Goal: Task Accomplishment & Management: Complete application form

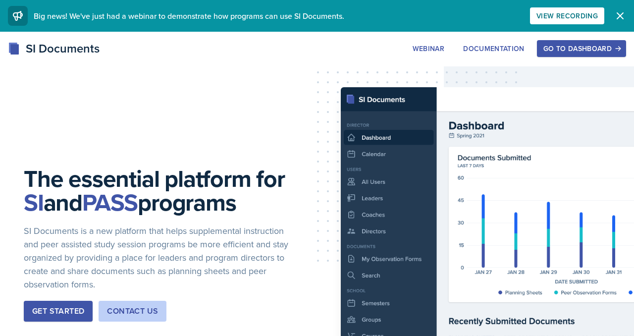
click at [572, 42] on button "Go to Dashboard" at bounding box center [581, 48] width 89 height 17
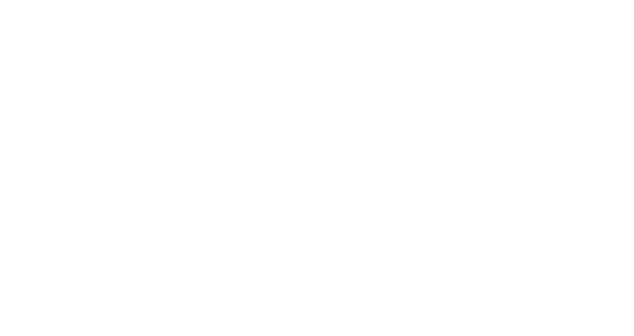
scroll to position [2928, 0]
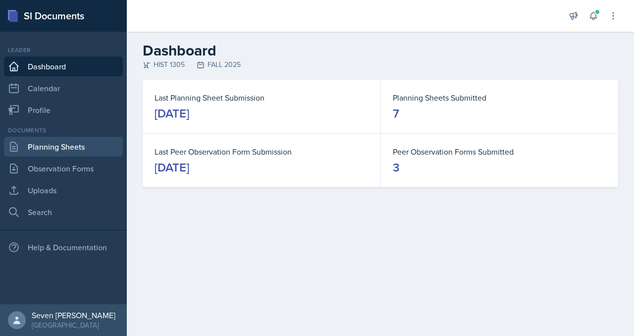
click at [44, 144] on link "Planning Sheets" at bounding box center [63, 147] width 119 height 20
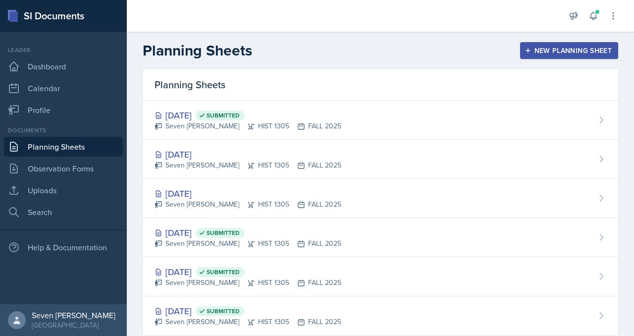
click at [563, 47] on div "New Planning Sheet" at bounding box center [568, 51] width 85 height 8
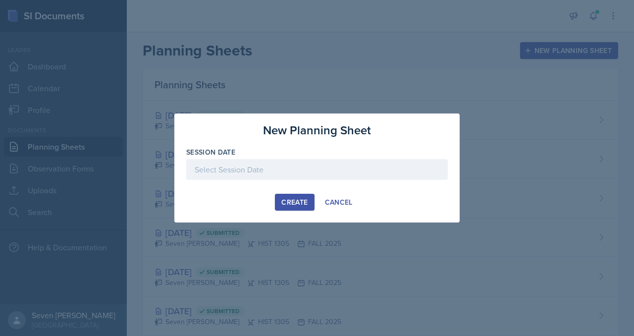
click at [320, 166] on div at bounding box center [316, 169] width 261 height 21
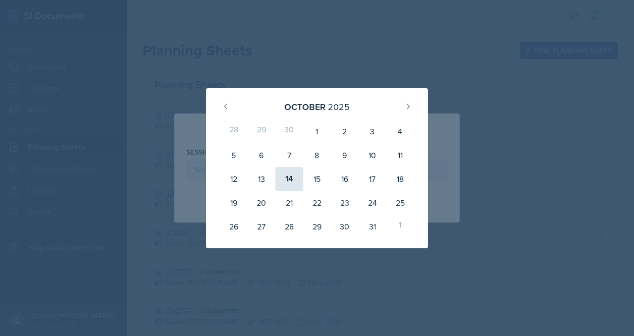
click at [288, 175] on div "14" at bounding box center [289, 179] width 28 height 24
type input "[DATE]"
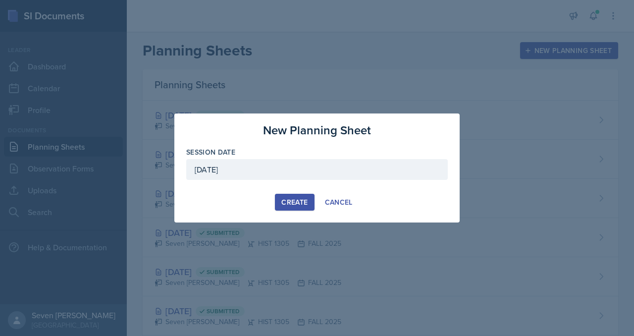
click at [291, 202] on div "Create" at bounding box center [294, 202] width 26 height 8
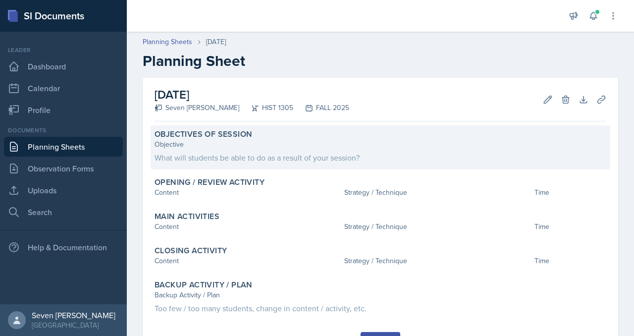
click at [209, 155] on div "What will students be able to do as a result of your session?" at bounding box center [379, 157] width 451 height 12
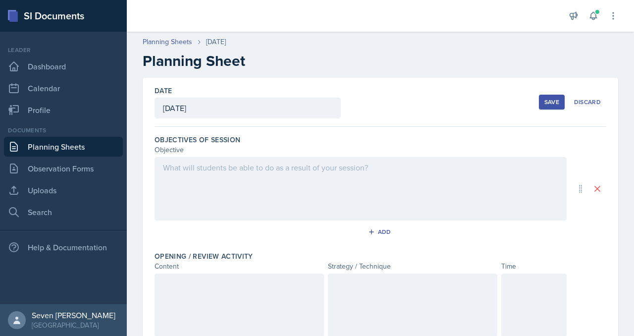
click at [240, 175] on div at bounding box center [360, 188] width 412 height 63
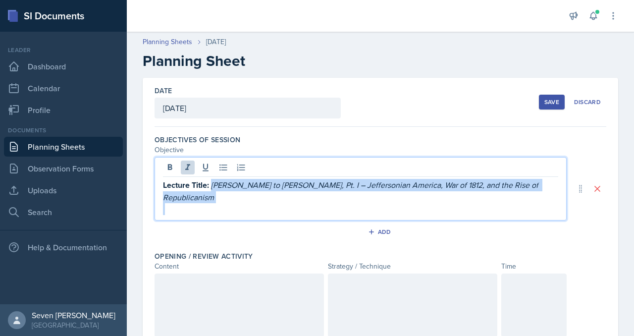
drag, startPoint x: 211, startPoint y: 186, endPoint x: 523, endPoint y: 194, distance: 312.0
type textarea "[PERSON_NAME] to [PERSON_NAME], Pt. I – Jeffersonian America, War of 1812, and …"
click at [523, 194] on div "Lecture Title: [PERSON_NAME] to [PERSON_NAME], Pt. I – Jeffersonian America, Wa…" at bounding box center [360, 197] width 395 height 36
click at [170, 164] on icon at bounding box center [170, 167] width 4 height 6
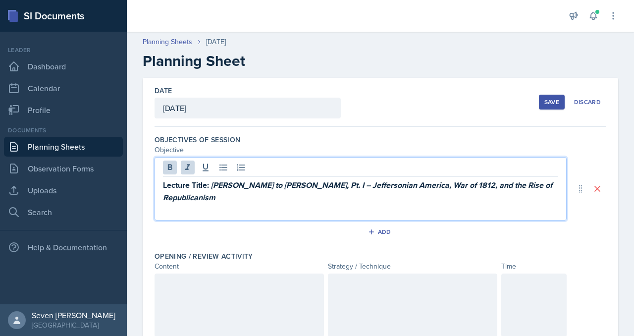
click at [307, 186] on em "[PERSON_NAME] to [PERSON_NAME], Pt. I – Jeffersonian America, War of 1812, and …" at bounding box center [358, 191] width 391 height 24
drag, startPoint x: 305, startPoint y: 186, endPoint x: 214, endPoint y: 183, distance: 90.7
click at [214, 183] on em "[PERSON_NAME] to [PERSON_NAME], Pt. I – Jeffersonian America, War of 1812, and …" at bounding box center [358, 191] width 391 height 24
click at [206, 184] on strong "Lecture Title:" at bounding box center [186, 184] width 46 height 11
drag, startPoint x: 212, startPoint y: 184, endPoint x: 154, endPoint y: 184, distance: 57.9
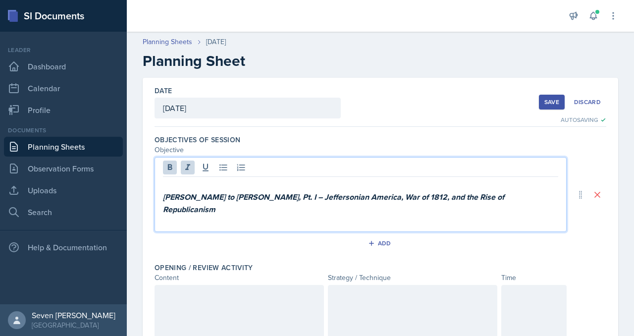
click at [168, 185] on p at bounding box center [360, 185] width 395 height 12
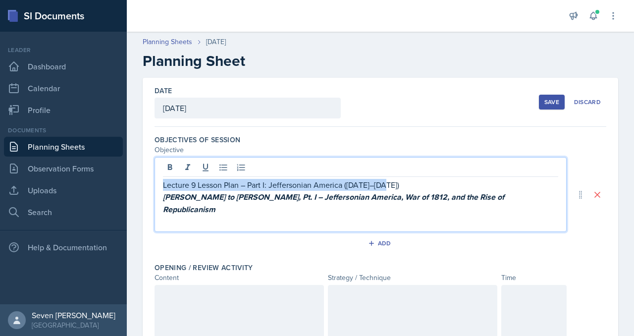
drag, startPoint x: 389, startPoint y: 185, endPoint x: 153, endPoint y: 185, distance: 235.1
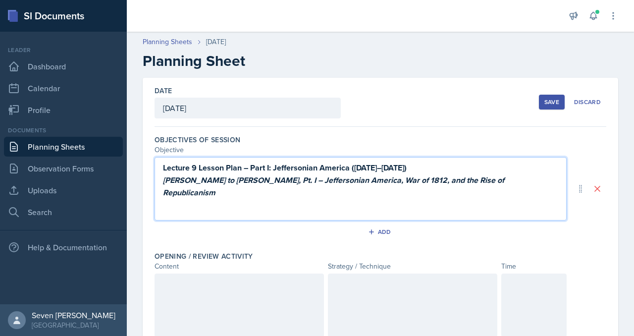
click at [411, 168] on p "Lecture 9 Lesson Plan – Part I: Jeffersonian America ([DATE]–[DATE])" at bounding box center [360, 167] width 395 height 12
click at [164, 179] on em "[PERSON_NAME] to [PERSON_NAME], Pt. I – Jeffersonian America, War of 1812, and …" at bounding box center [334, 186] width 343 height 24
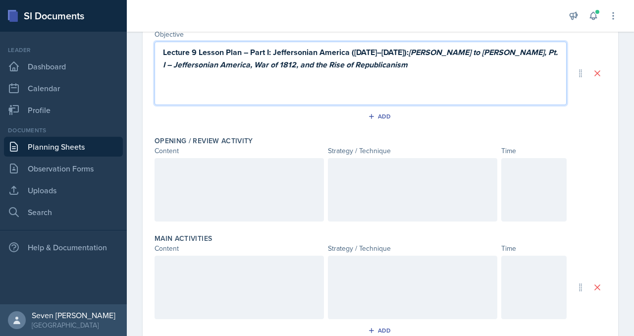
click at [271, 184] on div at bounding box center [238, 189] width 169 height 63
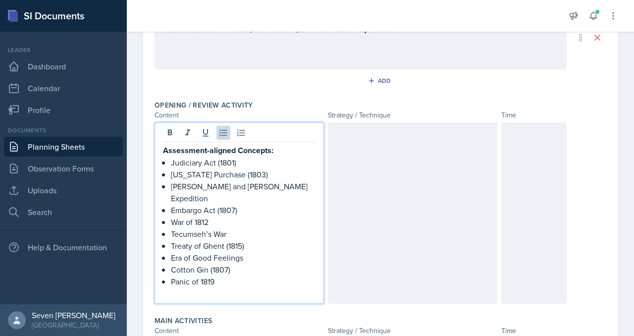
scroll to position [153, 0]
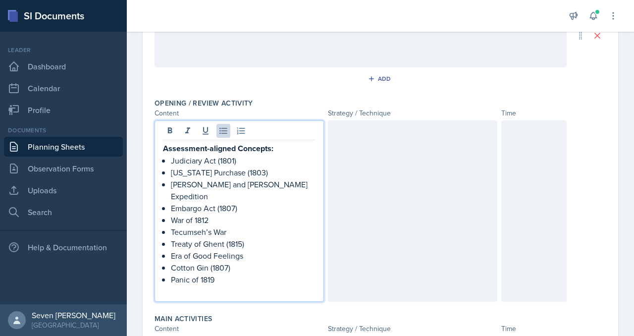
click at [212, 149] on strong "Assessment-aligned Concepts:" at bounding box center [218, 148] width 110 height 11
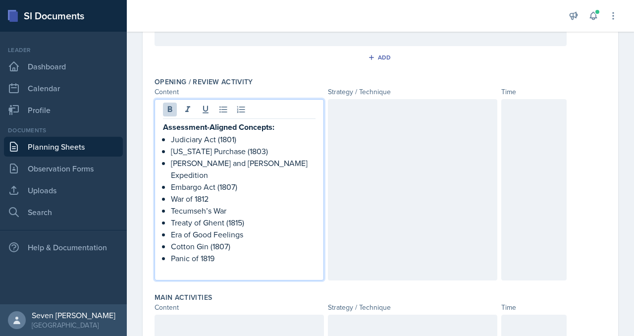
scroll to position [154, 0]
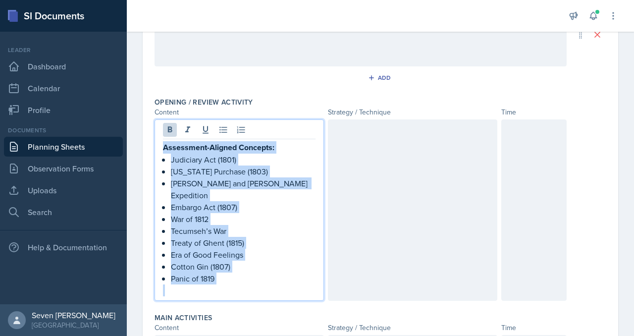
drag, startPoint x: 228, startPoint y: 273, endPoint x: 152, endPoint y: 144, distance: 150.2
click at [152, 143] on div "Date [DATE] [DATE] 28 29 30 1 2 3 4 5 6 7 8 9 10 11 12 13 14 15 16 17 18 19 20 …" at bounding box center [380, 276] width 475 height 704
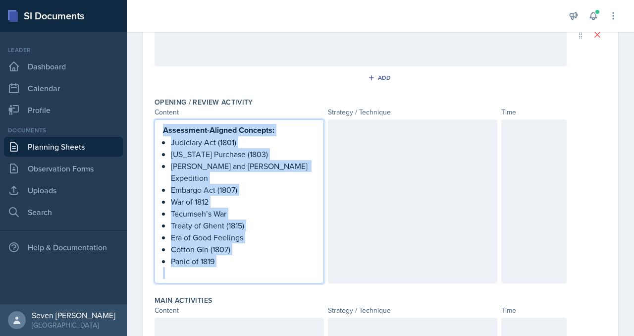
scroll to position [137, 0]
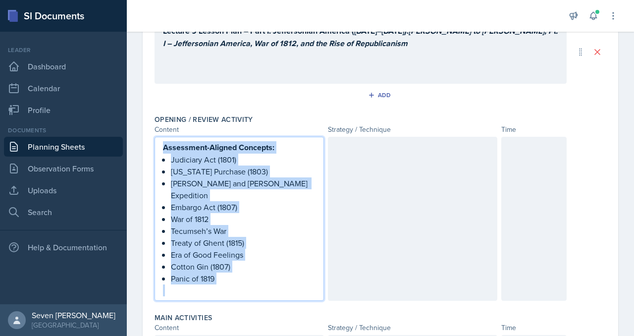
copy div "Assessment-Aligned Concepts: Judiciary Act (1801) [US_STATE] Purchase (1803) [P…"
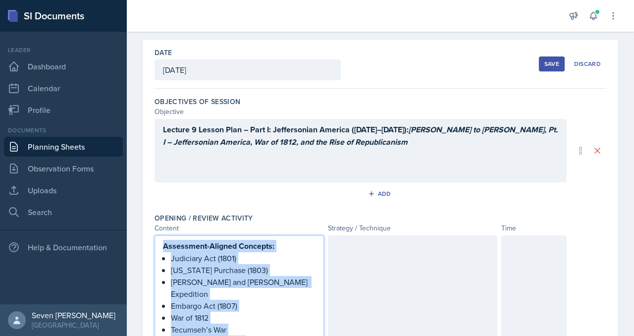
scroll to position [36, 0]
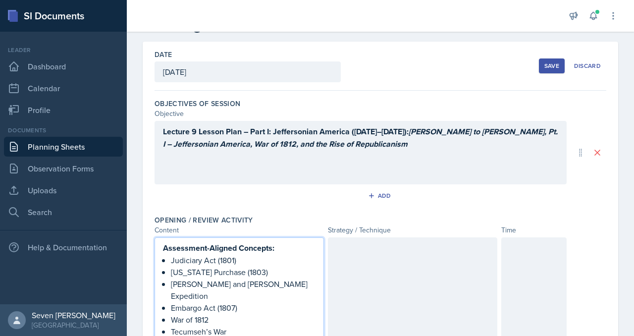
click at [201, 165] on div "Lecture 9 Lesson Plan – Part I: Jeffersonian America ([DATE]–[DATE]): [PERSON_N…" at bounding box center [360, 152] width 412 height 63
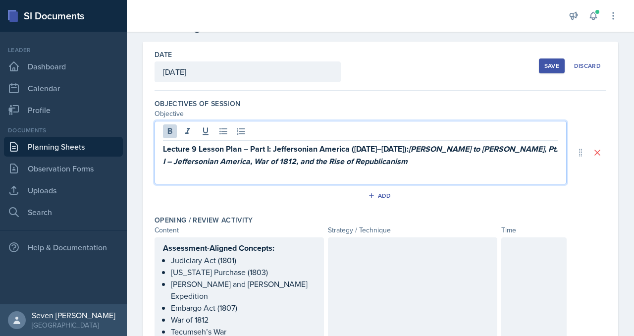
scroll to position [53, 0]
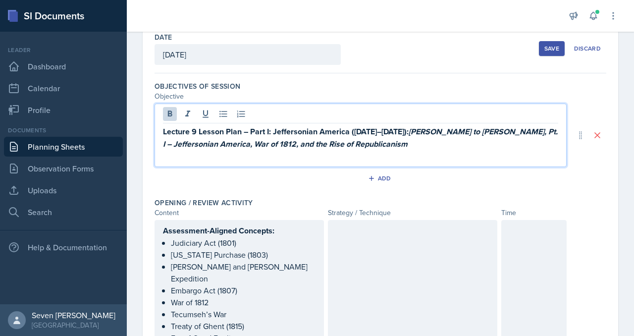
click at [369, 141] on p "Lecture 9 Lesson Plan – Part I: Jeffersonian America ([DATE]–[DATE]): [PERSON_N…" at bounding box center [360, 137] width 395 height 25
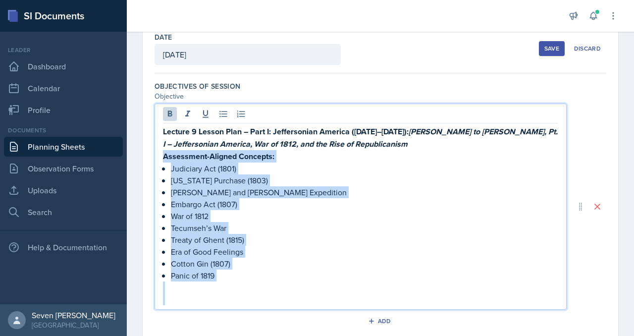
drag, startPoint x: 179, startPoint y: 298, endPoint x: 158, endPoint y: 158, distance: 142.1
click at [158, 158] on div "Lecture 9 Lesson Plan – Part I: Jeffersonian America ([DATE]–[DATE]): [PERSON_N…" at bounding box center [360, 206] width 412 height 206
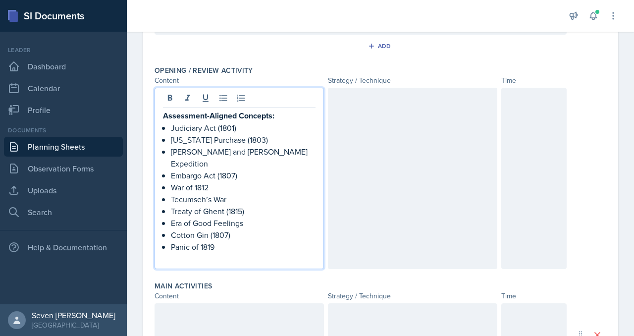
scroll to position [262, 0]
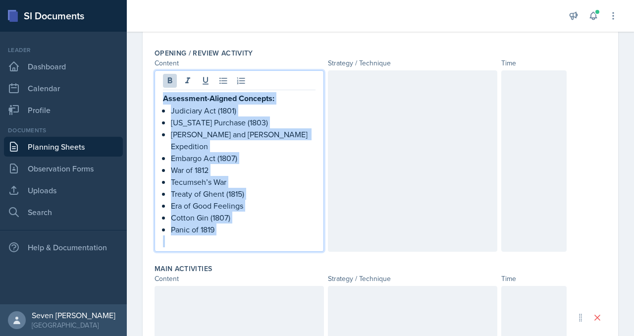
drag, startPoint x: 236, startPoint y: 224, endPoint x: 162, endPoint y: 97, distance: 147.1
click at [162, 97] on div "Assessment-Aligned Concepts: Judiciary Act (1801) [US_STATE] Purchase (1803) [P…" at bounding box center [238, 160] width 169 height 181
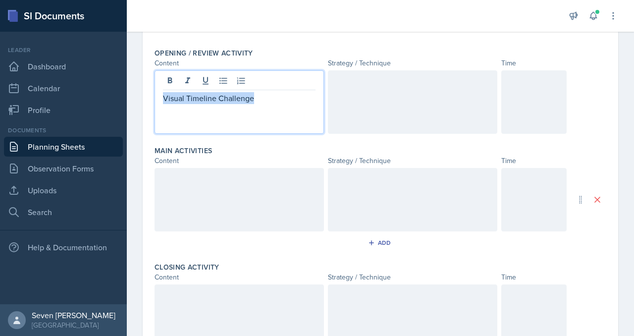
drag, startPoint x: 260, startPoint y: 97, endPoint x: 153, endPoint y: 97, distance: 106.9
click at [153, 97] on div "Date [DATE] [DATE] 28 29 30 1 2 3 4 5 6 7 8 9 10 11 12 13 14 15 16 17 18 19 20 …" at bounding box center [380, 147] width 475 height 628
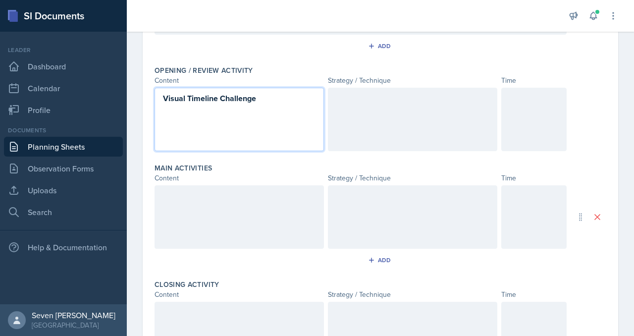
click at [221, 101] on strong "Visual Timeline Challenge" at bounding box center [209, 98] width 93 height 11
click at [263, 98] on p "Visual Timeline Challenge" at bounding box center [239, 98] width 152 height 12
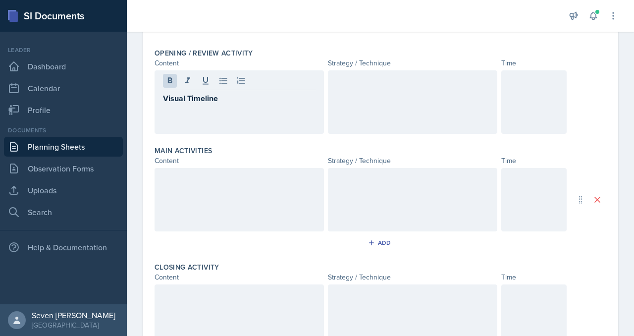
click at [364, 89] on div at bounding box center [412, 101] width 169 height 63
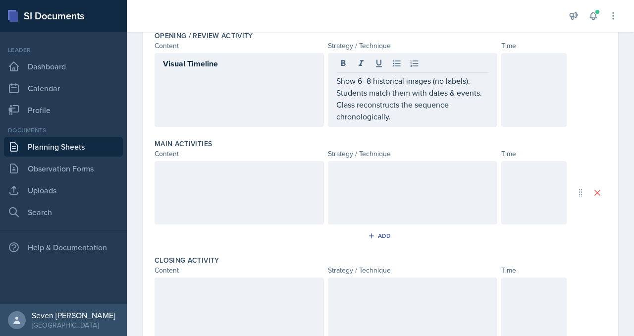
click at [514, 79] on div at bounding box center [533, 90] width 65 height 74
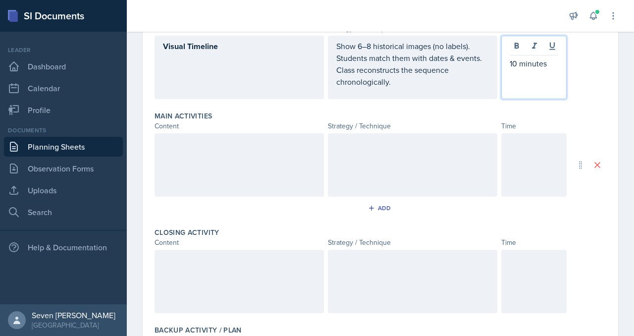
click at [242, 174] on div at bounding box center [238, 164] width 169 height 63
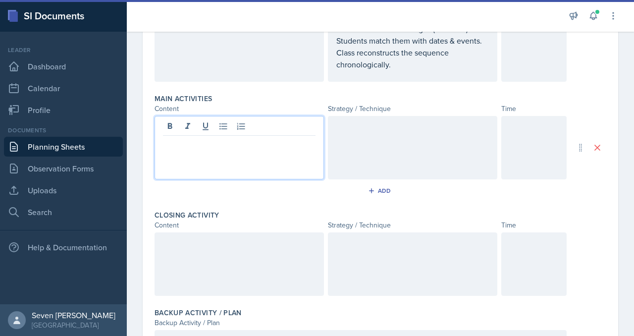
click at [178, 155] on div at bounding box center [238, 147] width 169 height 63
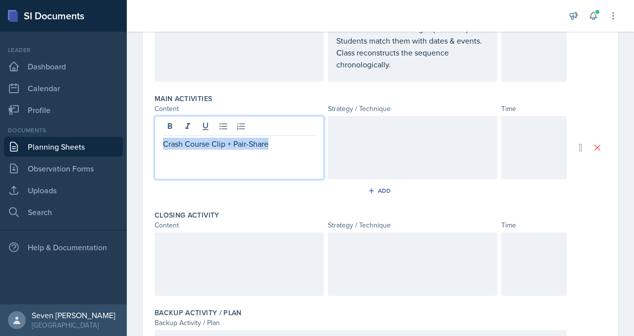
drag, startPoint x: 273, startPoint y: 142, endPoint x: 156, endPoint y: 144, distance: 116.9
click at [156, 144] on div "Crash Course Clip + Pair-Share" at bounding box center [238, 147] width 169 height 63
click at [163, 144] on strong "Crash Course Clip + Pair-Share" at bounding box center [218, 143] width 111 height 11
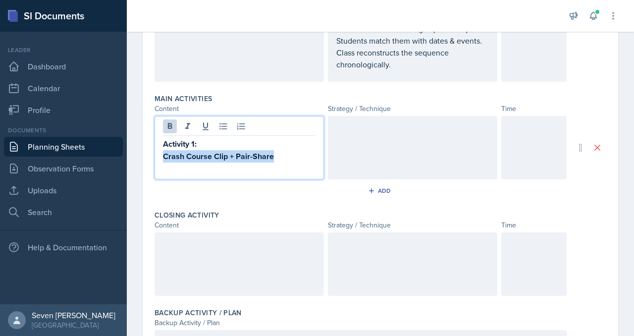
drag, startPoint x: 277, startPoint y: 157, endPoint x: 146, endPoint y: 156, distance: 131.2
click at [145, 156] on div "Date [DATE] [DATE] 28 29 30 1 2 3 4 5 6 7 8 9 10 11 12 13 14 15 16 17 18 19 20 …" at bounding box center [380, 95] width 475 height 628
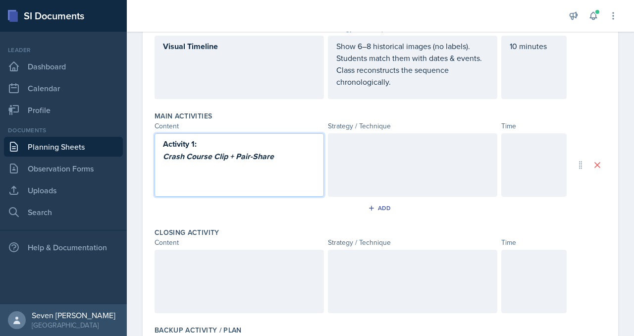
click at [294, 142] on p "Activity 1:" at bounding box center [239, 144] width 152 height 12
click at [355, 146] on div at bounding box center [412, 164] width 169 height 63
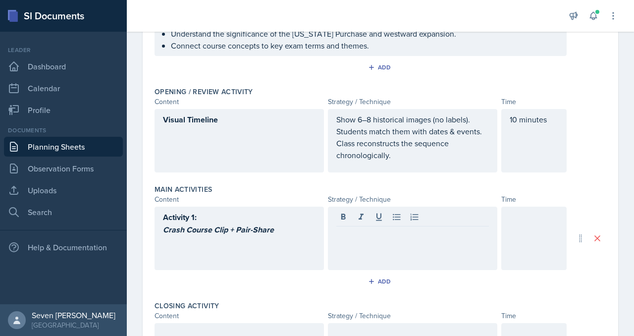
click at [231, 127] on div "Visual Timeline" at bounding box center [238, 140] width 169 height 63
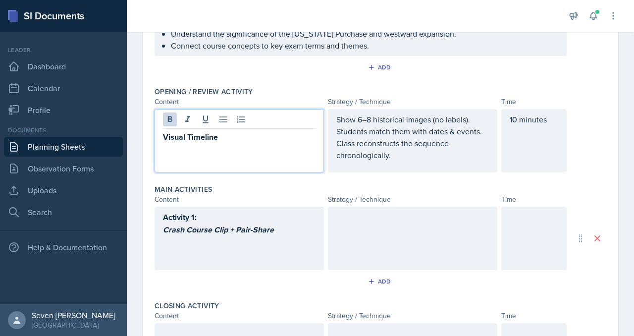
scroll to position [223, 0]
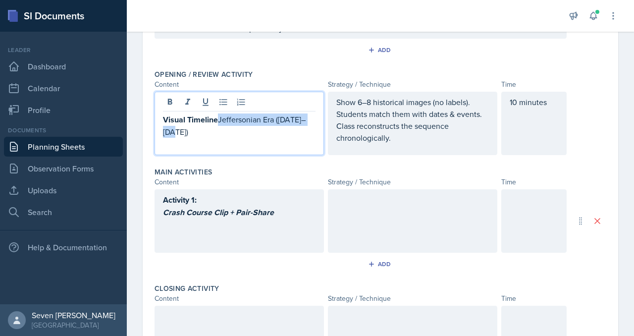
drag, startPoint x: 219, startPoint y: 118, endPoint x: 270, endPoint y: 131, distance: 52.6
click at [270, 132] on p "Visual Timeline Jeffersonian Era ([DATE]–[DATE])" at bounding box center [239, 125] width 152 height 24
click at [221, 115] on strong "Visual Timeline Jeffersonian Era ([DATE]–[DATE])" at bounding box center [236, 126] width 147 height 24
drag, startPoint x: 222, startPoint y: 121, endPoint x: 276, endPoint y: 137, distance: 56.9
click at [276, 137] on div "Visual Timeline: Jeffersonian Era ([DATE]–[DATE])" at bounding box center [238, 123] width 169 height 63
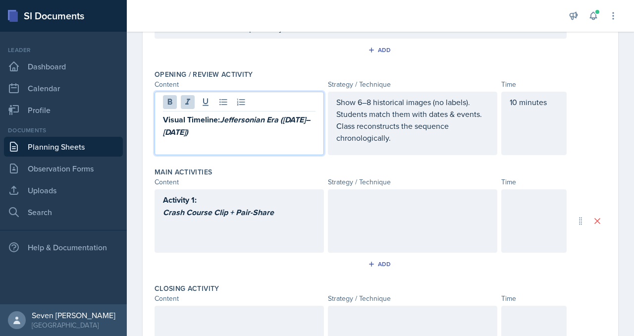
click at [287, 151] on div "Visual Timeline: Jeffersonian Era ([DATE]–[DATE])" at bounding box center [238, 123] width 169 height 63
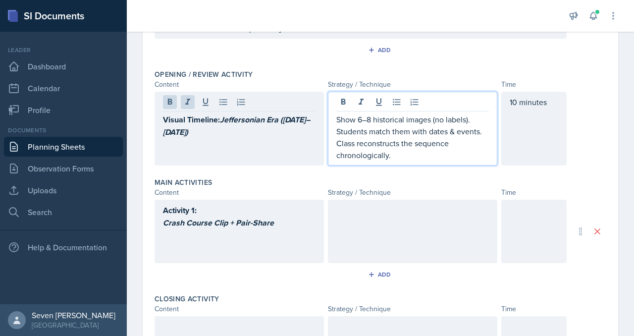
scroll to position [241, 0]
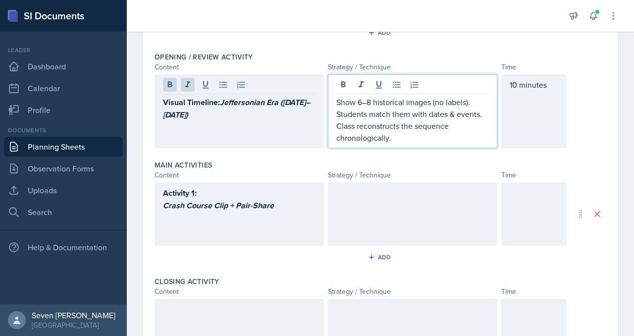
click at [413, 132] on p "Show 6–8 historical images (no labels). Students match them with dates & events…" at bounding box center [412, 120] width 152 height 48
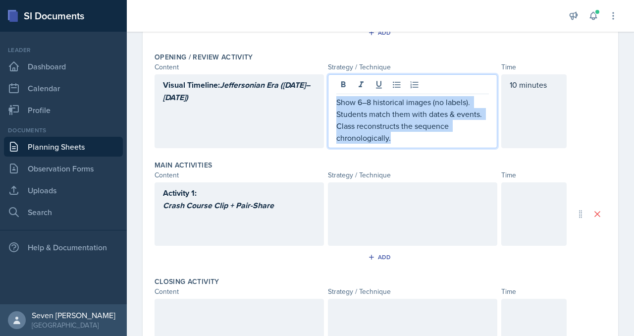
drag, startPoint x: 402, startPoint y: 137, endPoint x: 335, endPoint y: 103, distance: 74.6
click at [335, 103] on div "Show 6–8 historical images (no labels). Students match them with dates & events…" at bounding box center [412, 111] width 169 height 74
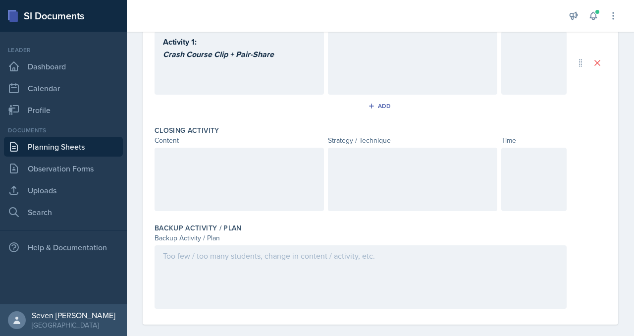
click at [187, 161] on div at bounding box center [238, 179] width 169 height 63
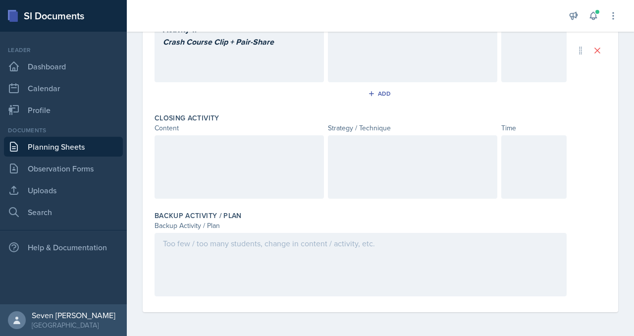
scroll to position [410, 0]
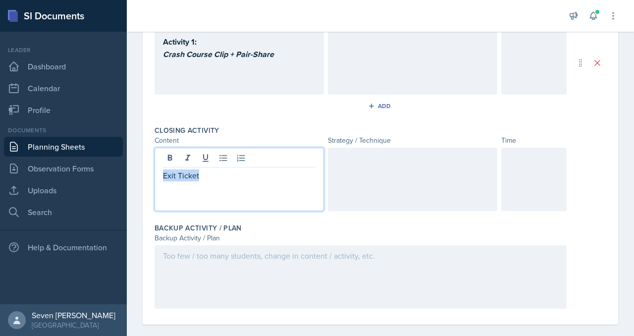
drag, startPoint x: 201, startPoint y: 166, endPoint x: 145, endPoint y: 166, distance: 55.9
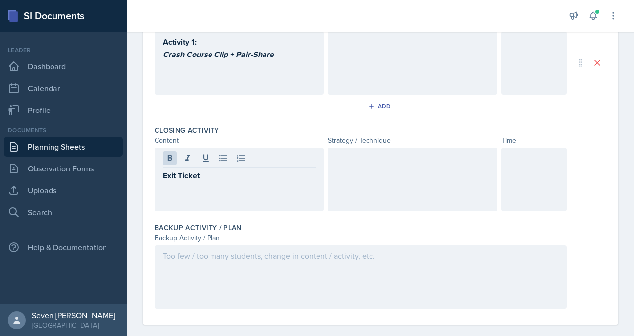
click at [359, 163] on div at bounding box center [412, 179] width 169 height 63
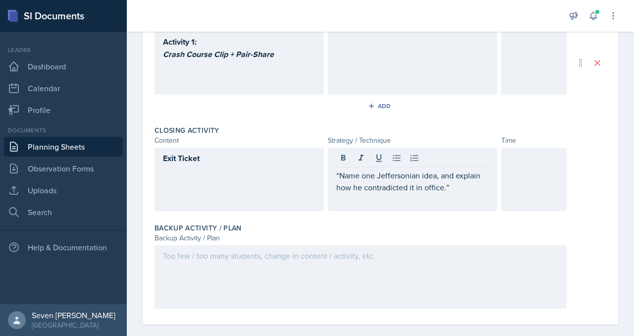
click at [335, 162] on div "“Name one Jeffersonian idea, and explain how he contradicted it in office.”" at bounding box center [412, 179] width 169 height 63
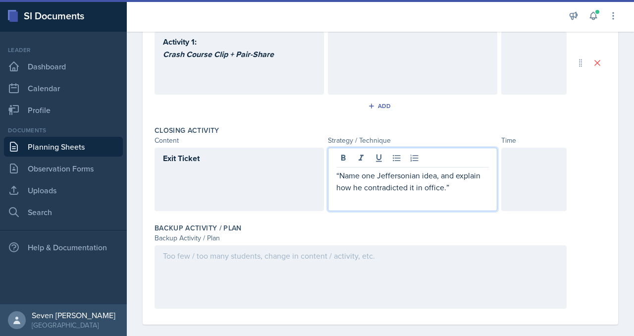
drag, startPoint x: 333, startPoint y: 162, endPoint x: 347, endPoint y: 162, distance: 14.4
click at [333, 162] on div "“Name one Jeffersonian idea, and explain how he contradicted it in office.”" at bounding box center [412, 179] width 169 height 63
click at [335, 161] on div "“Name one Jeffersonian idea, and explain how he contradicted it in office.”" at bounding box center [412, 179] width 169 height 63
click at [350, 169] on p "“Name one Jeffersonian idea, and explain how he contradicted it in office.”" at bounding box center [412, 181] width 152 height 24
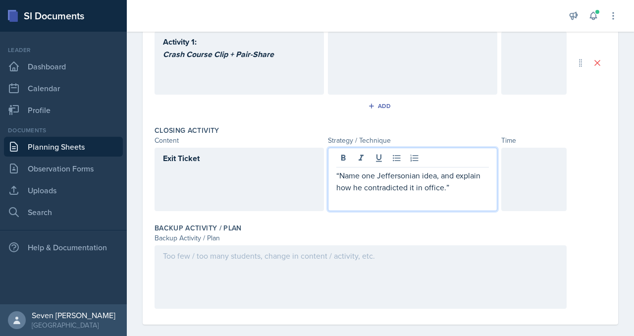
click at [382, 174] on p "“Name one Jeffersonian idea, and explain how he contradicted it in office.”" at bounding box center [412, 181] width 152 height 24
click at [337, 169] on p "“Name one Jeffersonian idea, and explain how he contradicted it in office.”" at bounding box center [412, 181] width 152 height 24
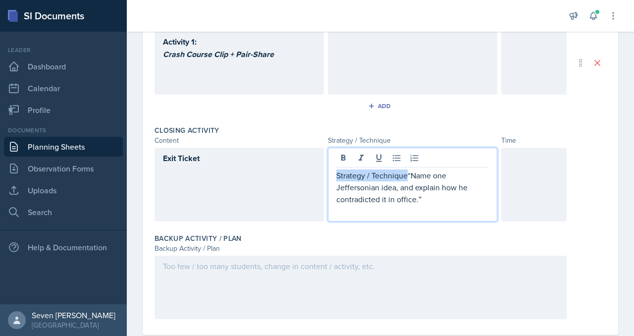
drag, startPoint x: 407, startPoint y: 163, endPoint x: 314, endPoint y: 163, distance: 93.1
click at [314, 163] on div "Exit Ticket Strategy / Technique“Name one Jeffersonian idea, and explain how he…" at bounding box center [360, 185] width 412 height 74
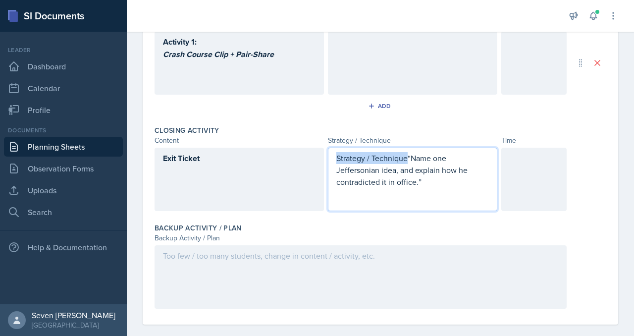
scroll to position [393, 0]
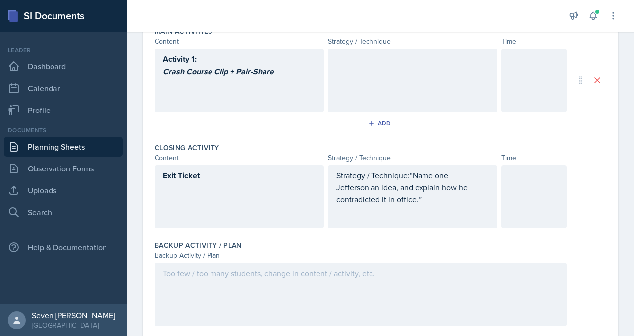
drag, startPoint x: 337, startPoint y: 164, endPoint x: 413, endPoint y: 166, distance: 76.3
click at [413, 166] on div "Strategy / Technique:“Name one Jeffersonian idea, and explain how he contradict…" at bounding box center [412, 196] width 169 height 63
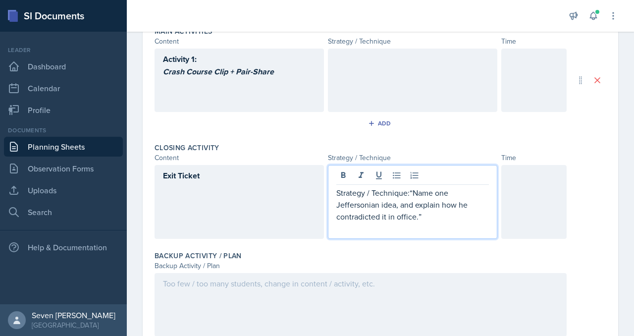
scroll to position [410, 0]
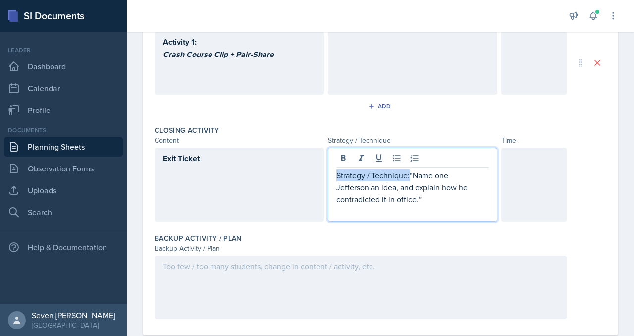
drag, startPoint x: 410, startPoint y: 163, endPoint x: 331, endPoint y: 163, distance: 78.7
click at [331, 163] on div "Strategy / Technique:“Name one Jeffersonian idea, and explain how he contradict…" at bounding box center [412, 185] width 169 height 74
click at [413, 169] on p "Strategy / Technique: “Name one Jeffersonian idea, and explain how he contradic…" at bounding box center [412, 187] width 152 height 36
click at [527, 159] on div at bounding box center [533, 185] width 65 height 74
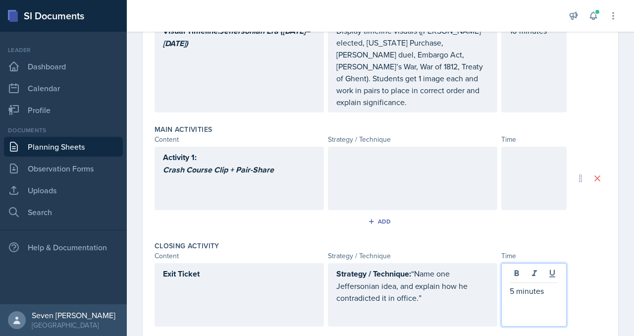
scroll to position [262, 0]
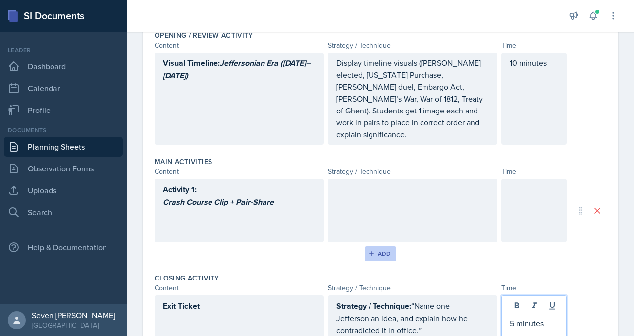
click at [375, 249] on div "Add" at bounding box center [380, 253] width 21 height 8
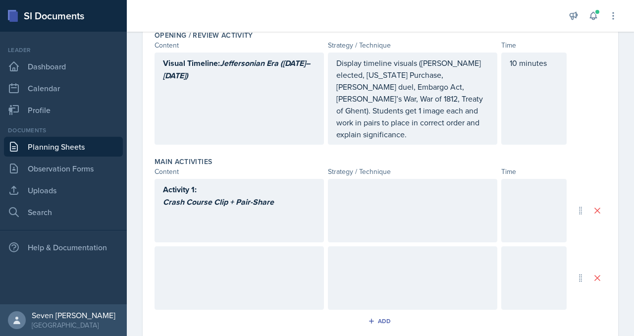
click at [268, 252] on div at bounding box center [238, 277] width 169 height 63
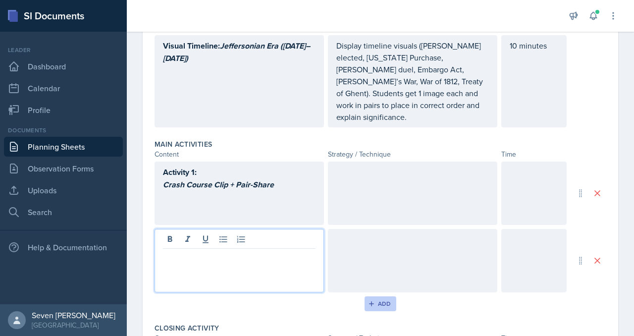
click at [377, 299] on div "Add" at bounding box center [380, 303] width 21 height 8
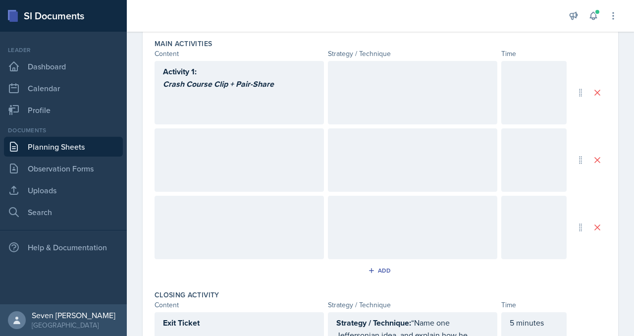
click at [184, 208] on div at bounding box center [238, 227] width 169 height 63
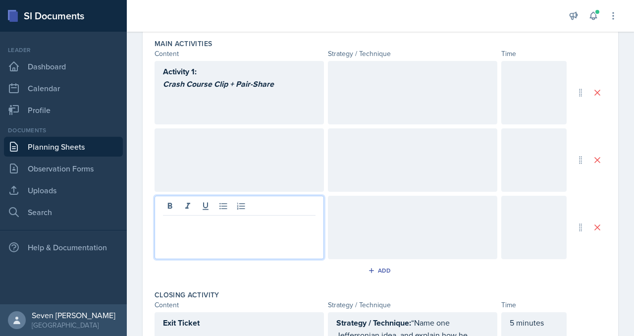
scroll to position [398, 0]
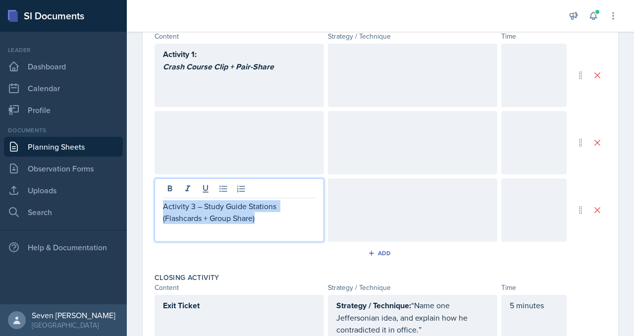
drag, startPoint x: 260, startPoint y: 207, endPoint x: 158, endPoint y: 198, distance: 102.5
click at [158, 198] on div "Activity 3 – Study Guide Stations (Flashcards + Group Share)" at bounding box center [238, 209] width 169 height 63
click at [256, 225] on p at bounding box center [239, 231] width 152 height 12
click at [200, 200] on strong "Activity 3 – Study Guide Stations (Flashcards + Group Share)" at bounding box center [222, 212] width 118 height 24
drag, startPoint x: 200, startPoint y: 193, endPoint x: 269, endPoint y: 210, distance: 71.4
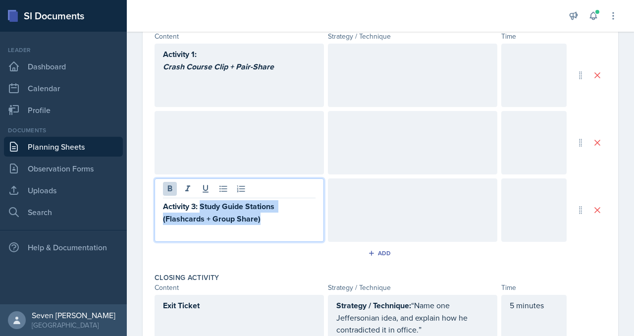
click at [269, 210] on p "Activity 3: Study Guide Stations (Flashcards + Group Share)" at bounding box center [239, 212] width 152 height 25
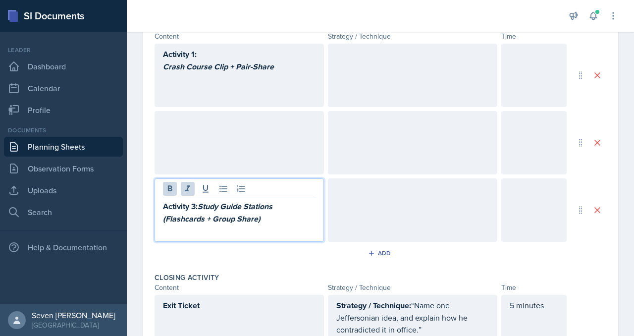
click at [280, 210] on p "Activity 3: Study Guide Stations (Flashcards + Group Share)" at bounding box center [239, 212] width 152 height 25
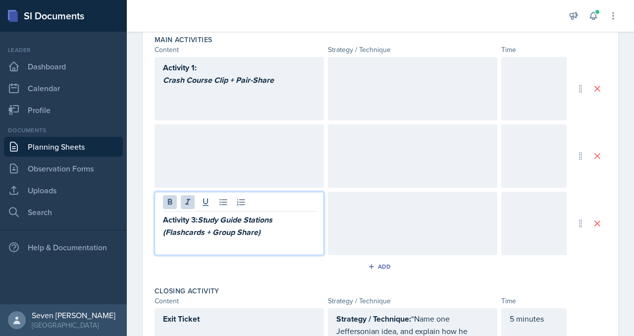
scroll to position [381, 0]
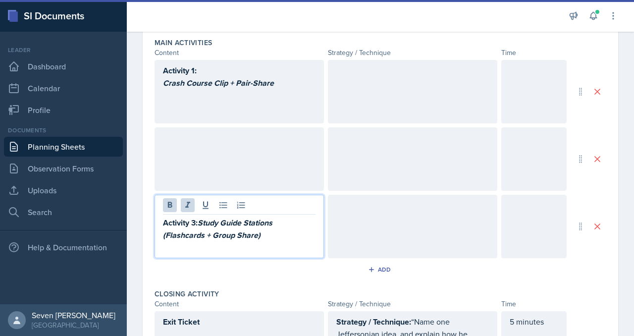
click at [186, 136] on div at bounding box center [238, 158] width 169 height 63
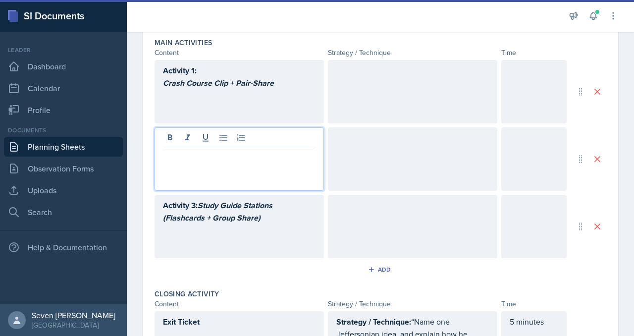
scroll to position [398, 0]
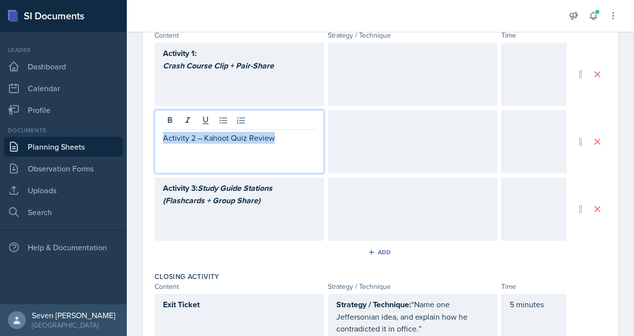
drag, startPoint x: 282, startPoint y: 127, endPoint x: 153, endPoint y: 128, distance: 128.7
click at [153, 128] on div "Date [DATE] [DATE] 28 29 30 1 2 3 4 5 6 7 8 9 10 11 12 13 14 15 16 17 18 19 20 …" at bounding box center [380, 74] width 475 height 791
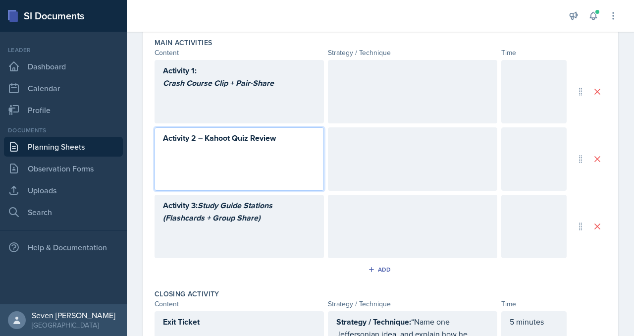
click at [205, 132] on strong "Activity 2 – Kahoot Quiz Review" at bounding box center [219, 137] width 113 height 11
drag, startPoint x: 200, startPoint y: 125, endPoint x: 273, endPoint y: 125, distance: 72.8
click at [273, 132] on p "Activity 2: Kahoot Quiz Review" at bounding box center [239, 138] width 152 height 12
click at [281, 132] on p "Activity 2: Kahoot Quiz Review" at bounding box center [239, 138] width 152 height 12
click at [229, 70] on div "Activity 1: Crash Course Clip + Pair-Share" at bounding box center [239, 82] width 152 height 37
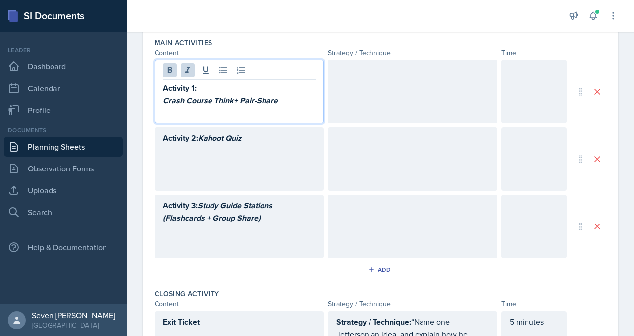
click at [215, 95] on em "Crash Course Think+ Pair-Share" at bounding box center [220, 100] width 115 height 11
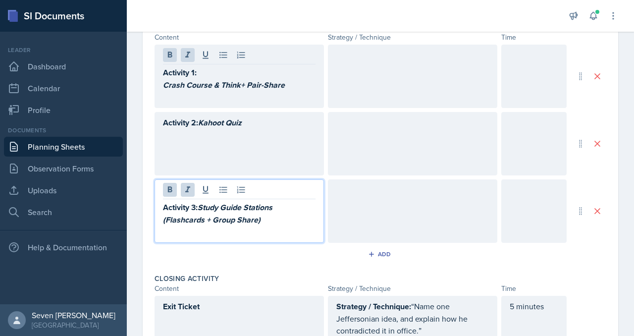
scroll to position [414, 0]
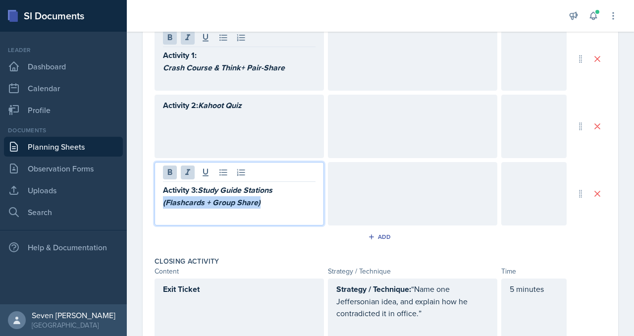
drag, startPoint x: 267, startPoint y: 193, endPoint x: 162, endPoint y: 194, distance: 105.4
click at [161, 194] on div "Activity 3: Study Guide Stations (Flashcards + Group Share)" at bounding box center [238, 193] width 169 height 63
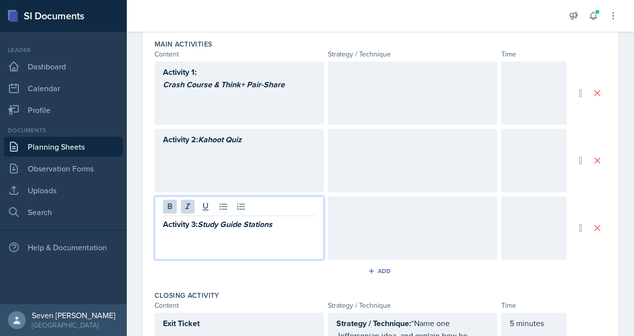
scroll to position [367, 0]
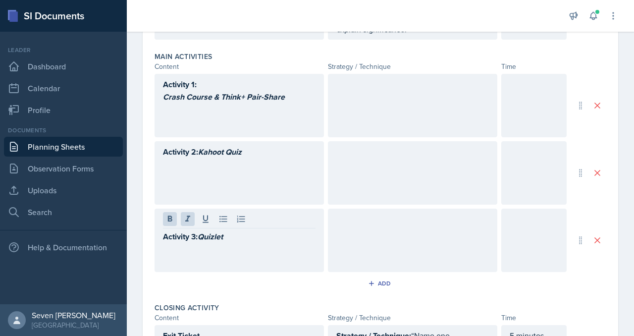
click at [372, 229] on div at bounding box center [412, 239] width 169 height 63
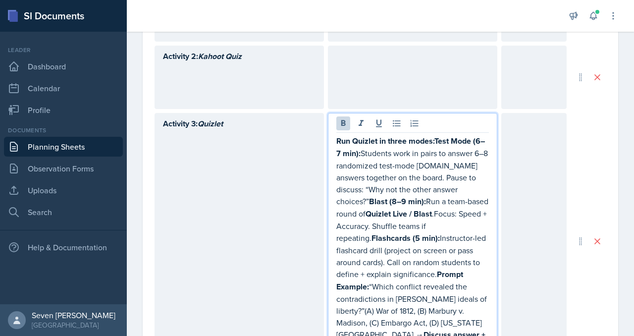
scroll to position [467, 0]
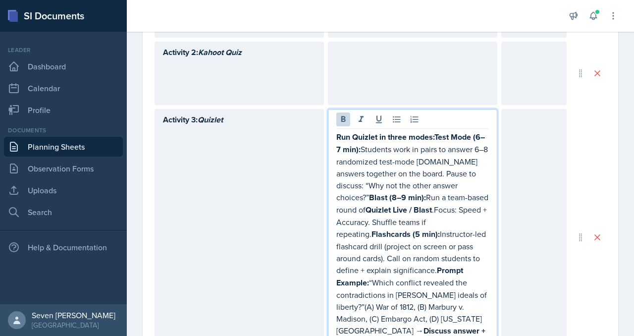
click at [436, 131] on strong "Run Quizlet in three modes:Test Mode (6–7 min):" at bounding box center [410, 143] width 149 height 24
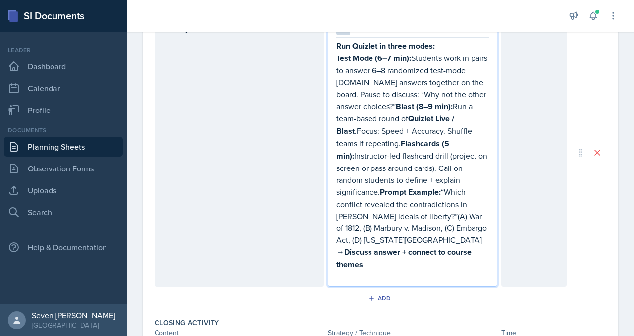
scroll to position [558, 0]
click at [398, 100] on strong "Blast (8–9 min):" at bounding box center [424, 105] width 57 height 11
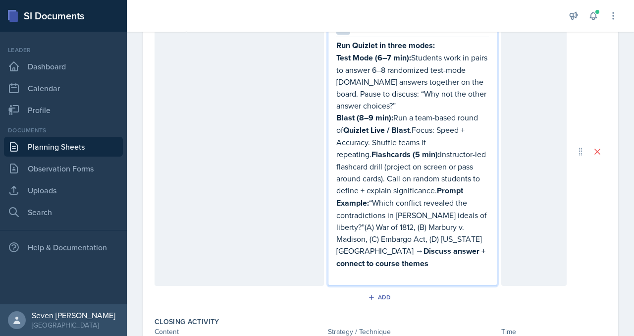
click at [372, 149] on strong "Flashcards (5 min):" at bounding box center [405, 154] width 68 height 11
click at [407, 185] on strong "Prompt Example:" at bounding box center [385, 197] width 99 height 24
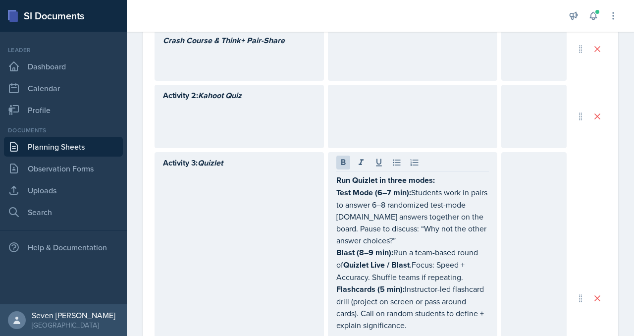
click at [536, 184] on div at bounding box center [533, 298] width 65 height 292
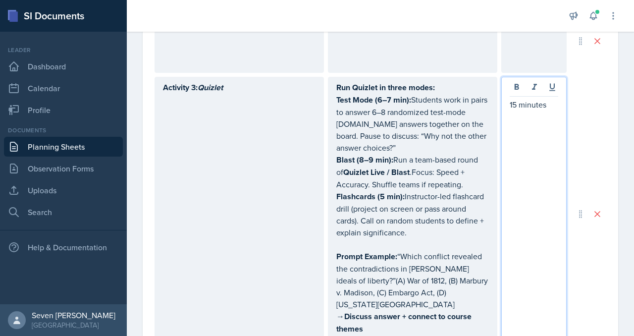
scroll to position [494, 0]
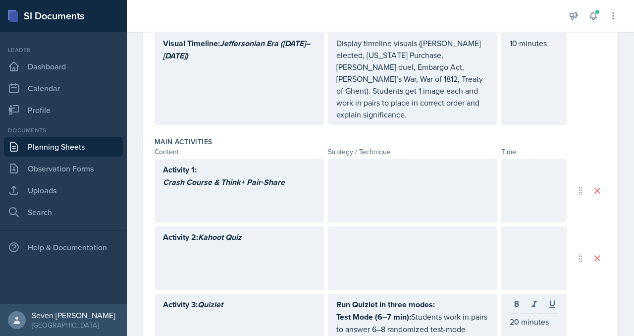
click at [406, 260] on div at bounding box center [412, 257] width 169 height 63
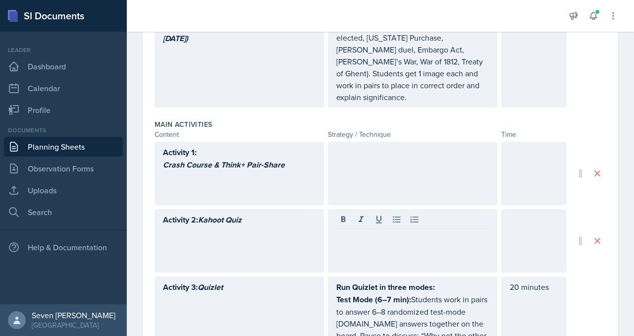
click at [395, 160] on div at bounding box center [412, 173] width 169 height 63
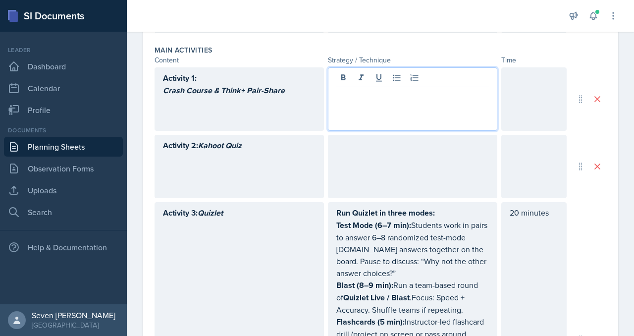
click at [277, 206] on p "Activity 3: Quizlet" at bounding box center [239, 212] width 152 height 12
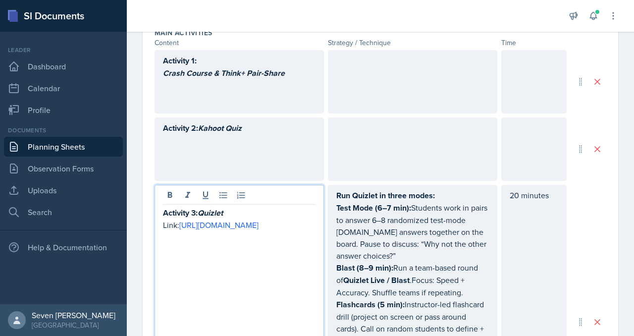
click at [159, 224] on div "Activity 3: Quizlet Link: [URL][DOMAIN_NAME]" at bounding box center [238, 322] width 169 height 274
click at [160, 221] on div "Activity 3: Quizlet Link: [URL][DOMAIN_NAME]" at bounding box center [238, 322] width 169 height 274
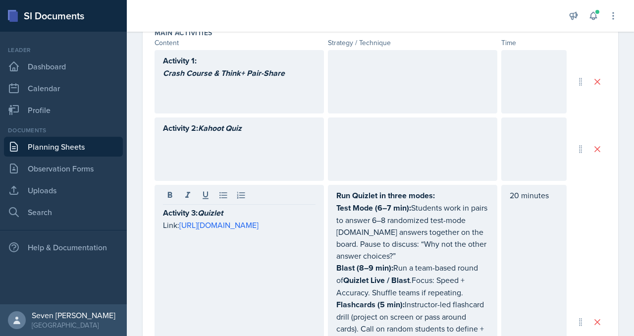
click at [160, 226] on div "Activity 3: Quizlet Link: [URL][DOMAIN_NAME]" at bounding box center [238, 322] width 169 height 274
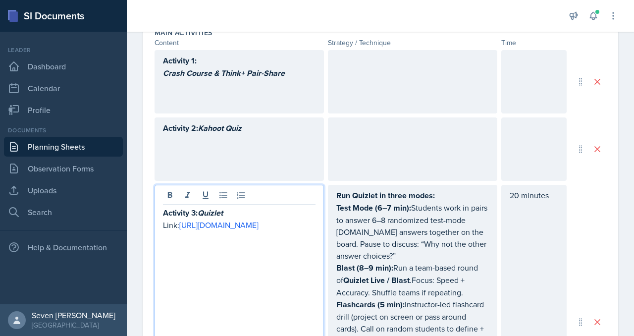
drag, startPoint x: 295, startPoint y: 249, endPoint x: 159, endPoint y: 224, distance: 138.1
click at [159, 224] on div "Activity 3: Quizlet Link: [URL][DOMAIN_NAME]" at bounding box center [238, 322] width 169 height 274
click at [293, 70] on div "Activity 1: Crash Course & Think+ Pair-Share" at bounding box center [239, 72] width 152 height 37
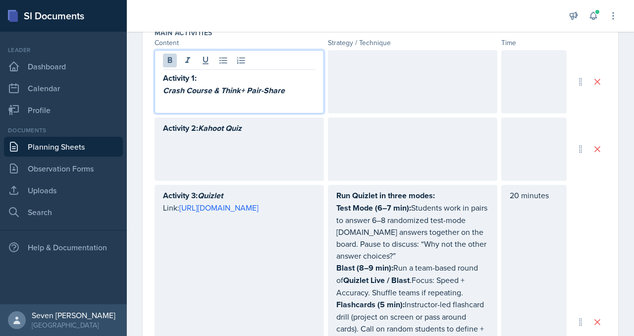
click at [292, 97] on p at bounding box center [239, 103] width 152 height 12
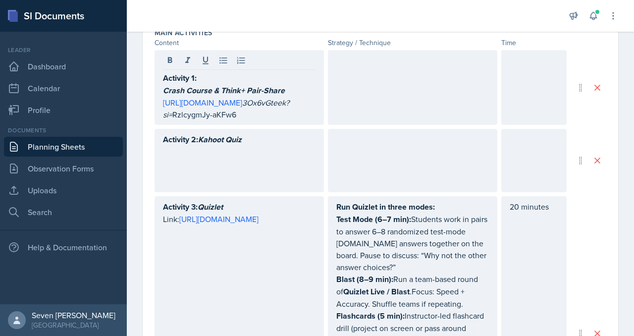
click at [160, 89] on div "Activity 1: Crash Course & Think+ Pair-Share [URL][DOMAIN_NAME] 3Ox6vGteek?si= …" at bounding box center [238, 87] width 169 height 75
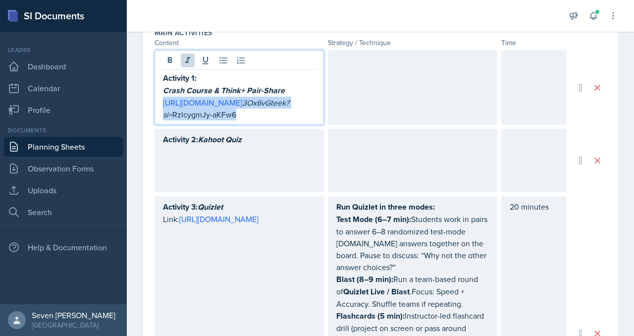
drag, startPoint x: 202, startPoint y: 101, endPoint x: 155, endPoint y: 93, distance: 48.2
click at [155, 93] on div "Activity 1: Crash Course & Think+ Pair-Share [URL][DOMAIN_NAME] 3Ox6vGteek?si= …" at bounding box center [238, 87] width 169 height 75
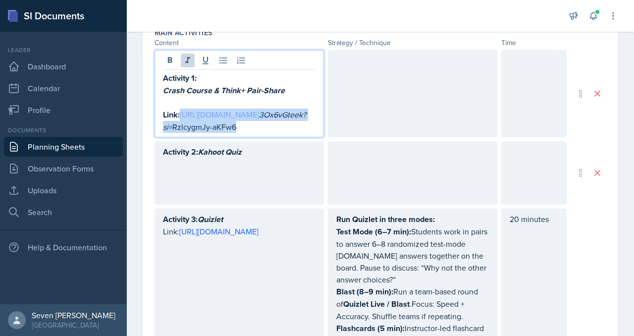
drag, startPoint x: 250, startPoint y: 113, endPoint x: 182, endPoint y: 102, distance: 69.2
click at [182, 108] on p "Link: [URL][DOMAIN_NAME] 3Ox6vGteek?si= RzlcygmJy-aKFw6" at bounding box center [239, 120] width 152 height 24
click at [191, 55] on icon at bounding box center [188, 60] width 10 height 10
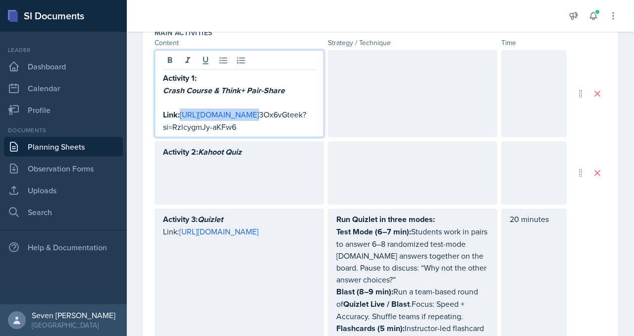
click at [262, 114] on p "Link: [URL][DOMAIN_NAME] 3Ox6vGteek?si=RzlcygmJy-aKFw6" at bounding box center [239, 120] width 152 height 24
click at [162, 100] on div "Activity 1: Crash Course & Think+ Pair-Share Link: [URL][DOMAIN_NAME] 3Ox6vGtee…" at bounding box center [238, 93] width 169 height 87
click at [161, 103] on div "Activity 1: Crash Course & Think+ Pair-Share Link: [URL][DOMAIN_NAME] 3Ox6vGtee…" at bounding box center [238, 93] width 169 height 87
click at [163, 109] on strong "Link:" at bounding box center [171, 114] width 17 height 11
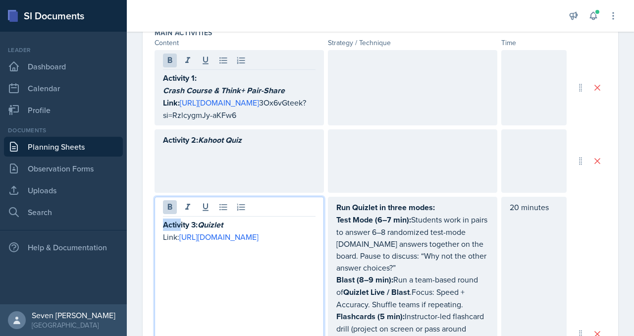
drag, startPoint x: 182, startPoint y: 206, endPoint x: 143, endPoint y: 206, distance: 38.6
click at [143, 206] on div "Date [DATE] [DATE] 28 29 30 1 2 3 4 5 6 7 8 9 10 11 12 13 14 15 16 17 18 19 20 …" at bounding box center [380, 194] width 475 height 1014
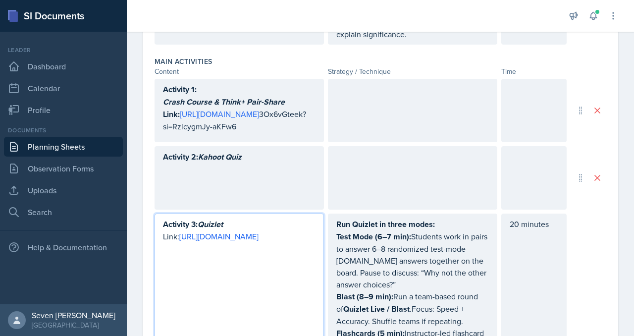
click at [180, 230] on p "Link: [URL][DOMAIN_NAME]" at bounding box center [239, 236] width 152 height 12
drag, startPoint x: 182, startPoint y: 225, endPoint x: 159, endPoint y: 225, distance: 23.3
click at [185, 230] on p "Link: [URL][DOMAIN_NAME]" at bounding box center [239, 236] width 152 height 12
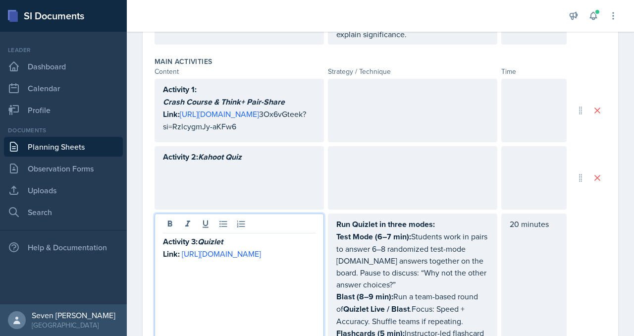
scroll to position [380, 0]
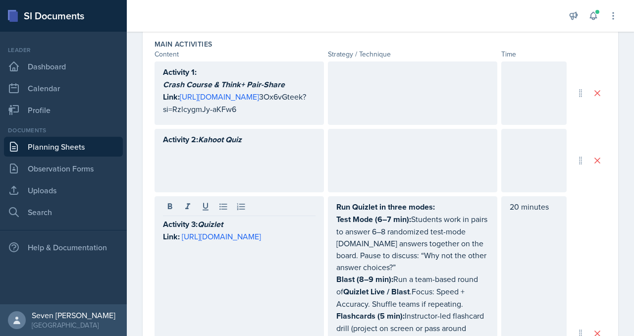
click at [362, 67] on div at bounding box center [412, 92] width 169 height 63
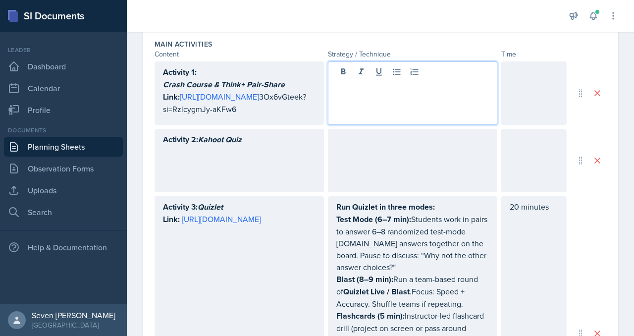
scroll to position [397, 0]
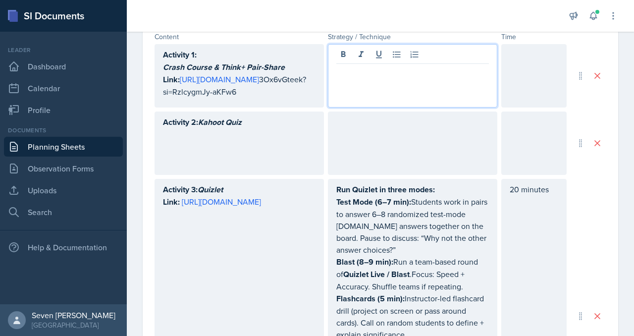
paste div
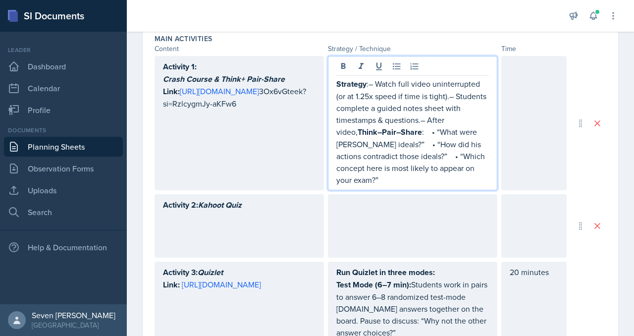
scroll to position [376, 0]
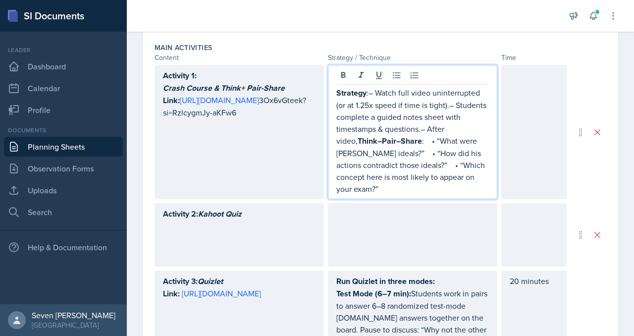
click at [375, 87] on p "Strategy :– Watch full video uninterrupted (or at 1.25x speed if time is tight)…" at bounding box center [412, 141] width 152 height 108
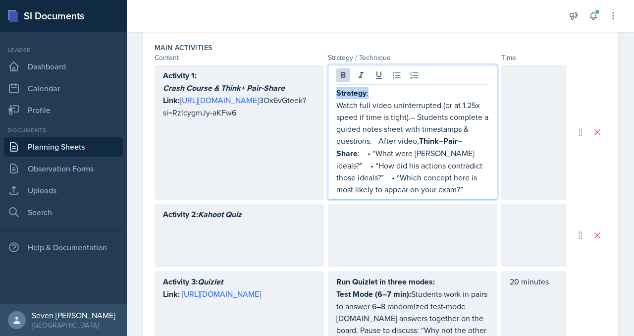
drag, startPoint x: 373, startPoint y: 79, endPoint x: 322, endPoint y: 79, distance: 51.5
click at [321, 79] on div "Activity 1: Crash Course & Think+ Pair-Share Link: [URL][DOMAIN_NAME] 3Ox6vGtee…" at bounding box center [360, 132] width 412 height 135
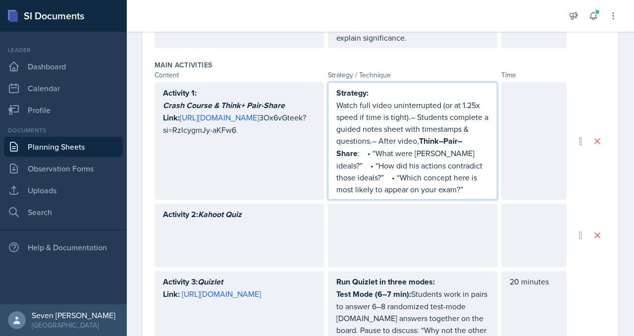
click at [396, 103] on p "Watch full video uninterrupted (or at 1.25x speed if time is tight).– Students …" at bounding box center [412, 147] width 152 height 96
click at [337, 99] on p "Watch full video uninterrupted (or at 1.25x speed if time is tight).– Students …" at bounding box center [412, 147] width 152 height 96
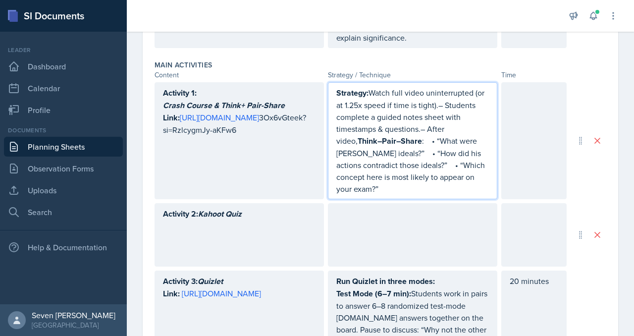
click at [426, 116] on p "Strategy: Watch full video uninterrupted (or at 1.25x speed if time is tight).–…" at bounding box center [412, 141] width 152 height 108
click at [420, 116] on p "Strategy: Watch full video uninterrupted (or at 1.25x speed if time is tight).–…" at bounding box center [412, 141] width 152 height 108
click at [385, 135] on strong "Think–Pair–Share" at bounding box center [415, 140] width 64 height 11
drag, startPoint x: 386, startPoint y: 127, endPoint x: 327, endPoint y: 128, distance: 58.4
click at [328, 128] on div "Strategy: Watch full video uninterrupted (or at 1.25x speed if time is tight).–…" at bounding box center [412, 140] width 169 height 117
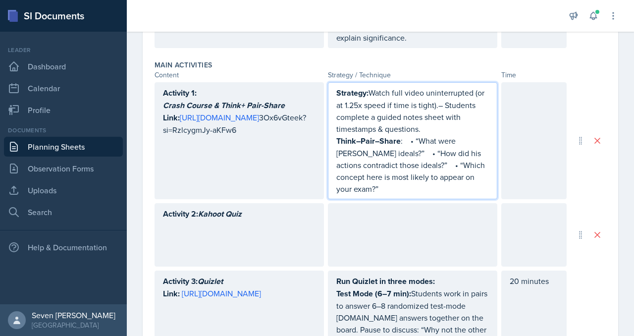
click at [410, 135] on p "Think–Pair–Share : • “What were [PERSON_NAME] ideals?” • “How did his actions c…" at bounding box center [412, 165] width 152 height 60
click at [457, 147] on p "• “What were [PERSON_NAME] ideals?” • “How did his actions contradict those ide…" at bounding box center [412, 171] width 152 height 48
click at [371, 164] on p "• “How did his actions contradict those ideals?” • “Which concept here is most …" at bounding box center [412, 177] width 152 height 36
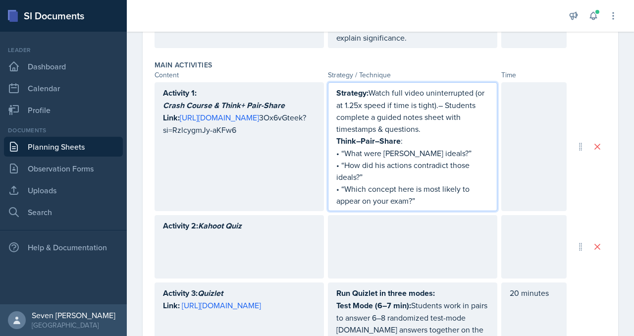
scroll to position [371, 0]
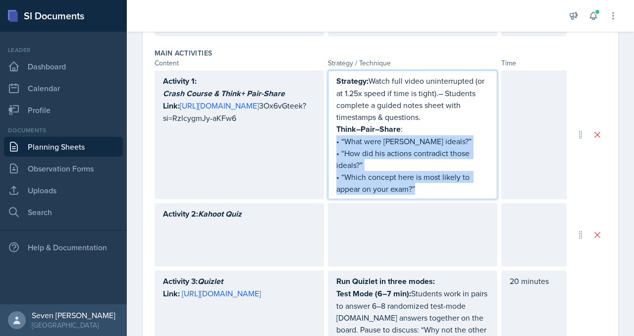
drag, startPoint x: 430, startPoint y: 177, endPoint x: 322, endPoint y: 128, distance: 118.3
click at [322, 128] on div "Activity 1: Crash Course & Think+ Pair-Share Link: [URL][DOMAIN_NAME] 3Ox6vGtee…" at bounding box center [360, 134] width 412 height 129
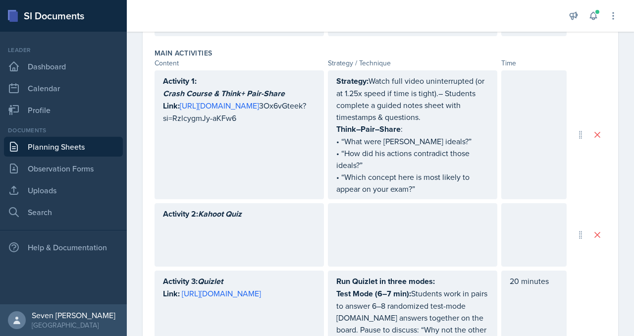
click at [328, 129] on div "Strategy: Watch full video uninterrupted (or at 1.25x speed if time is tight).–…" at bounding box center [412, 134] width 169 height 129
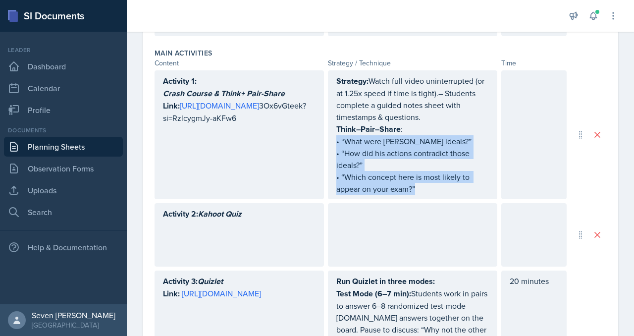
scroll to position [388, 0]
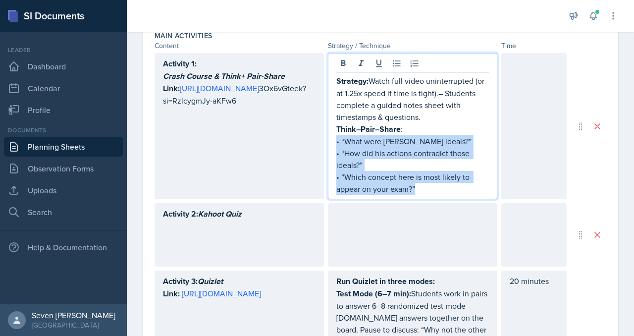
click at [341, 135] on p "• “What were [PERSON_NAME] ideals?”" at bounding box center [412, 141] width 152 height 12
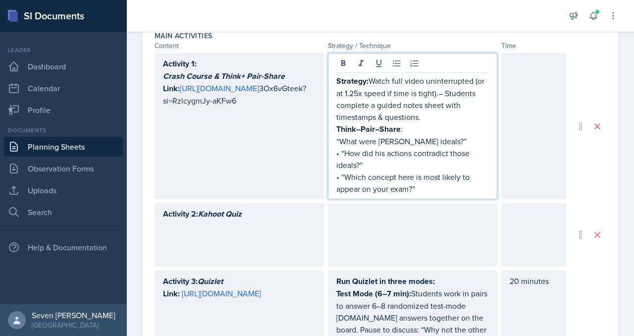
click at [342, 147] on p "• “How did his actions contradict those ideals?”" at bounding box center [412, 159] width 152 height 24
click at [341, 171] on p "• “Which concept here is most likely to appear on your exam?”" at bounding box center [412, 183] width 152 height 24
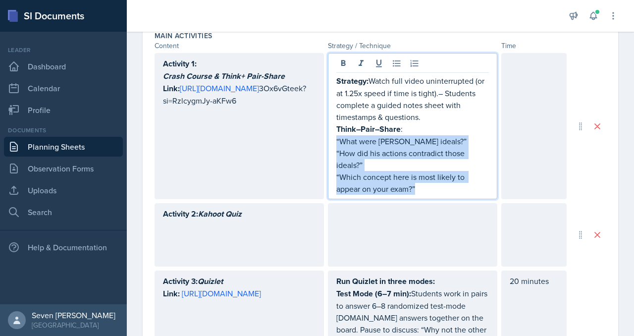
drag, startPoint x: 424, startPoint y: 178, endPoint x: 332, endPoint y: 131, distance: 102.9
click at [332, 131] on div "Strategy: Watch full video uninterrupted (or at 1.25x speed if time is tight).–…" at bounding box center [412, 126] width 169 height 146
click at [395, 58] on icon at bounding box center [397, 63] width 10 height 10
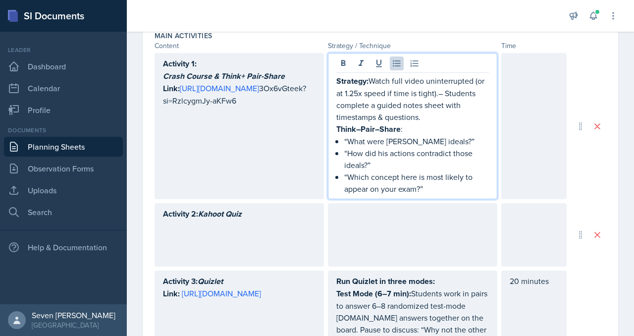
click at [450, 88] on p "Strategy: Watch full video uninterrupted (or at 1.25x speed if time is tight).–…" at bounding box center [412, 99] width 152 height 48
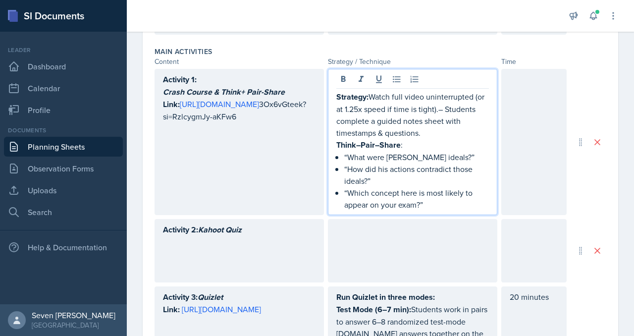
scroll to position [370, 0]
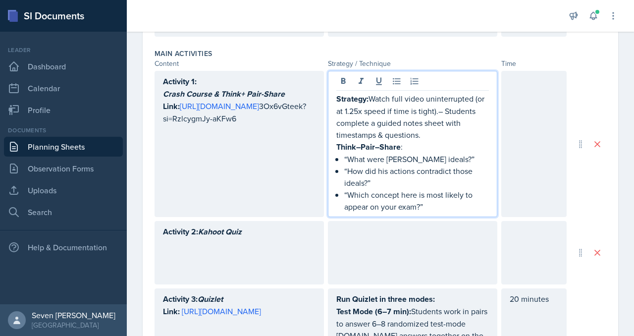
click at [444, 98] on p "Strategy: Watch full video uninterrupted (or at 1.25x speed if time is tight).–…" at bounding box center [412, 117] width 152 height 48
drag, startPoint x: 475, startPoint y: 85, endPoint x: 439, endPoint y: 99, distance: 38.2
click at [439, 99] on p "Strategy: Watch full video uninterrupted (or at 1.25x speed if time is tight). …" at bounding box center [412, 117] width 152 height 48
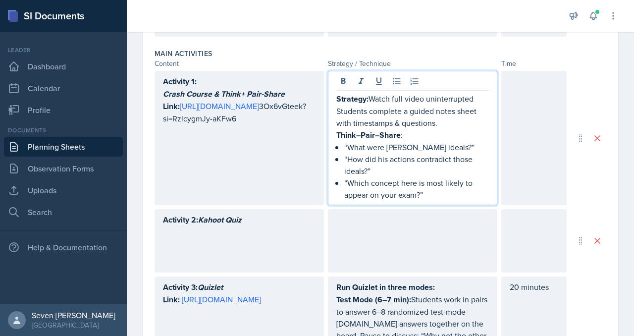
click at [475, 93] on p "Strategy: Watch full video uninterrupted Students complete a guided notes sheet…" at bounding box center [412, 111] width 152 height 36
click at [452, 110] on p "Strategy: Watch full video uninterrupted. Students complete a guided notes shee…" at bounding box center [412, 111] width 152 height 36
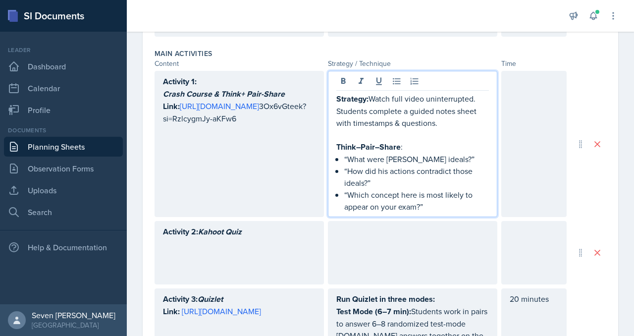
click at [524, 89] on div at bounding box center [533, 144] width 65 height 146
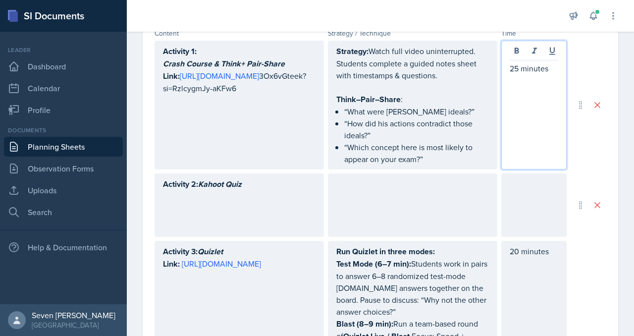
scroll to position [403, 0]
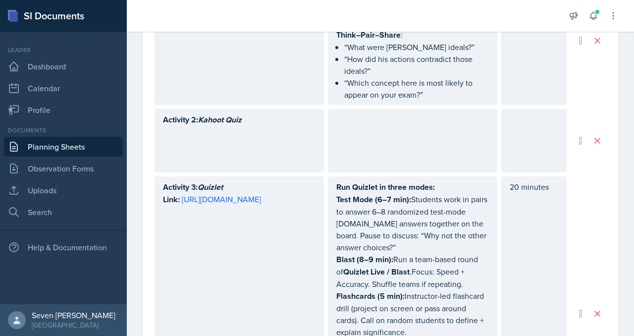
click at [395, 137] on div at bounding box center [412, 140] width 169 height 63
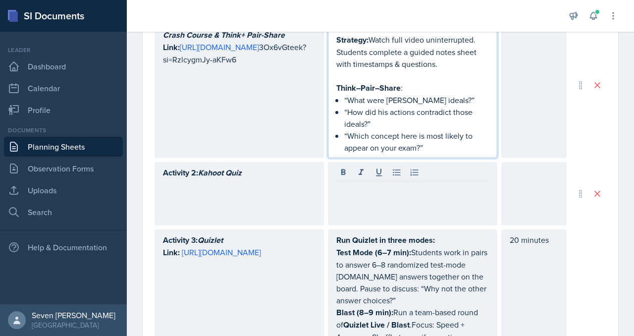
scroll to position [447, 0]
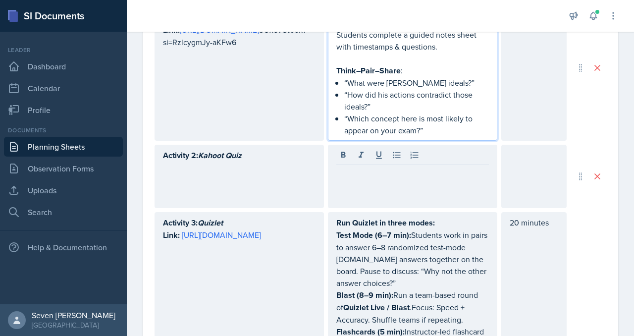
click at [442, 112] on p "“Which concept here is most likely to appear on your exam?”" at bounding box center [416, 124] width 145 height 24
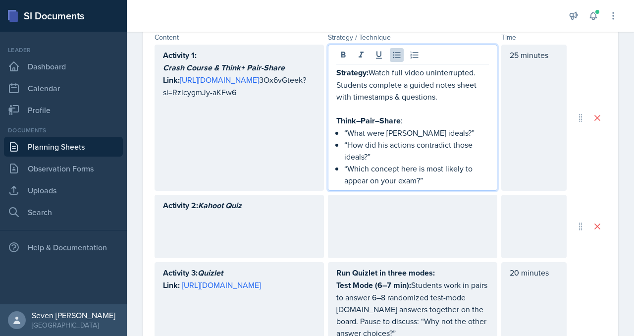
scroll to position [390, 0]
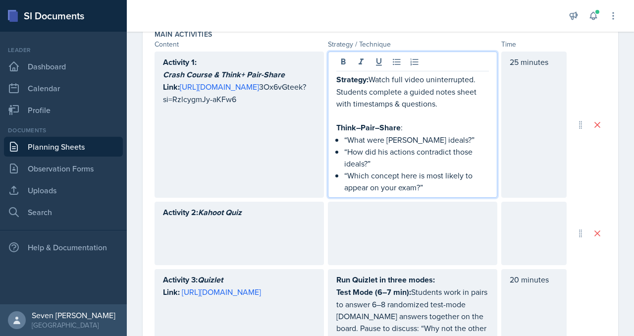
click at [451, 109] on p at bounding box center [412, 115] width 152 height 12
click at [448, 93] on p "Strategy: Watch full video uninterrupted. Students complete a guided notes shee…" at bounding box center [412, 91] width 152 height 36
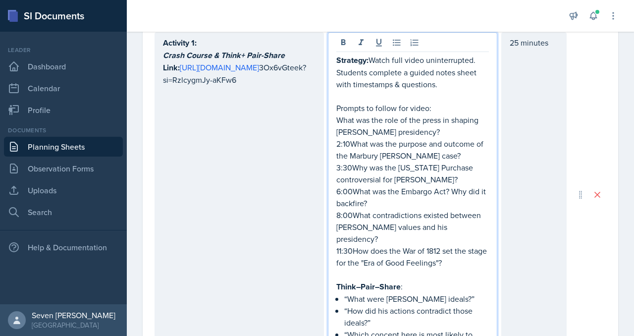
scroll to position [411, 0]
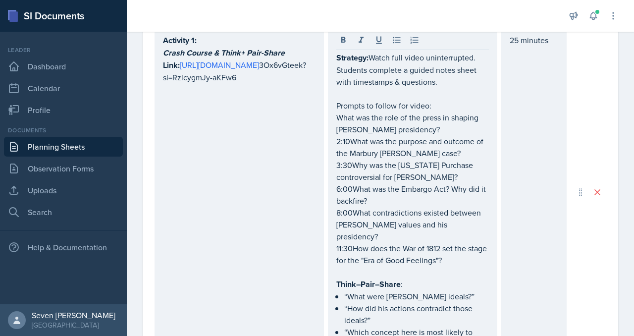
click at [335, 108] on div "Strategy: Watch full video uninterrupted. Students complete a guided notes shee…" at bounding box center [412, 192] width 169 height 324
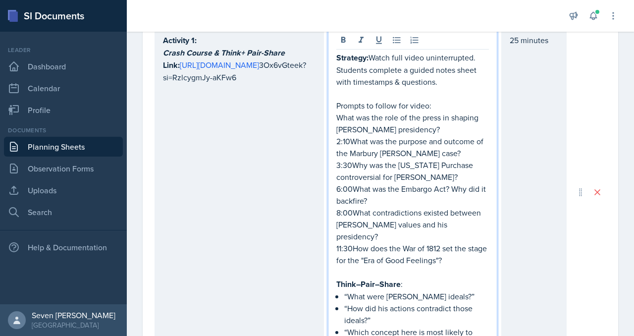
click at [334, 103] on div "Strategy: Watch full video uninterrupted. Students complete a guided notes shee…" at bounding box center [412, 192] width 169 height 324
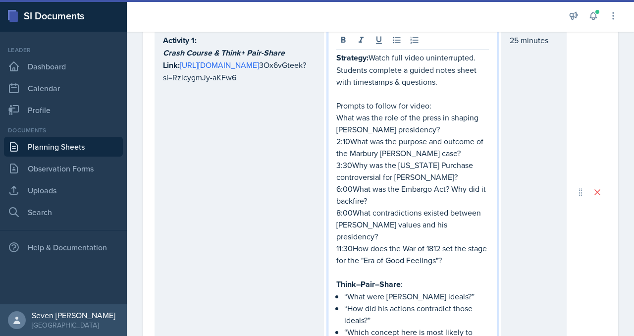
click at [337, 111] on p "What was the role of the press in shaping [PERSON_NAME] presidency?" at bounding box center [412, 123] width 152 height 24
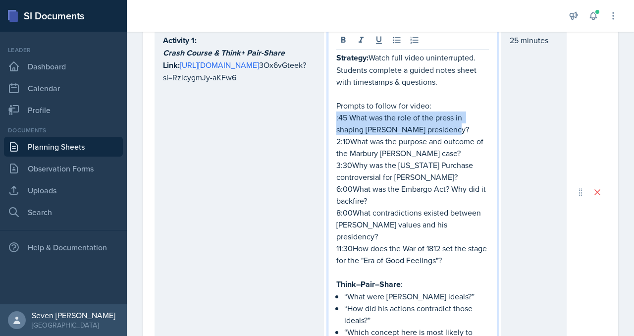
drag, startPoint x: 336, startPoint y: 104, endPoint x: 450, endPoint y: 119, distance: 115.8
click at [450, 119] on p ":45 What was the role of the press in shaping [PERSON_NAME] presidency?" at bounding box center [412, 123] width 152 height 24
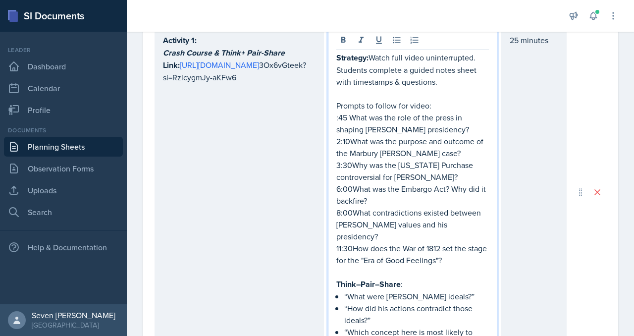
click at [390, 135] on p "2:10What was the purpose and outcome of the Marbury [PERSON_NAME] case?" at bounding box center [412, 147] width 152 height 24
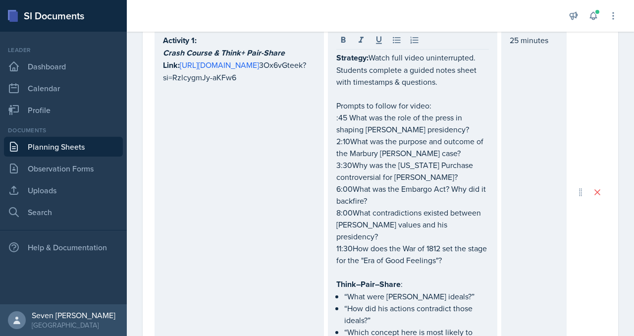
drag, startPoint x: 335, startPoint y: 105, endPoint x: 473, endPoint y: 249, distance: 199.9
click at [473, 249] on div "Strategy: Watch full video uninterrupted. Students complete a guided notes shee…" at bounding box center [412, 192] width 169 height 324
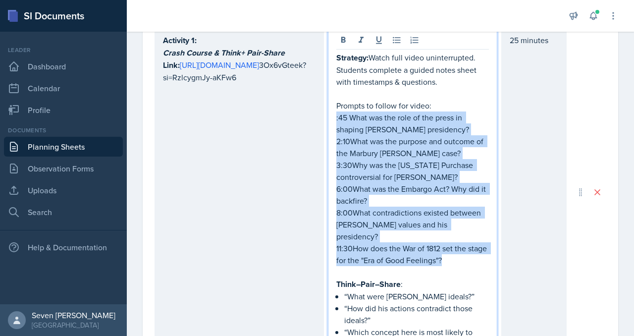
drag, startPoint x: 471, startPoint y: 238, endPoint x: 325, endPoint y: 107, distance: 196.0
click at [325, 107] on div "Activity 1: Crash Course & Think+ Pair-Share Link: [URL][DOMAIN_NAME] 3Ox6vGtee…" at bounding box center [360, 192] width 412 height 324
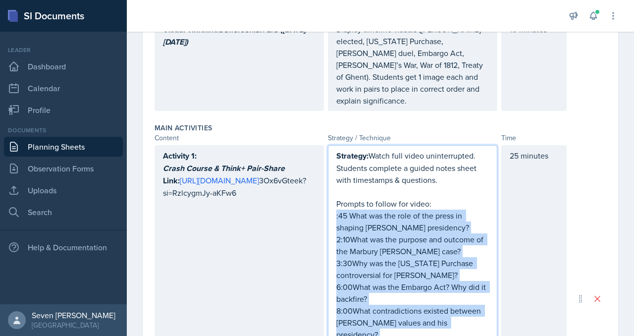
scroll to position [294, 0]
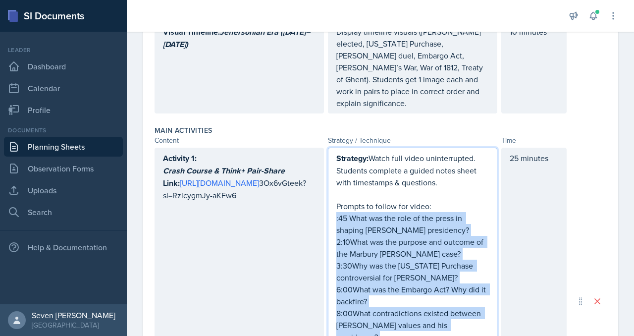
click at [358, 212] on p ":45 What was the role of the press in shaping [PERSON_NAME] presidency?" at bounding box center [412, 224] width 152 height 24
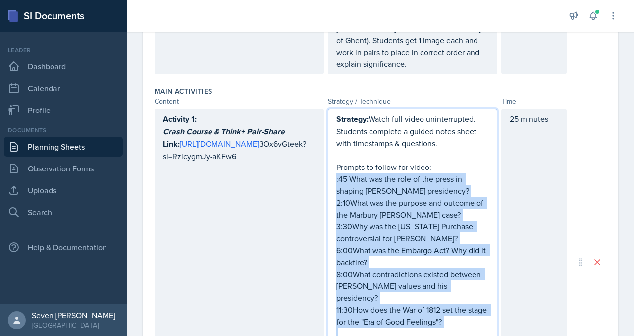
scroll to position [346, 0]
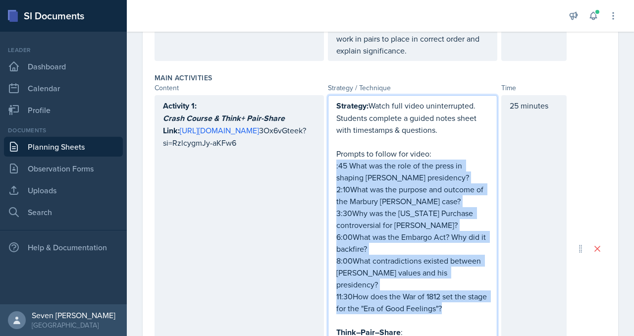
drag, startPoint x: 336, startPoint y: 206, endPoint x: 465, endPoint y: 280, distance: 148.8
click at [465, 280] on div "Strategy: Watch full video uninterrupted. Students complete a guided notes shee…" at bounding box center [412, 248] width 152 height 298
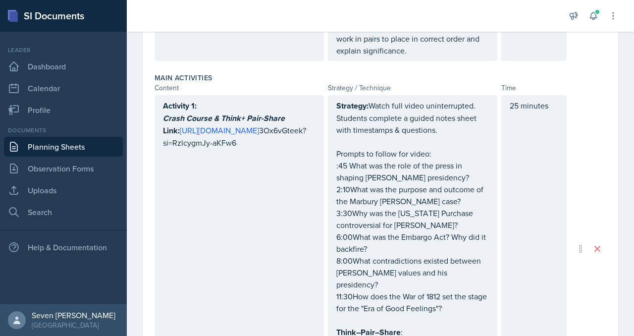
click at [387, 83] on div "Strategy / Technique" at bounding box center [412, 88] width 169 height 10
click at [413, 83] on div "Strategy / Technique" at bounding box center [412, 88] width 169 height 10
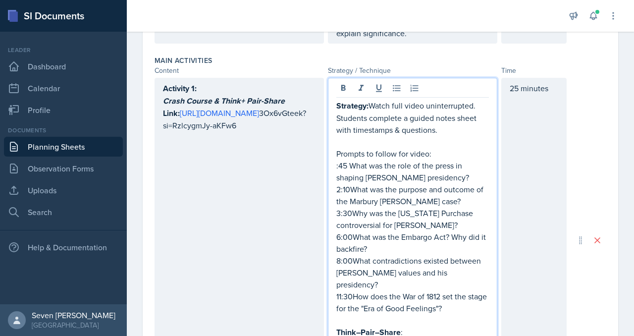
click at [397, 99] on p "Strategy: Watch full video uninterrupted. Students complete a guided notes shee…" at bounding box center [412, 117] width 152 height 36
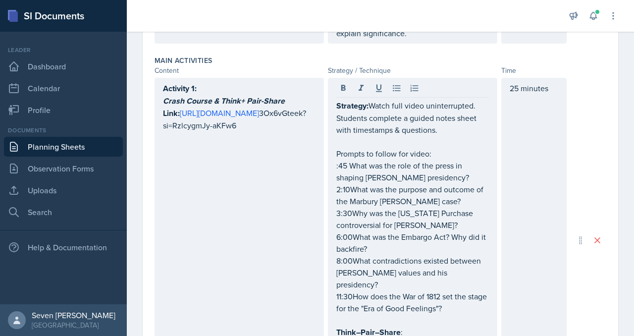
drag, startPoint x: 335, startPoint y: 140, endPoint x: 426, endPoint y: 237, distance: 133.1
click at [426, 238] on div "Strategy: Watch full video uninterrupted. Students complete a guided notes shee…" at bounding box center [412, 240] width 169 height 324
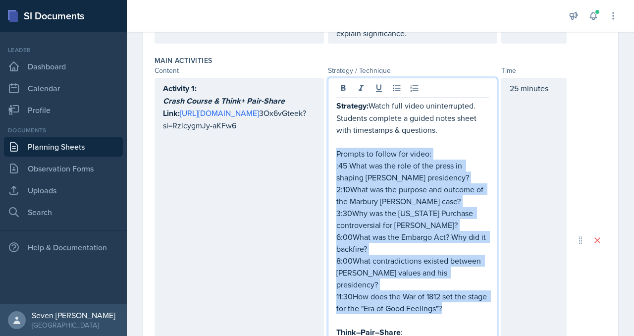
drag, startPoint x: 468, startPoint y: 285, endPoint x: 333, endPoint y: 136, distance: 201.1
click at [333, 136] on div "Strategy: Watch full video uninterrupted. Students complete a guided notes shee…" at bounding box center [412, 240] width 169 height 324
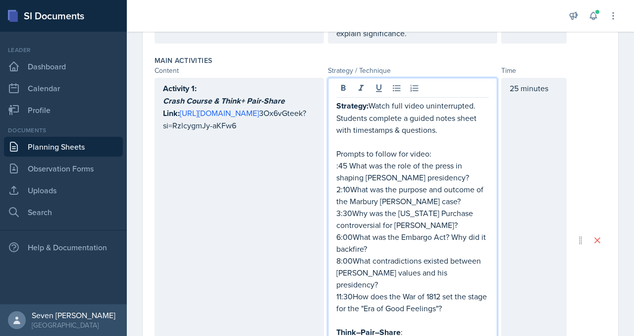
click at [350, 159] on p ":45 What was the role of the press in shaping [PERSON_NAME] presidency?" at bounding box center [412, 171] width 152 height 24
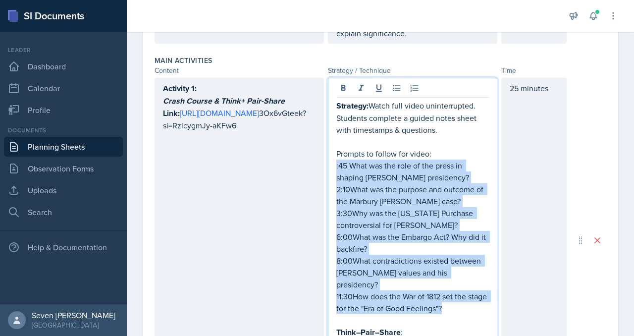
drag, startPoint x: 468, startPoint y: 286, endPoint x: 331, endPoint y: 154, distance: 190.1
click at [331, 154] on div "Strategy: Watch full video uninterrupted. Students complete a guided notes shee…" at bounding box center [412, 240] width 169 height 324
click at [394, 83] on icon at bounding box center [397, 88] width 10 height 10
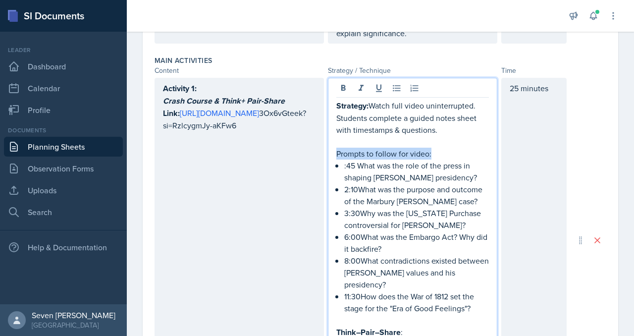
drag, startPoint x: 436, startPoint y: 140, endPoint x: 332, endPoint y: 140, distance: 104.5
click at [331, 140] on div "Strategy: Watch full video uninterrupted. Students complete a guided notes shee…" at bounding box center [412, 240] width 169 height 324
click at [371, 148] on strong "Prompts to follow for video:" at bounding box center [385, 153] width 98 height 11
click at [379, 148] on strong "Prompts to follow for video:" at bounding box center [385, 153] width 98 height 11
click at [419, 148] on strong "Prompts to Follow for video:" at bounding box center [385, 153] width 99 height 11
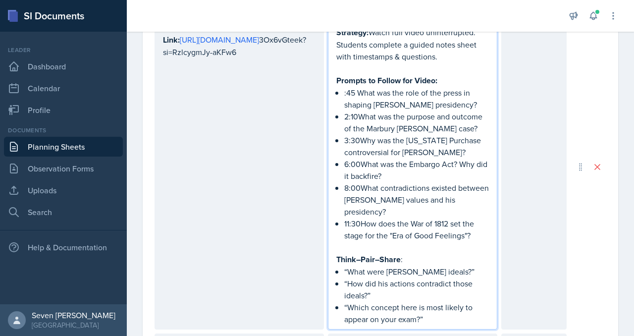
scroll to position [438, 0]
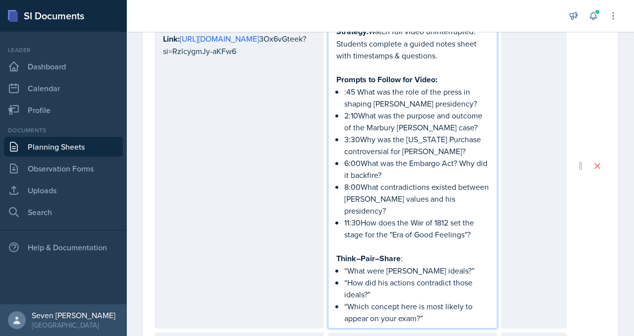
click at [361, 216] on p "11:30How does the War of 1812 set the stage for the "Era of Good Feelings"?" at bounding box center [416, 228] width 145 height 24
click at [361, 181] on p "8:00What contradictions existed between [PERSON_NAME] values and his presidency?" at bounding box center [416, 199] width 145 height 36
click at [360, 157] on p "6:00What was the Embargo Act? Why did it backfire?" at bounding box center [416, 169] width 145 height 24
click at [360, 133] on p "3:30Why was the [US_STATE] Purchase controversial for [PERSON_NAME]?" at bounding box center [416, 145] width 145 height 24
click at [360, 109] on p "2:10What was the purpose and outcome of the Marbury [PERSON_NAME] case?" at bounding box center [416, 121] width 145 height 24
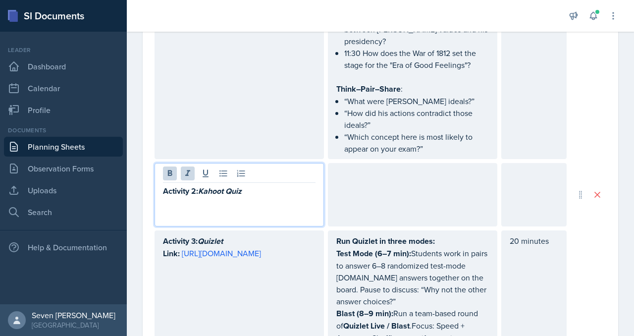
scroll to position [607, 0]
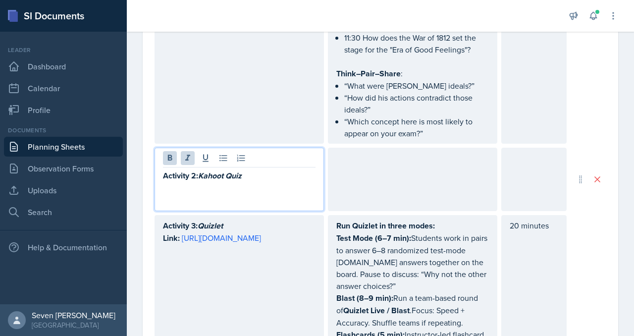
click at [258, 169] on p "Activity 2: Kahoot Quiz" at bounding box center [239, 175] width 152 height 12
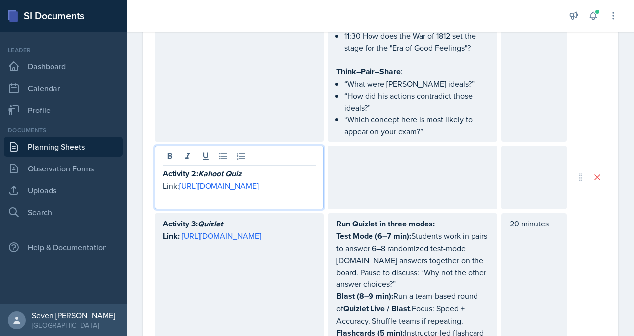
drag, startPoint x: 184, startPoint y: 177, endPoint x: 154, endPoint y: 177, distance: 30.2
click at [154, 177] on div "Date [DATE] [DATE] 28 29 30 1 2 3 4 5 6 7 8 9 10 11 12 13 14 15 16 17 18 19 20 …" at bounding box center [380, 94] width 475 height 1246
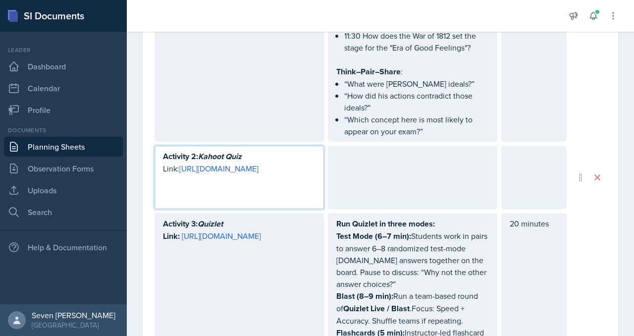
scroll to position [590, 0]
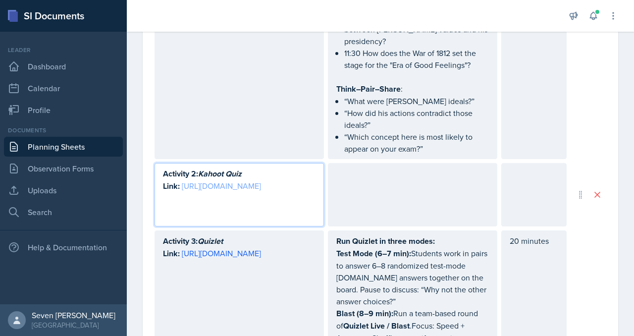
click at [224, 191] on link "[URL][DOMAIN_NAME]" at bounding box center [221, 185] width 79 height 11
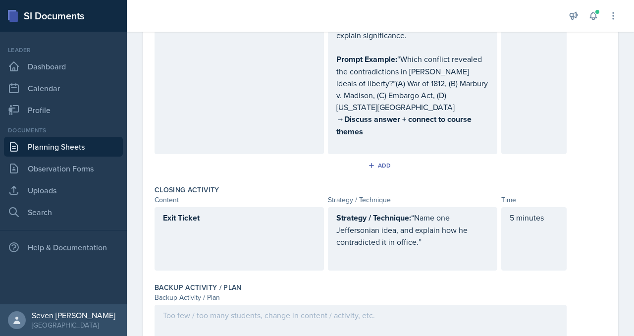
scroll to position [1019, 0]
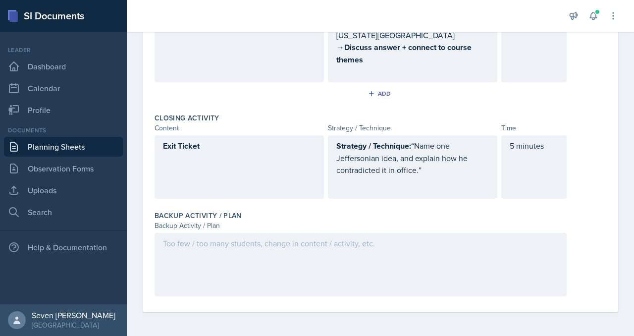
click at [199, 252] on div at bounding box center [360, 264] width 412 height 63
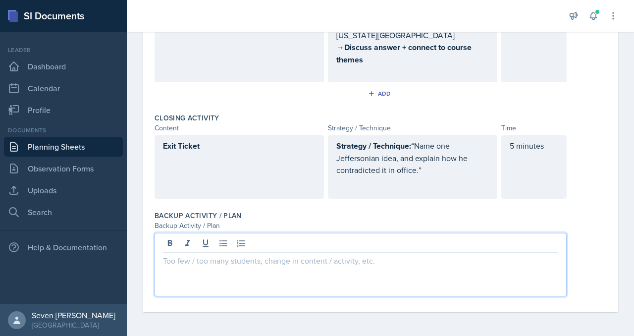
scroll to position [1002, 0]
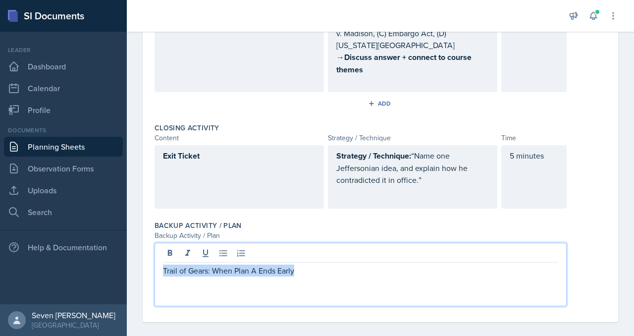
drag, startPoint x: 309, startPoint y: 260, endPoint x: 135, endPoint y: 261, distance: 174.2
click at [326, 260] on p at bounding box center [360, 265] width 395 height 12
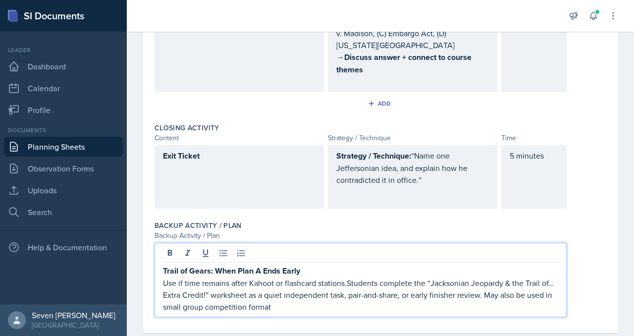
scroll to position [1013, 0]
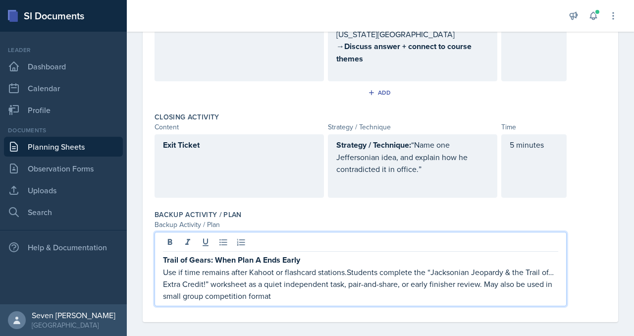
click at [161, 263] on div "Trail of Gears: When Plan A Ends Early Use if time remains after Kahoot or flas…" at bounding box center [360, 269] width 412 height 74
click at [161, 265] on div "Trail of Gears: When Plan A Ends Early Use if time remains after Kahoot or flas…" at bounding box center [360, 269] width 412 height 74
click at [162, 262] on div "Trail of Gears: When Plan A Ends Early Use if time remains after Kahoot or flas…" at bounding box center [360, 269] width 412 height 74
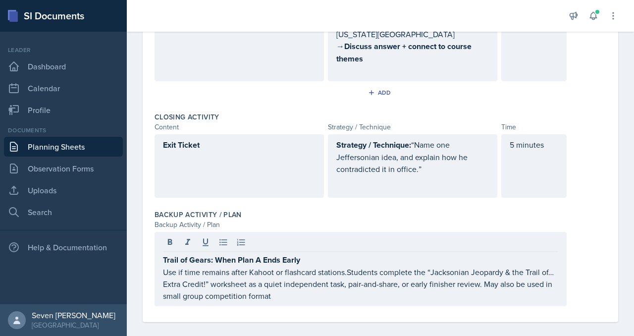
click at [159, 262] on div "Trail of Gears: When Plan A Ends Early Use if time remains after Kahoot or flas…" at bounding box center [360, 269] width 412 height 74
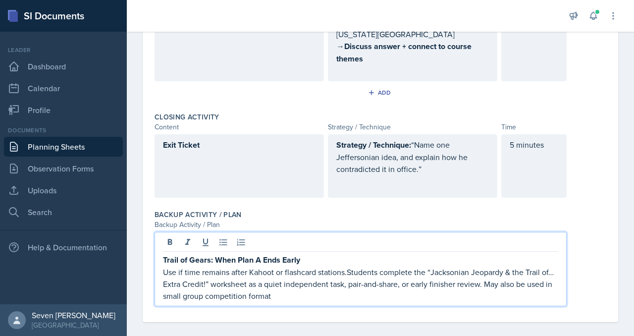
click at [185, 266] on p "Use if time remains after Kahoot or flashcard stations.Students complete the “J…" at bounding box center [360, 284] width 395 height 36
click at [168, 266] on p "Use if time remains after Kahoot or flashcard stations.Students complete the “J…" at bounding box center [360, 284] width 395 height 36
click at [162, 261] on div "Trail of Gears: When Plan A Ends Early Use if time remains after Kahoot or flas…" at bounding box center [360, 269] width 412 height 74
click at [225, 237] on icon at bounding box center [223, 242] width 10 height 10
click at [348, 278] on p "Use if time remains after Kahoot or flashcard stations.Students complete the “J…" at bounding box center [364, 284] width 387 height 36
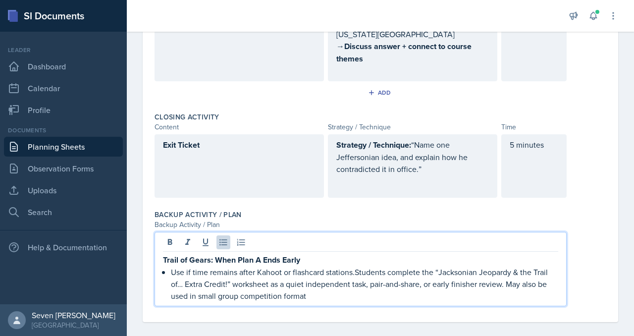
click at [325, 286] on p "Use if time remains after Kahoot or flashcard stations.Students complete the “J…" at bounding box center [364, 284] width 387 height 36
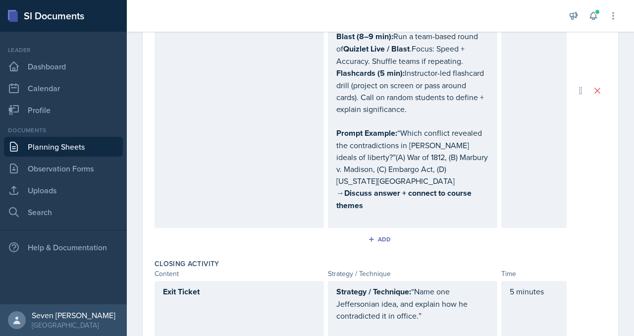
scroll to position [858, 0]
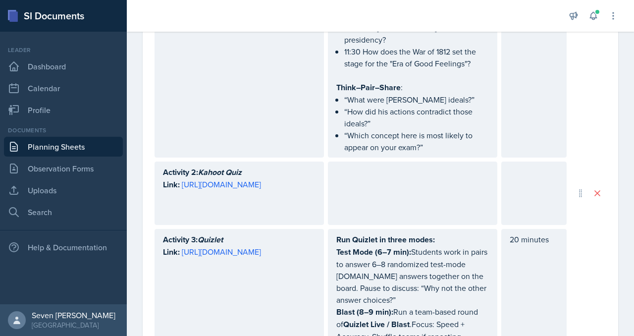
click at [380, 179] on div at bounding box center [412, 192] width 169 height 63
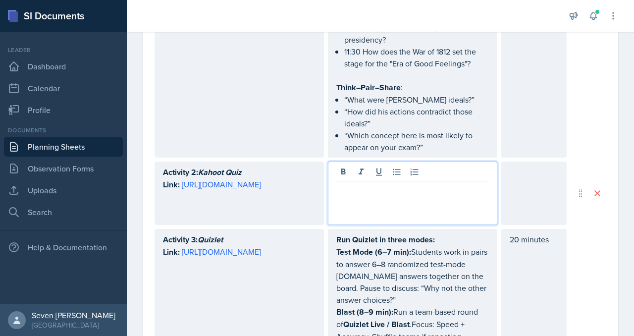
scroll to position [608, 0]
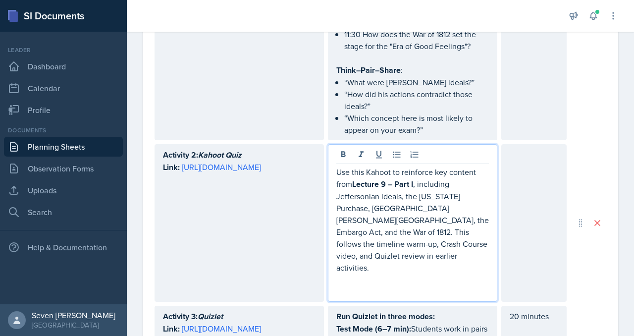
click at [335, 160] on div "Use this Kahoot to reinforce key content from Lecture 9 – Part I , including Je…" at bounding box center [412, 222] width 169 height 157
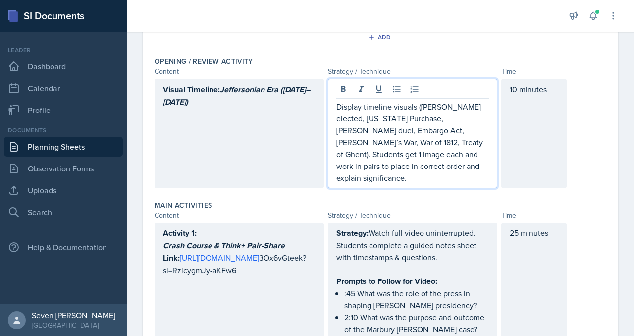
scroll to position [253, 0]
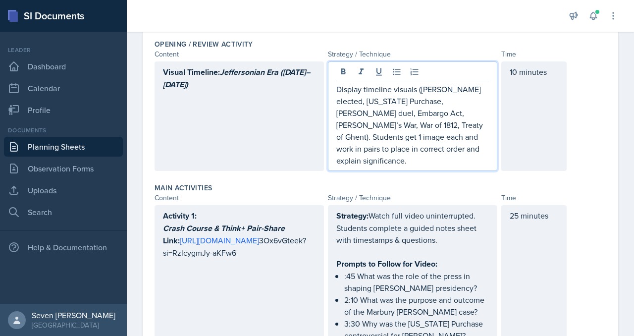
click at [394, 124] on p "Display timeline visuals ([PERSON_NAME] elected, [US_STATE] Purchase, [PERSON_N…" at bounding box center [412, 124] width 152 height 83
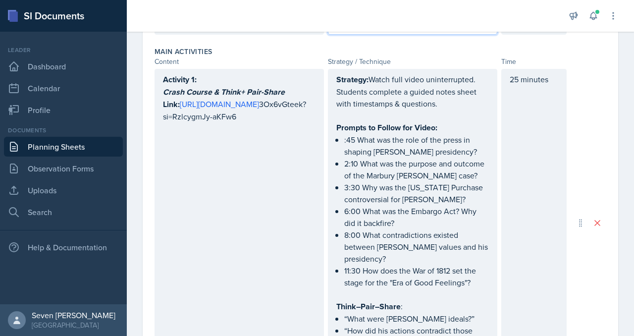
scroll to position [371, 0]
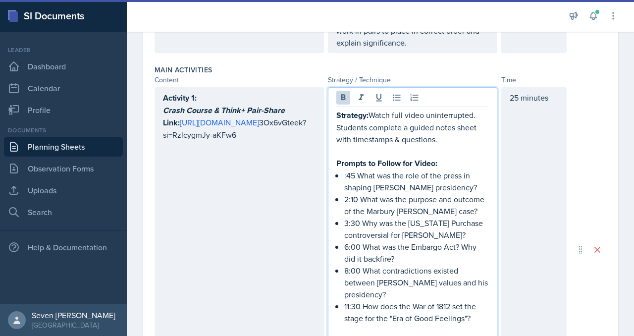
drag, startPoint x: 370, startPoint y: 85, endPoint x: 369, endPoint y: 103, distance: 18.8
click at [369, 109] on p "Strategy: Watch full video uninterrupted. Students complete a guided notes shee…" at bounding box center [412, 127] width 152 height 36
copy strong "Strategy:"
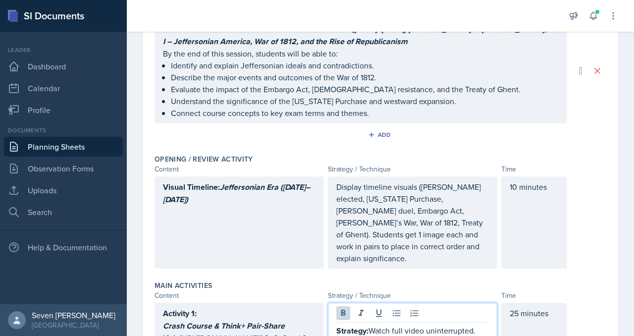
scroll to position [156, 0]
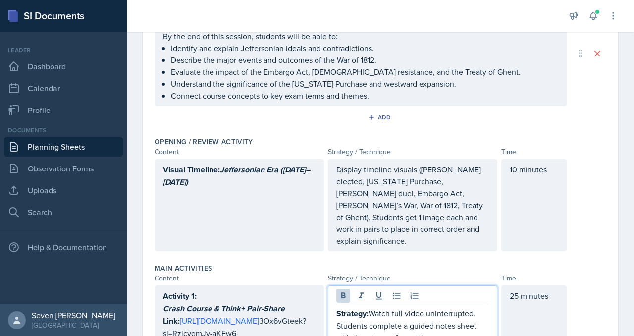
click at [337, 187] on p "Display timeline visuals ([PERSON_NAME] elected, [US_STATE] Purchase, [PERSON_N…" at bounding box center [412, 204] width 152 height 83
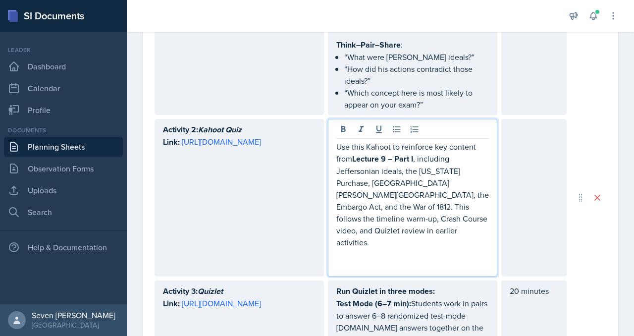
click at [336, 141] on p "Use this Kahoot to reinforce key content from Lecture 9 – Part I , including Je…" at bounding box center [412, 194] width 152 height 107
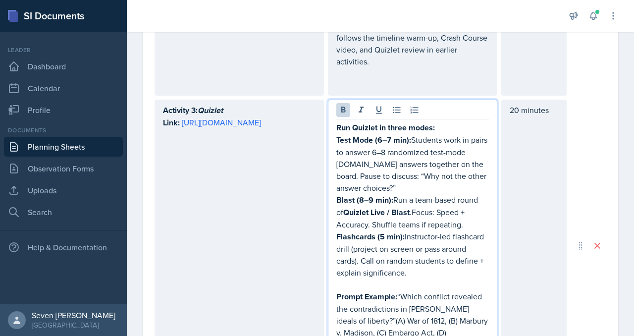
click at [337, 122] on strong "Run Quizlet in three modes:" at bounding box center [385, 127] width 99 height 11
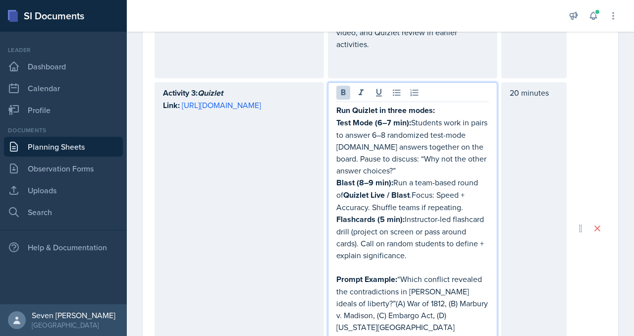
scroll to position [798, 0]
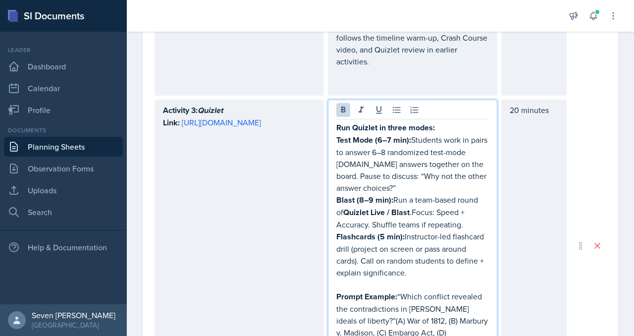
paste div
drag, startPoint x: 369, startPoint y: 90, endPoint x: 471, endPoint y: 91, distance: 102.5
click at [472, 121] on p "Strategy: Run Quizlet in three modes:" at bounding box center [412, 127] width 152 height 12
click at [479, 121] on p "Strategy: Run Quizlet in three modes:" at bounding box center [412, 127] width 152 height 12
click at [419, 153] on p "Test Mode (6–7 min): Students work in pairs to answer 6–8 randomized test-mode …" at bounding box center [412, 164] width 152 height 60
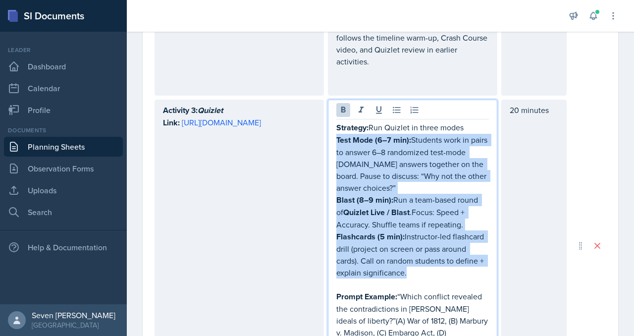
drag, startPoint x: 419, startPoint y: 236, endPoint x: 331, endPoint y: 101, distance: 161.1
click at [331, 100] on div "Strategy: Run Quizlet in three modes Test Mode (6–7 min): Students work in pair…" at bounding box center [412, 245] width 169 height 292
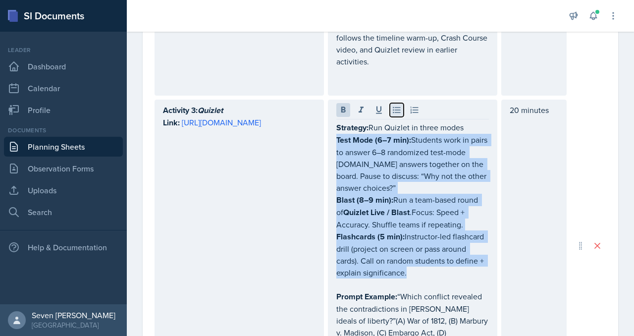
click at [396, 103] on button at bounding box center [397, 110] width 14 height 14
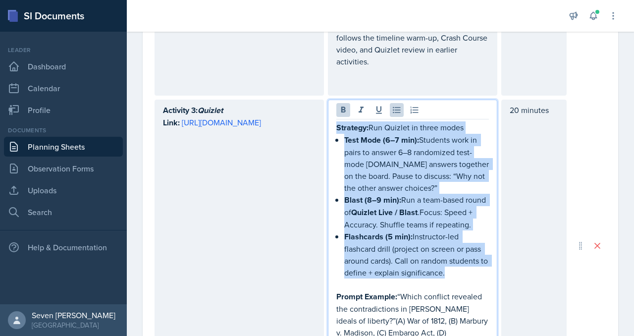
click at [416, 194] on p "Blast (8–9 min): Run a team-based round of Quizlet Live / Blast .Focus: Speed +…" at bounding box center [416, 212] width 145 height 37
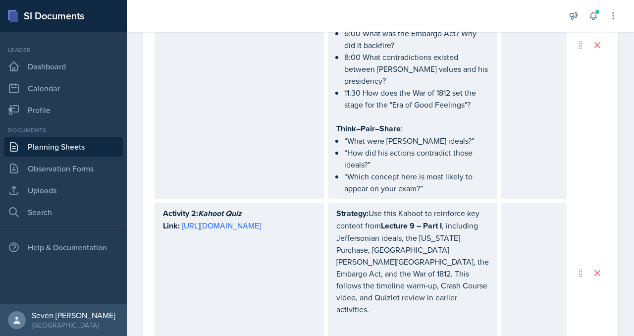
click at [534, 222] on div at bounding box center [533, 272] width 65 height 141
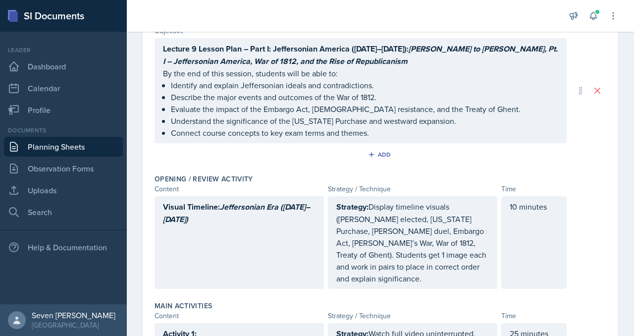
scroll to position [0, 0]
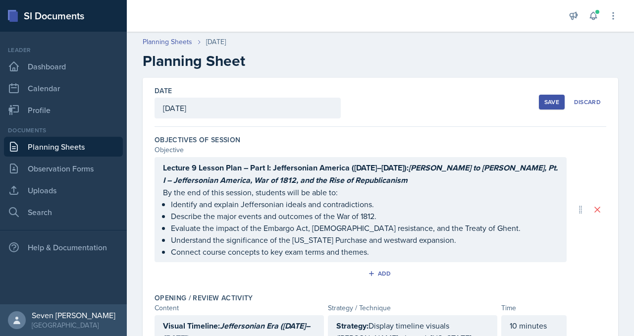
click at [553, 104] on div "Save" at bounding box center [551, 102] width 15 height 8
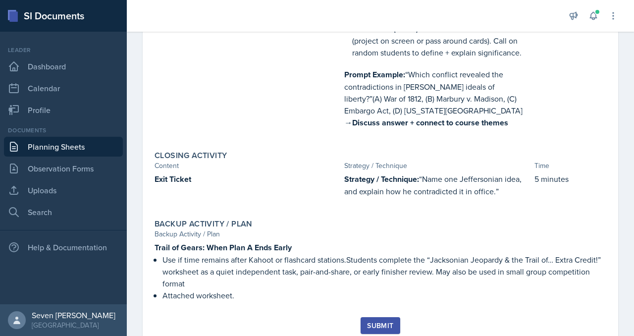
scroll to position [875, 0]
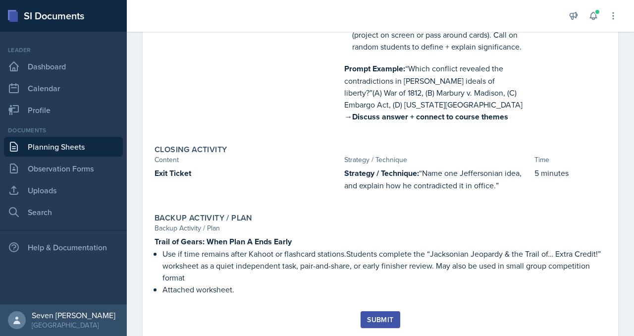
click at [374, 315] on div "Submit" at bounding box center [380, 319] width 26 height 8
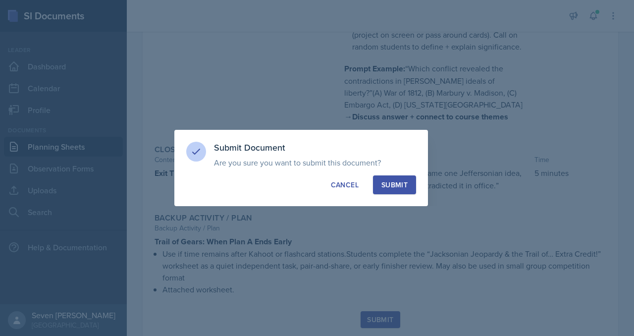
click at [398, 186] on div "Submit" at bounding box center [394, 185] width 26 height 10
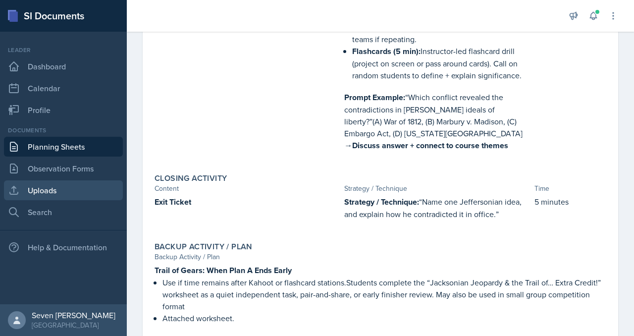
click at [55, 187] on link "Uploads" at bounding box center [63, 190] width 119 height 20
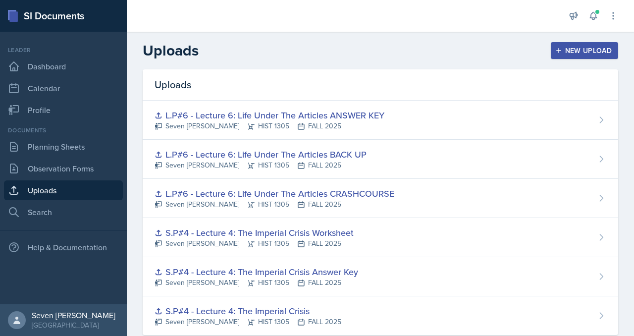
click at [585, 55] on button "New Upload" at bounding box center [584, 50] width 68 height 17
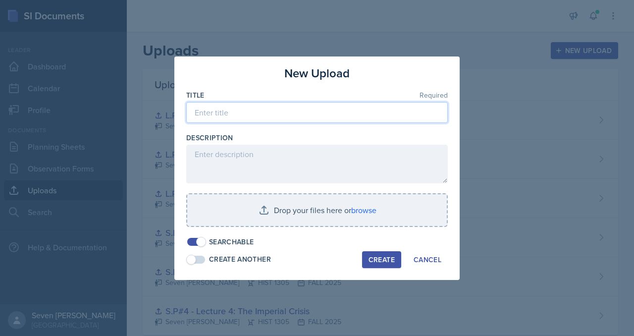
click at [276, 117] on input at bounding box center [316, 112] width 261 height 21
type input "L.P.#9 - JEFFERSONIAN DEMOCRACY"
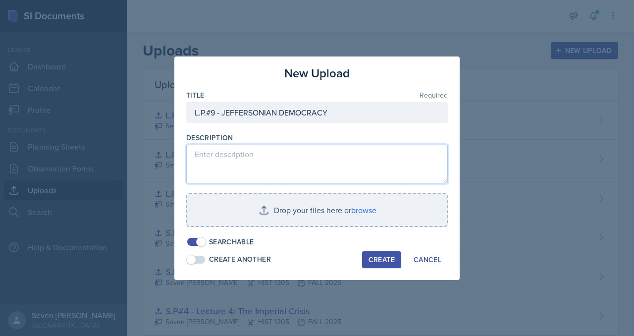
click at [280, 158] on textarea at bounding box center [316, 164] width 261 height 39
click at [267, 156] on textarea at bounding box center [316, 164] width 261 height 39
paste textarea "This lesson plan introduces students to the core themes of [PERSON_NAME] presid…"
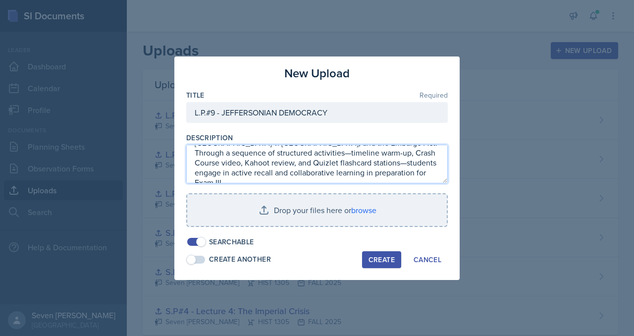
scroll to position [79, 0]
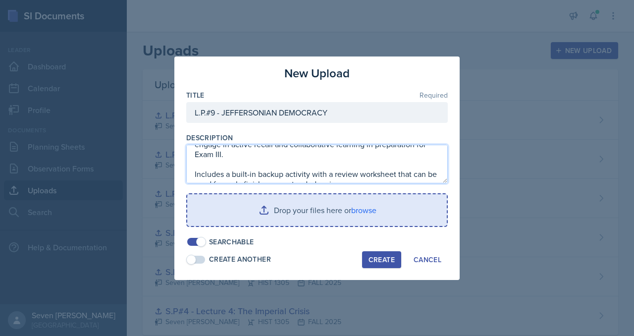
type textarea "This lesson plan introduces students to the core themes of [PERSON_NAME] presid…"
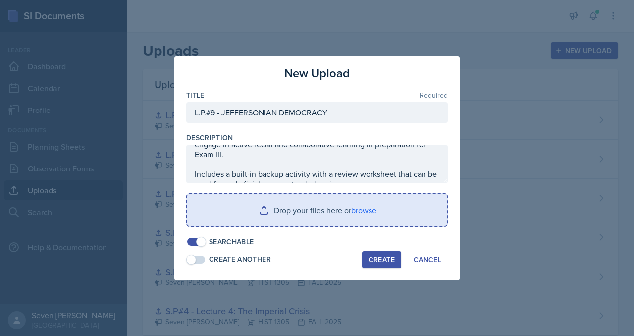
click at [339, 221] on input "file" at bounding box center [316, 210] width 259 height 32
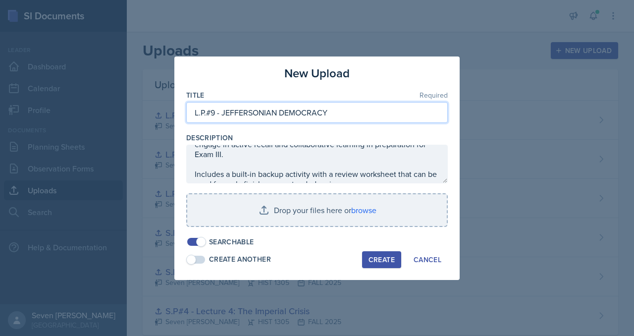
click at [344, 114] on input "L.P.#9 - JEFFERSONIAN DEMOCRACY" at bounding box center [316, 112] width 261 height 21
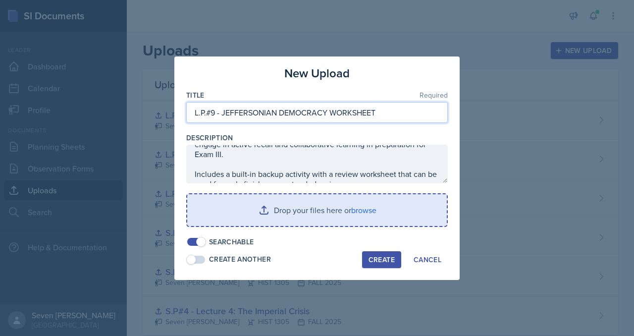
type input "L.P.#9 - JEFFERSONIAN DEMOCRACY WORKSHEET"
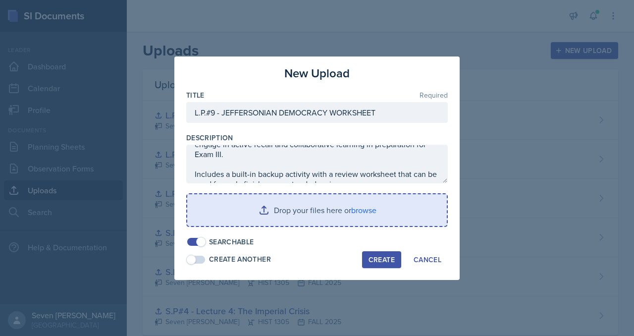
click at [260, 213] on input "file" at bounding box center [316, 210] width 259 height 32
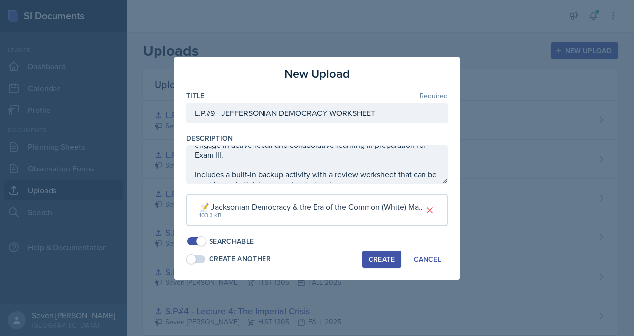
click at [384, 256] on div "Create" at bounding box center [381, 259] width 26 height 8
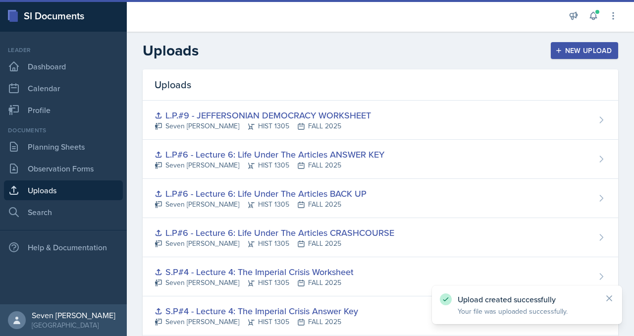
scroll to position [0, 0]
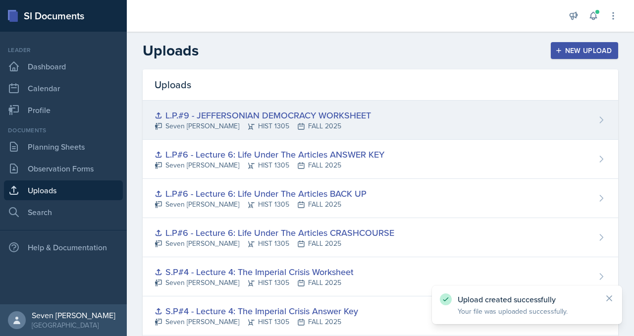
click at [587, 121] on div "L.P.#9 - JEFFERSONIAN DEMOCRACY WORKSHEET Seven Del Lincoln HIST 1305 FALL 2025" at bounding box center [380, 119] width 475 height 39
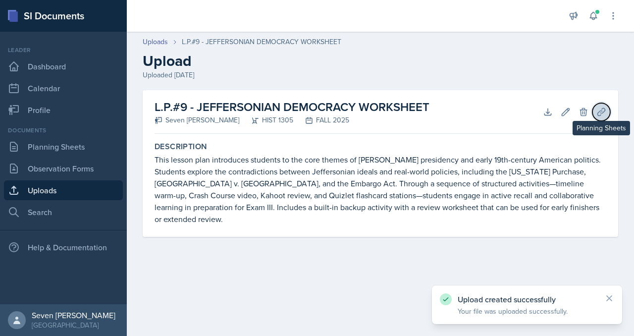
click at [600, 108] on icon at bounding box center [601, 112] width 10 height 10
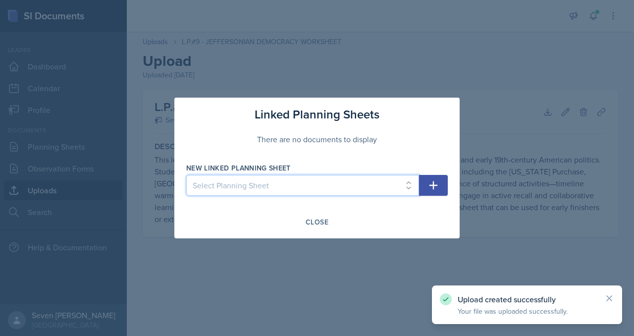
click at [374, 187] on select "Select Planning Sheet [DATE] [DATE] [DATE] [DATE] [DATE] [DATE] [DATE] [DATE] […" at bounding box center [302, 185] width 233 height 21
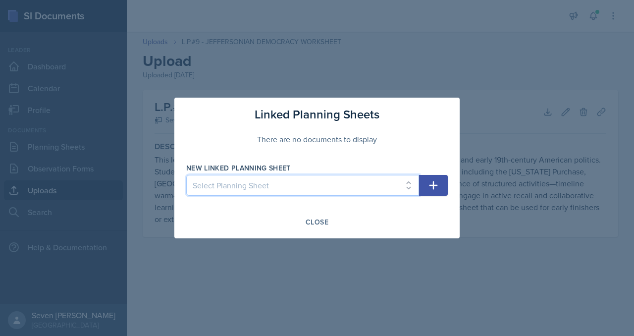
select select "8026c1ed-2db1-44f2-9372-dcb3642361f5"
click at [186, 175] on select "Select Planning Sheet [DATE] [DATE] [DATE] [DATE] [DATE] [DATE] [DATE] [DATE] […" at bounding box center [302, 185] width 233 height 21
click at [436, 184] on icon "button" at bounding box center [433, 185] width 12 height 12
select select
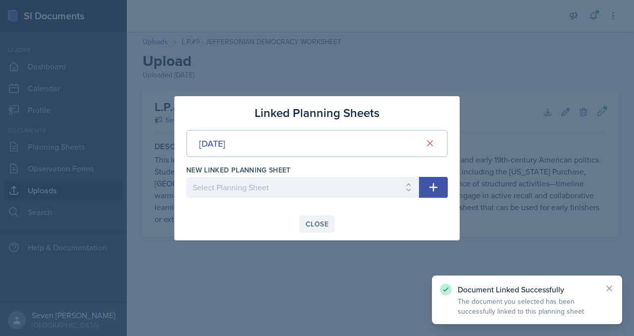
click at [317, 220] on div "Close" at bounding box center [316, 224] width 23 height 8
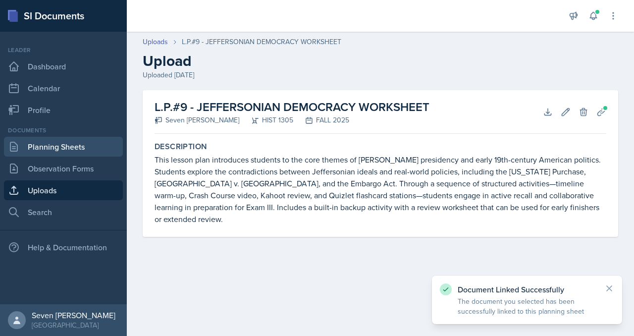
click at [67, 148] on link "Planning Sheets" at bounding box center [63, 147] width 119 height 20
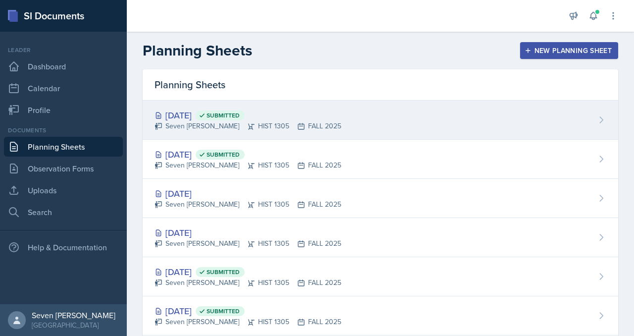
click at [455, 122] on div "[DATE] Submitted Seven Del Lincoln HIST 1305 FALL 2025" at bounding box center [380, 119] width 475 height 39
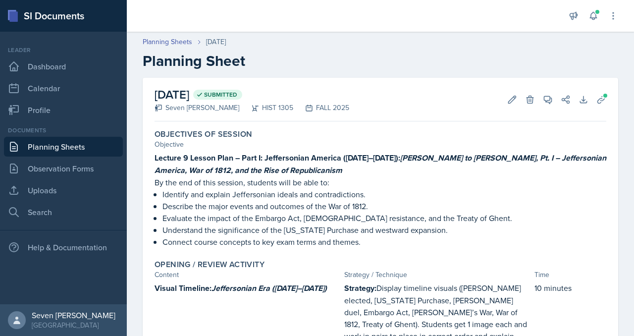
click at [58, 145] on link "Planning Sheets" at bounding box center [63, 147] width 119 height 20
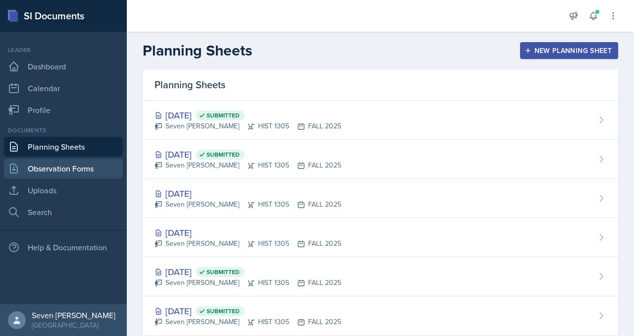
click at [52, 164] on link "Observation Forms" at bounding box center [63, 168] width 119 height 20
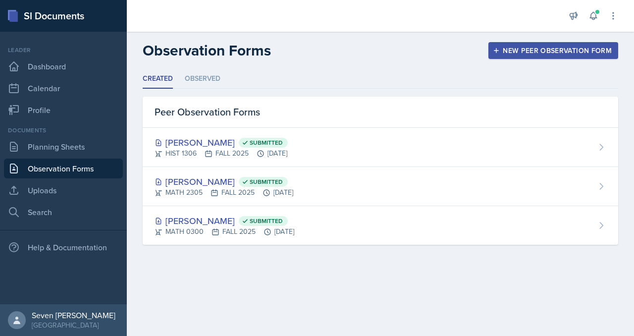
click at [51, 179] on div "Documents Planning Sheets Observation Forms Uploads Search" at bounding box center [63, 174] width 119 height 96
click at [50, 194] on link "Uploads" at bounding box center [63, 190] width 119 height 20
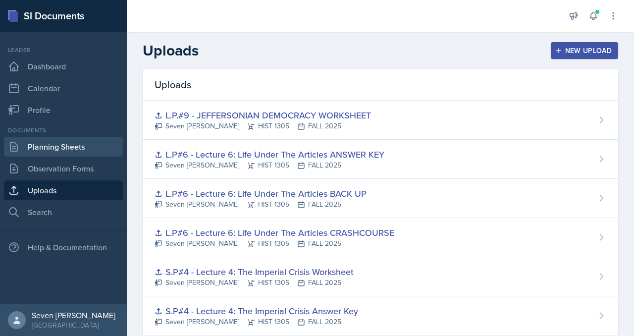
click at [71, 147] on link "Planning Sheets" at bounding box center [63, 147] width 119 height 20
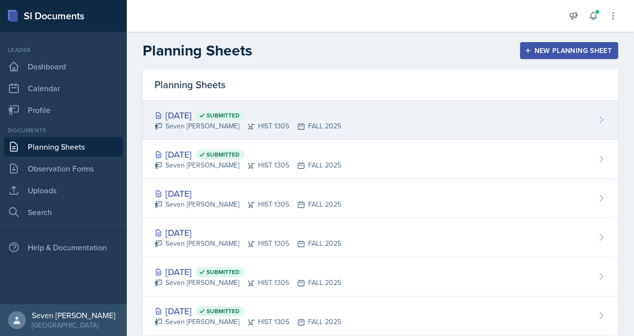
click at [200, 112] on div "[DATE] Submitted" at bounding box center [247, 114] width 187 height 13
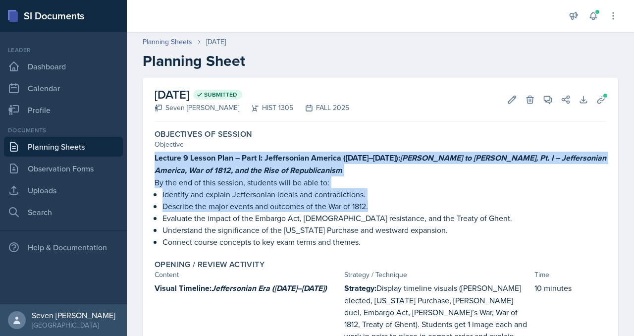
drag, startPoint x: 153, startPoint y: 158, endPoint x: 438, endPoint y: 210, distance: 289.3
click at [438, 210] on div "Objectives of Session Objective Lecture 9 Lesson Plan – Part I: Jeffersonian Am…" at bounding box center [379, 188] width 459 height 126
click at [438, 210] on p "Describe the major events and outcomes of the War of 1812." at bounding box center [384, 206] width 444 height 12
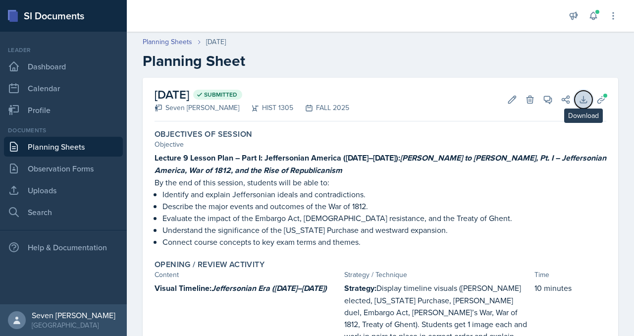
click at [584, 98] on icon at bounding box center [583, 100] width 10 height 10
click at [57, 147] on link "Planning Sheets" at bounding box center [63, 147] width 119 height 20
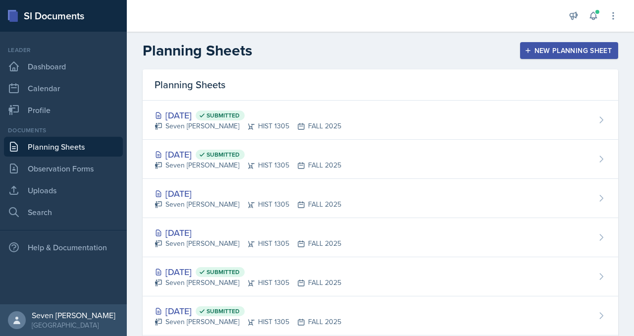
click at [541, 50] on div "New Planning Sheet" at bounding box center [568, 51] width 85 height 8
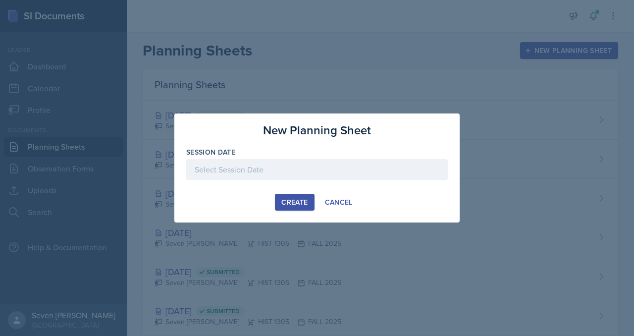
click at [326, 162] on div at bounding box center [316, 169] width 261 height 21
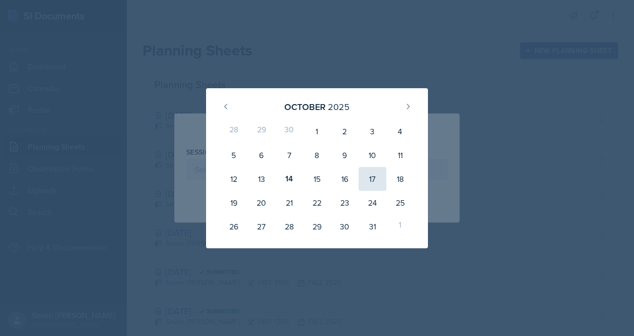
click at [370, 180] on div "17" at bounding box center [372, 179] width 28 height 24
type input "[DATE]"
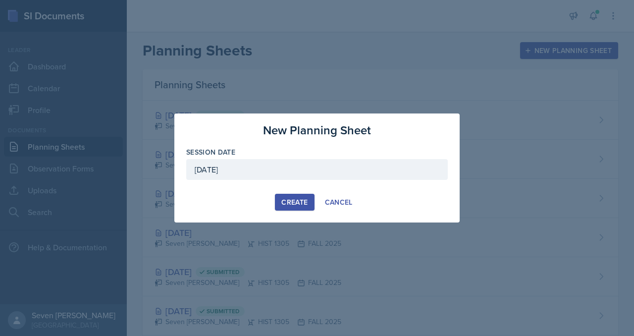
click at [274, 204] on div "Create Cancel" at bounding box center [316, 202] width 261 height 17
click at [286, 204] on div "Create" at bounding box center [294, 202] width 26 height 8
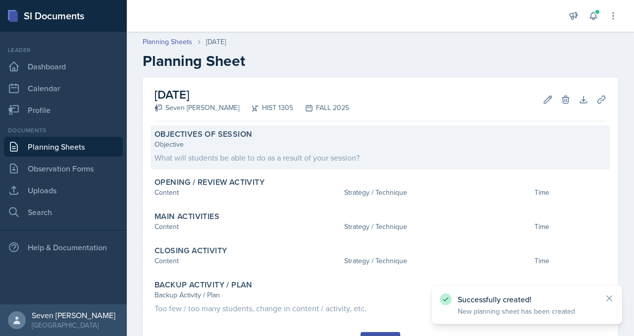
click at [202, 146] on div "Objective" at bounding box center [379, 144] width 451 height 10
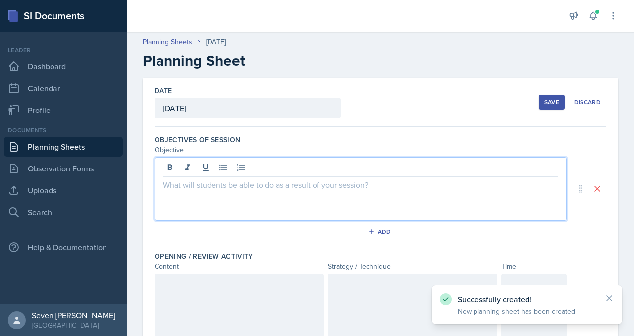
click at [172, 172] on div at bounding box center [360, 188] width 412 height 63
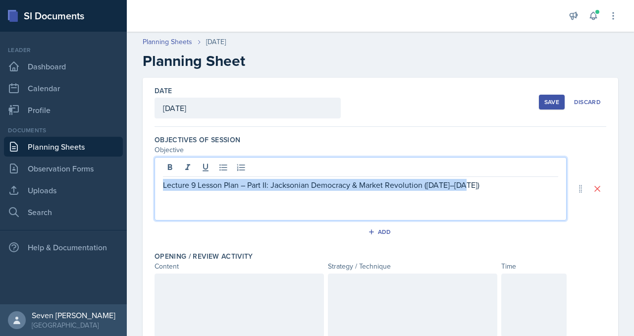
drag, startPoint x: 478, startPoint y: 185, endPoint x: 155, endPoint y: 185, distance: 322.3
click at [155, 185] on div "Lecture 9 Lesson Plan – Part II: Jacksonian Democracy & Market Revolution ([DAT…" at bounding box center [360, 188] width 412 height 63
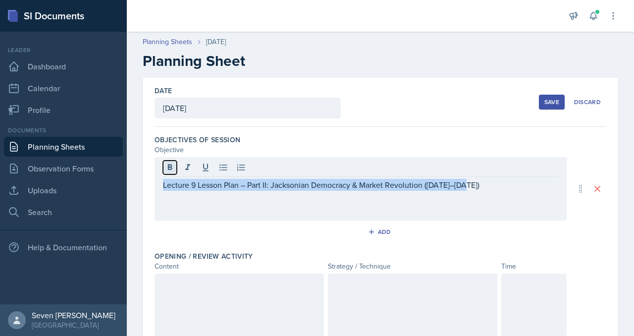
click at [169, 168] on icon at bounding box center [170, 167] width 10 height 10
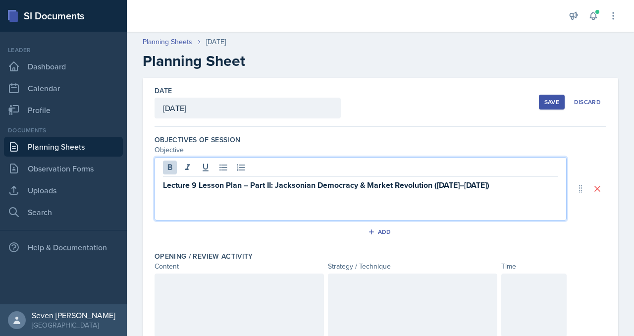
click at [277, 198] on div "Lecture 9 Lesson Plan – Part II: Jacksonian Democracy & Market Revolution ([DAT…" at bounding box center [360, 188] width 412 height 63
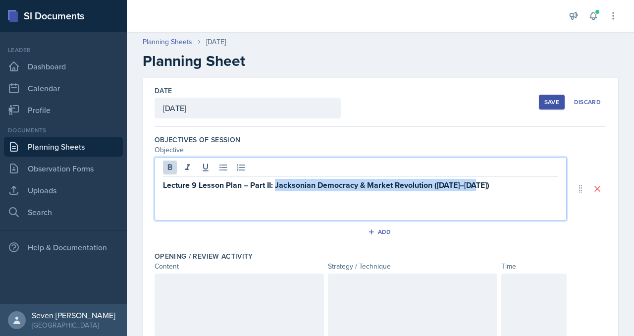
drag, startPoint x: 276, startPoint y: 185, endPoint x: 537, endPoint y: 195, distance: 261.0
click at [537, 195] on div "Lecture 9 Lesson Plan – Part II: Jacksonian Democracy & Market Revolution ([DAT…" at bounding box center [360, 188] width 412 height 63
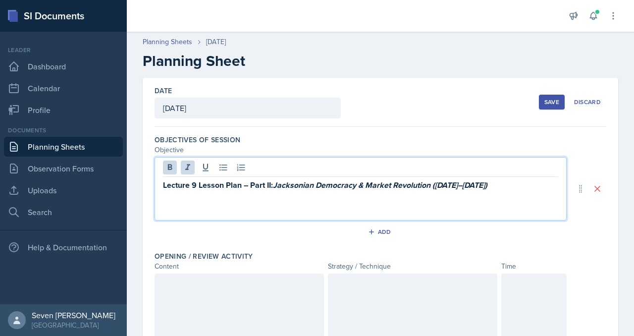
click at [527, 187] on p "Lecture 9 Lesson Plan – Part II: Jacksonian Democracy & Market Revolution ([DAT…" at bounding box center [360, 185] width 395 height 12
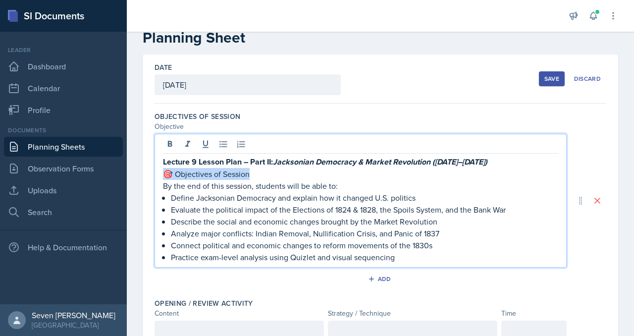
drag, startPoint x: 256, startPoint y: 176, endPoint x: 141, endPoint y: 176, distance: 115.8
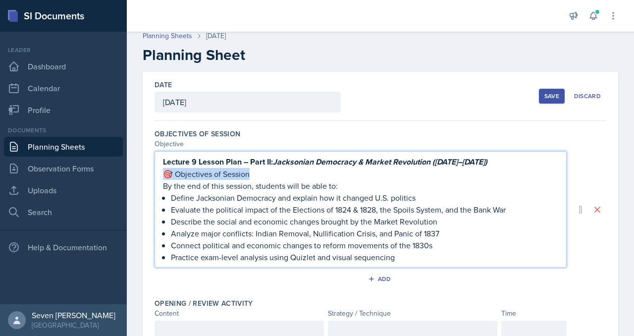
click at [173, 170] on p "🎯 Objectives of Session" at bounding box center [360, 174] width 395 height 12
drag, startPoint x: 242, startPoint y: 179, endPoint x: 158, endPoint y: 178, distance: 83.2
click at [158, 178] on div "Lecture 9 Lesson Plan – Part II: Jacksonian Democracy & Market Revolution ([DAT…" at bounding box center [360, 209] width 412 height 116
click at [252, 175] on p "Objectives of Session" at bounding box center [360, 174] width 395 height 12
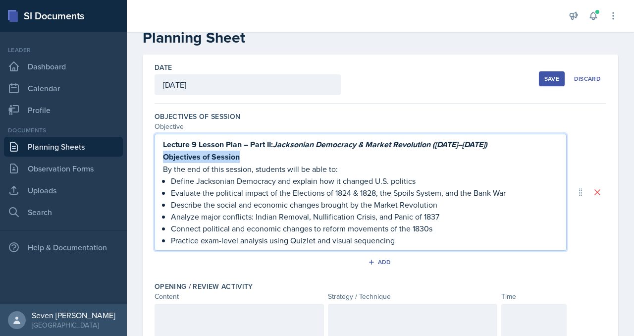
drag, startPoint x: 243, startPoint y: 159, endPoint x: 155, endPoint y: 159, distance: 87.6
click at [154, 159] on div "Lecture 9 Lesson Plan – Part II: Jacksonian Democracy & Market Revolution ([DAT…" at bounding box center [360, 192] width 412 height 117
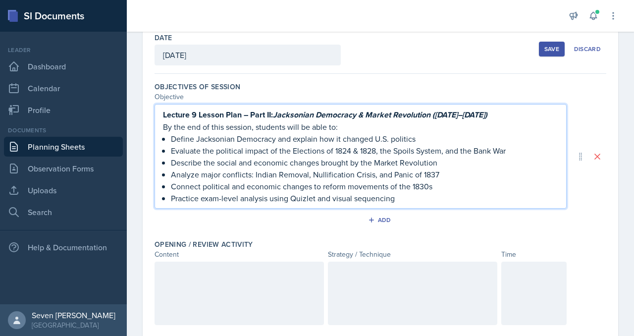
scroll to position [103, 0]
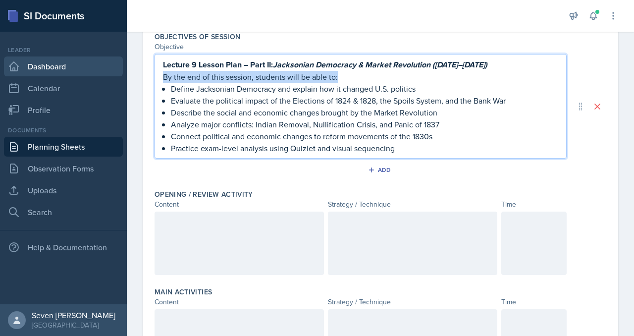
drag, startPoint x: 345, startPoint y: 77, endPoint x: 117, endPoint y: 74, distance: 227.2
click at [117, 75] on div "SI Documents Leader Dashboard Calendar Profile Documents Planning Sheets Observ…" at bounding box center [317, 168] width 634 height 336
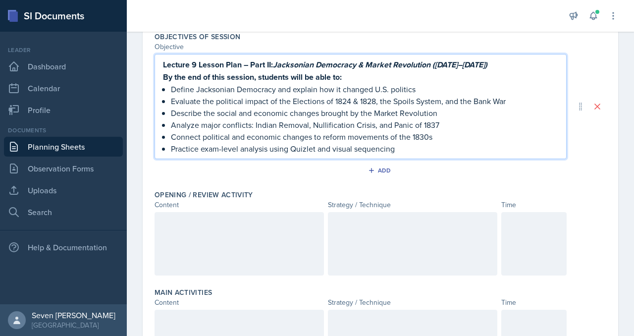
click at [328, 97] on p "Evaluate the political impact of the Elections of 1824 & 1828, the Spoils Syste…" at bounding box center [364, 101] width 387 height 12
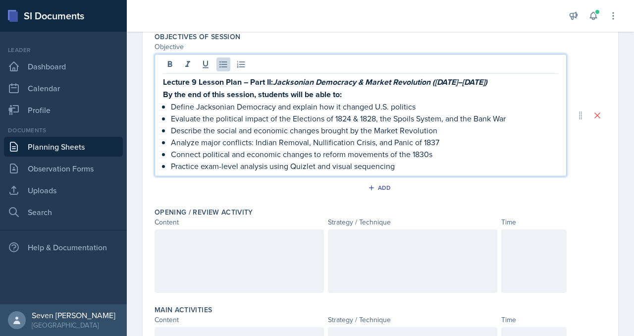
scroll to position [120, 0]
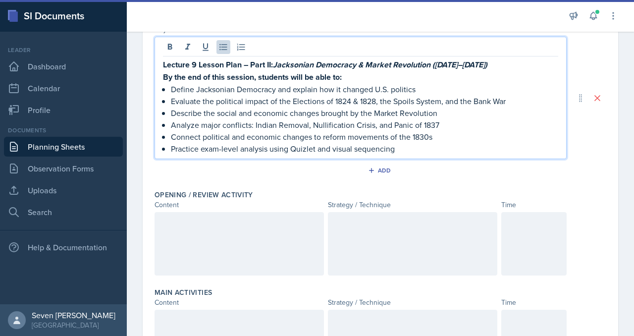
click at [250, 234] on div at bounding box center [238, 243] width 169 height 63
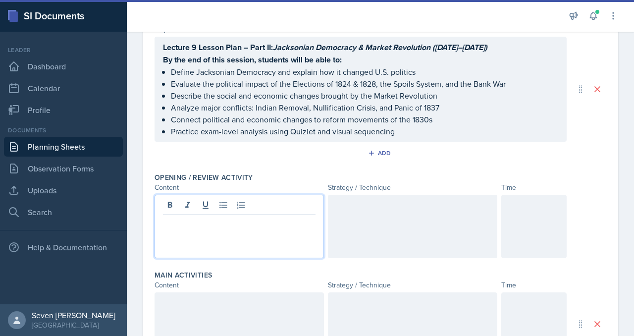
scroll to position [138, 0]
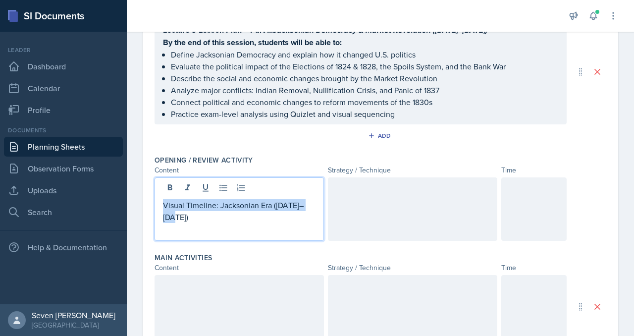
drag, startPoint x: 314, startPoint y: 206, endPoint x: 161, endPoint y: 205, distance: 153.0
click at [160, 205] on div "Visual Timeline: Jacksonian Era ([DATE]–[DATE])" at bounding box center [238, 208] width 169 height 63
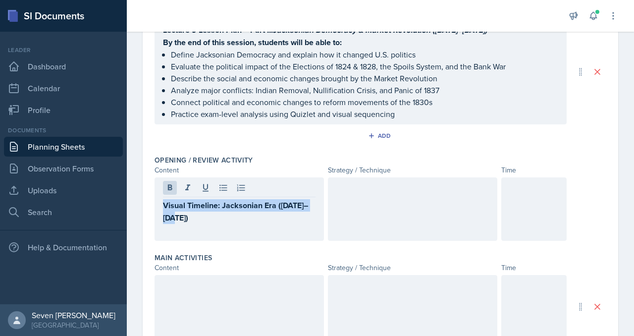
click at [224, 241] on div "Opening / Review Activity Content Strategy / Technique Time Visual Timeline: Ja…" at bounding box center [379, 200] width 451 height 98
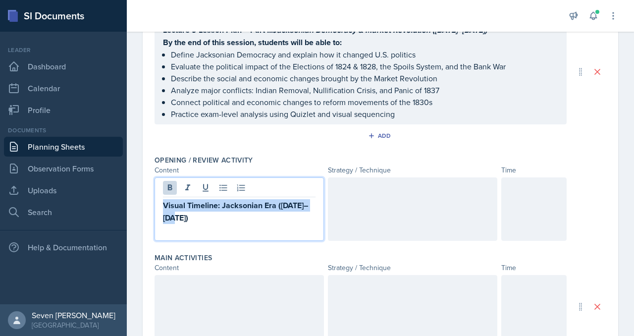
drag, startPoint x: 222, startPoint y: 185, endPoint x: 245, endPoint y: 217, distance: 39.1
click at [245, 218] on p "Visual Timeline: Jacksonian Era ([DATE]–[DATE])" at bounding box center [239, 211] width 152 height 25
click at [245, 217] on p "Visual Timeline: Jacksonian Era ([DATE]–[DATE])" at bounding box center [239, 211] width 152 height 25
drag, startPoint x: 222, startPoint y: 205, endPoint x: 232, endPoint y: 213, distance: 12.3
click at [232, 213] on p "Visual Timeline: Jacksonian Era ([DATE]–[DATE])" at bounding box center [239, 211] width 152 height 25
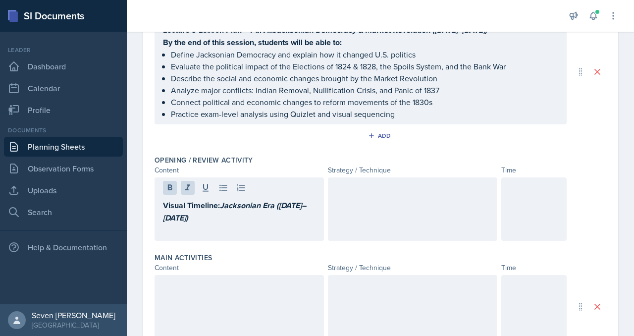
click at [270, 239] on div "Visual Timeline: Jacksonian Era ([DATE]–[DATE])" at bounding box center [238, 208] width 169 height 63
click at [351, 218] on div at bounding box center [412, 208] width 169 height 63
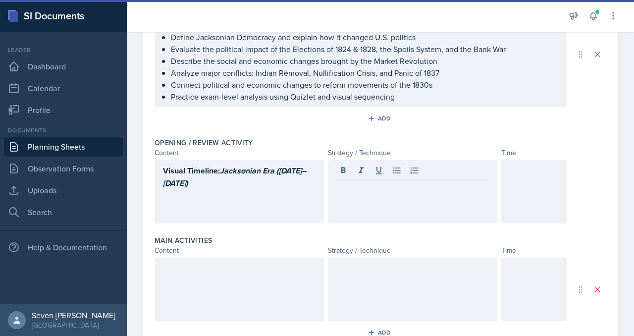
click at [362, 195] on div at bounding box center [412, 191] width 169 height 63
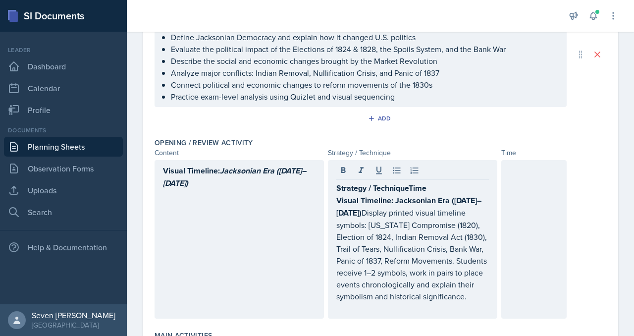
drag, startPoint x: 335, startPoint y: 199, endPoint x: 356, endPoint y: 211, distance: 24.2
click at [356, 212] on div "Strategy / TechniqueTime Visual Timeline: Jacksonian Era ([DATE]–[DATE]) Displa…" at bounding box center [412, 239] width 169 height 158
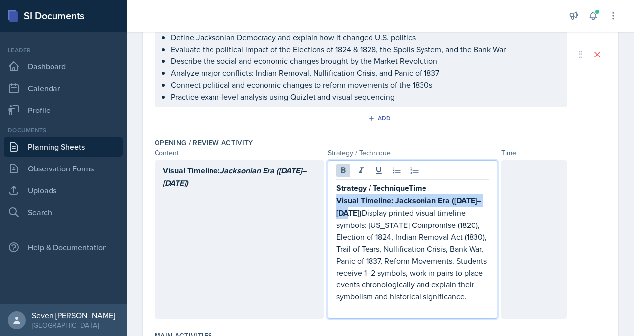
drag, startPoint x: 356, startPoint y: 212, endPoint x: 335, endPoint y: 203, distance: 22.6
click at [335, 203] on div "Strategy / TechniqueTime Visual Timeline: Jacksonian Era ([DATE]–[DATE]) Displa…" at bounding box center [412, 239] width 169 height 158
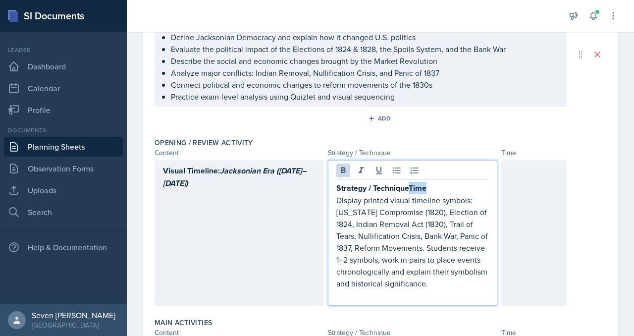
drag, startPoint x: 432, startPoint y: 188, endPoint x: 410, endPoint y: 188, distance: 21.8
click at [410, 188] on p "Strategy / TechniqueTime" at bounding box center [412, 188] width 152 height 12
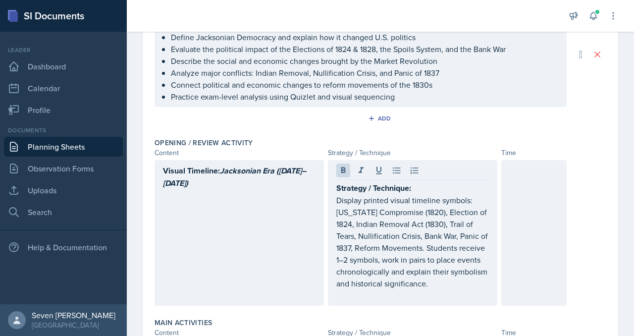
click at [529, 193] on div at bounding box center [533, 233] width 65 height 146
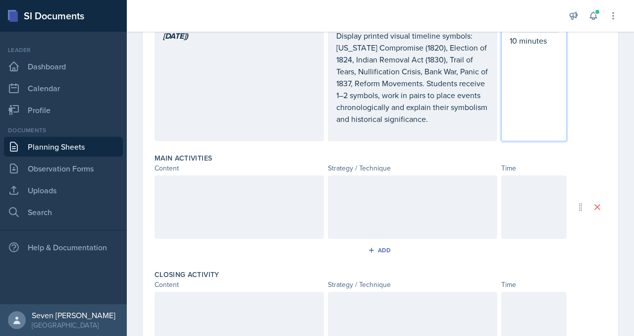
click at [312, 207] on div at bounding box center [238, 206] width 169 height 63
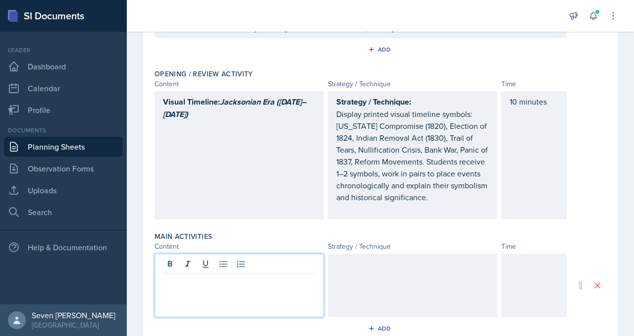
scroll to position [241, 0]
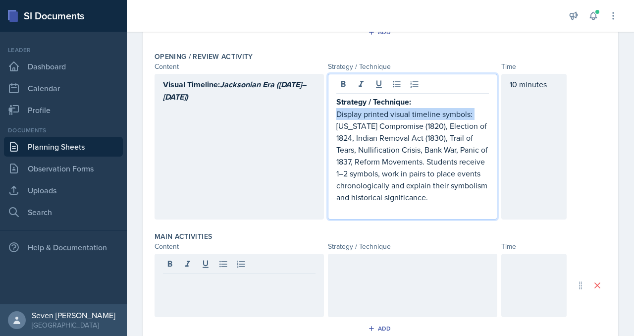
drag, startPoint x: 475, startPoint y: 113, endPoint x: 337, endPoint y: 114, distance: 138.6
click at [337, 114] on p "Display printed visual timeline symbols: [US_STATE] Compromise (1820), Election…" at bounding box center [412, 155] width 152 height 95
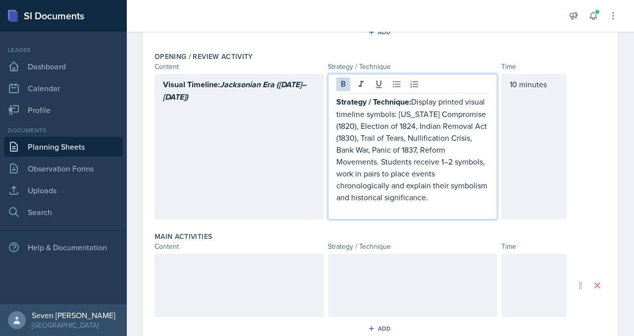
click at [397, 113] on p "Strategy / Technique: Display printed visual timeline symbols: [US_STATE] Compr…" at bounding box center [412, 149] width 152 height 107
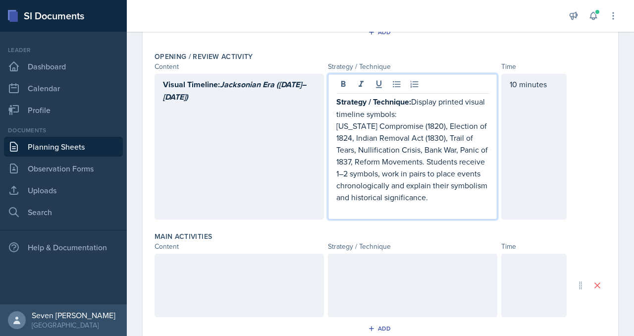
click at [441, 126] on p "[US_STATE] Compromise (1820), Election of 1824, Indian Removal Act (1830), Trai…" at bounding box center [412, 161] width 152 height 83
click at [439, 126] on p "[US_STATE] Compromise (1820), Election of 1824, Indian Removal Act (1830), Trai…" at bounding box center [412, 161] width 152 height 83
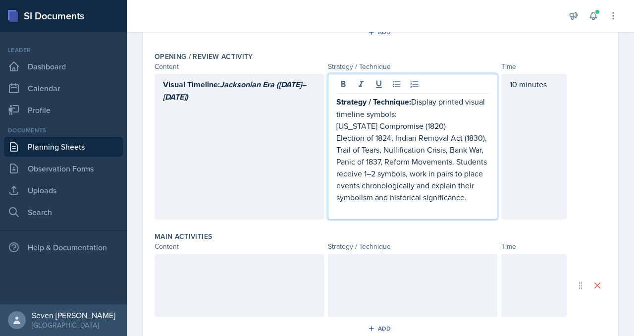
click at [396, 136] on p "Election of 1824, Indian Removal Act (1830), Trail of Tears, Nullification Cris…" at bounding box center [412, 167] width 152 height 71
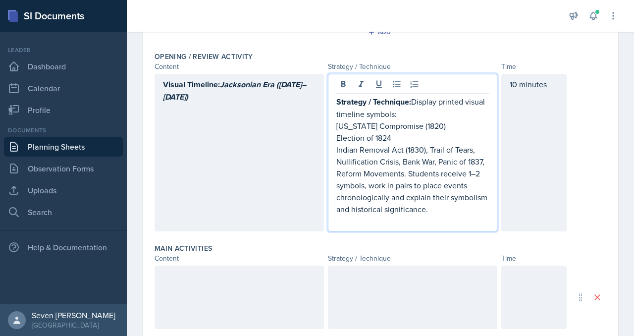
click at [430, 147] on p "Indian Removal Act (1830), Trail of Tears, Nullification Crisis, Bank War, Pani…" at bounding box center [412, 179] width 152 height 71
click at [384, 161] on p "Trail of Tears, Nullification Crisis, Bank War, Panic of 1837, Reform Movements…" at bounding box center [412, 184] width 152 height 59
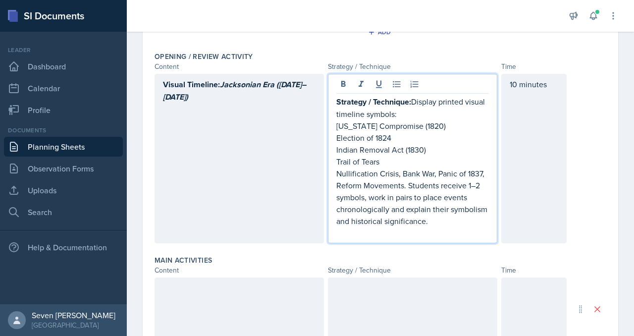
click at [402, 175] on p "Nullification Crisis, Bank War, Panic of 1837, Reform Movements. Students recei…" at bounding box center [412, 196] width 152 height 59
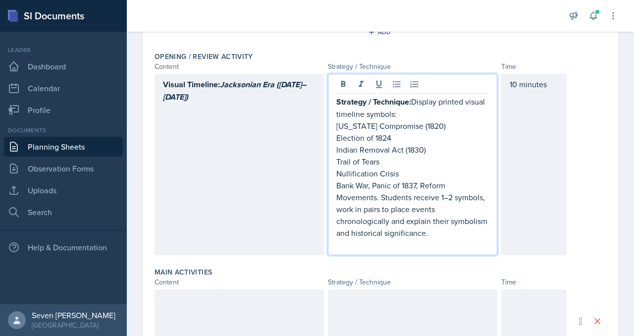
click at [373, 184] on p "Bank War, Panic of 1837, Reform Movements. Students receive 1–2 symbols, work i…" at bounding box center [412, 208] width 152 height 59
click at [385, 194] on p "Panic of 1837, Reform Movements. Students receive 1–2 symbols, work in pairs to…" at bounding box center [412, 215] width 152 height 48
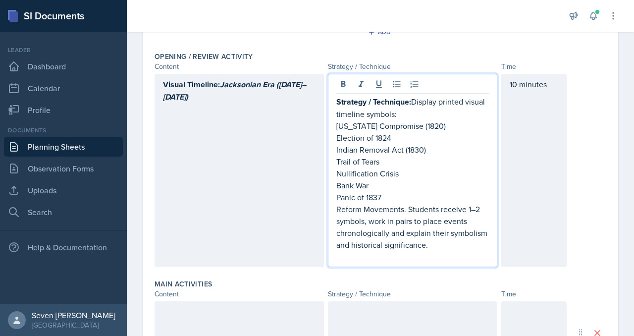
click at [407, 208] on p "Reform Movements. Students receive 1–2 symbols, work in pairs to place events c…" at bounding box center [412, 227] width 152 height 48
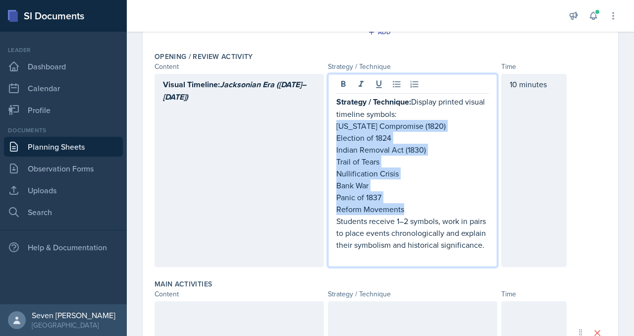
drag, startPoint x: 411, startPoint y: 208, endPoint x: 329, endPoint y: 122, distance: 118.7
click at [329, 122] on div "Strategy / Technique: Display printed visual timeline symbols: [US_STATE] Compr…" at bounding box center [412, 170] width 169 height 193
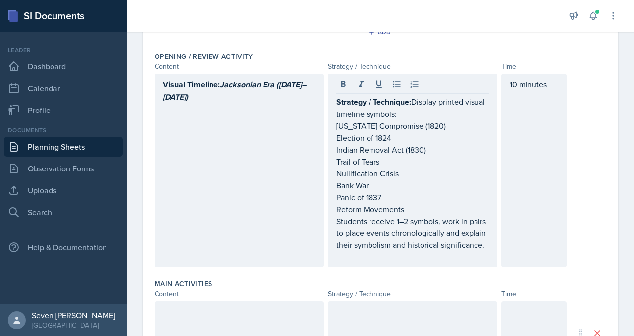
click at [392, 91] on div at bounding box center [412, 85] width 152 height 16
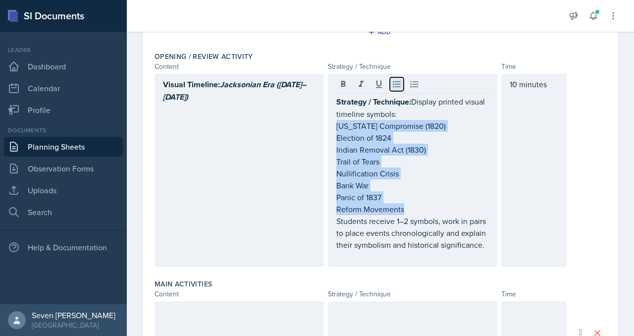
click at [397, 80] on icon at bounding box center [397, 84] width 10 height 10
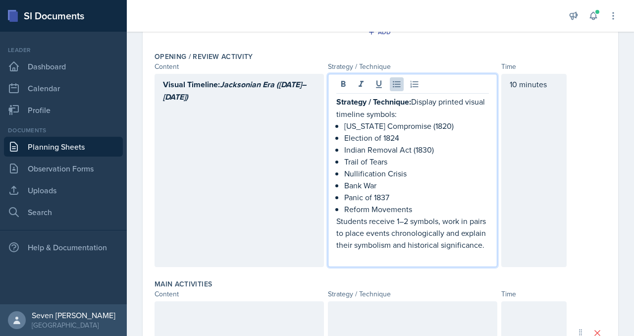
click at [425, 161] on p "Trail of Tears" at bounding box center [416, 161] width 145 height 12
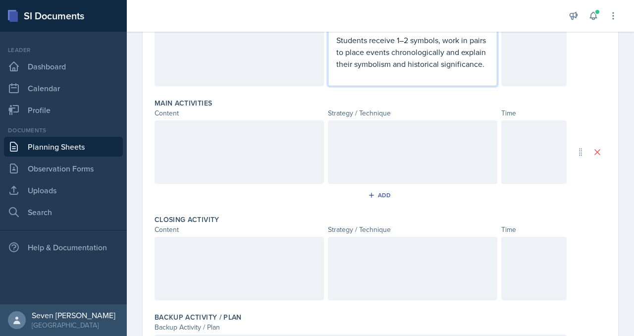
click at [186, 126] on p at bounding box center [239, 131] width 152 height 12
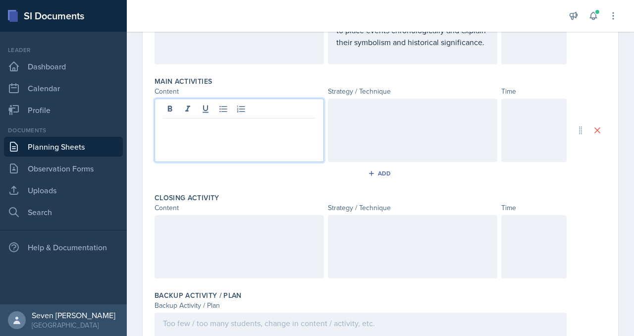
scroll to position [456, 0]
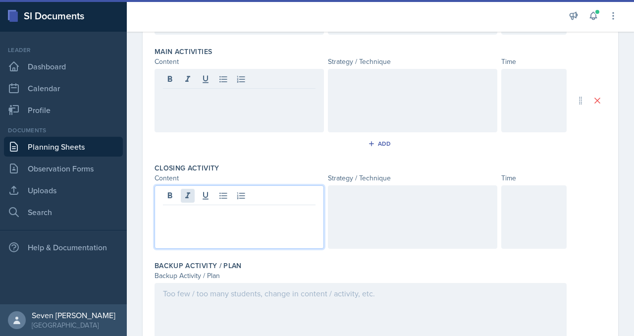
click at [187, 194] on div at bounding box center [238, 216] width 169 height 63
click at [187, 214] on p at bounding box center [239, 213] width 152 height 12
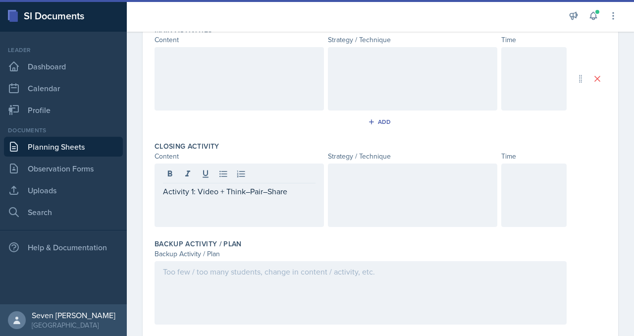
click at [391, 191] on div at bounding box center [412, 194] width 169 height 63
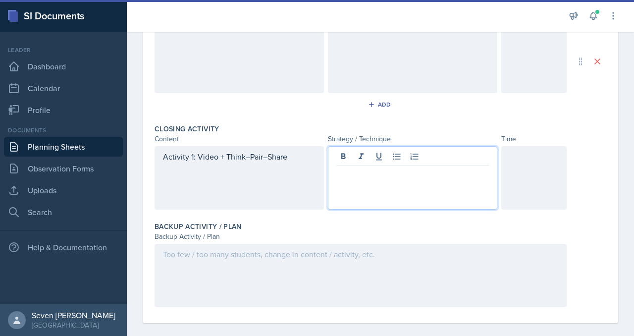
click at [396, 222] on div "Backup Activity / Plan" at bounding box center [379, 226] width 451 height 10
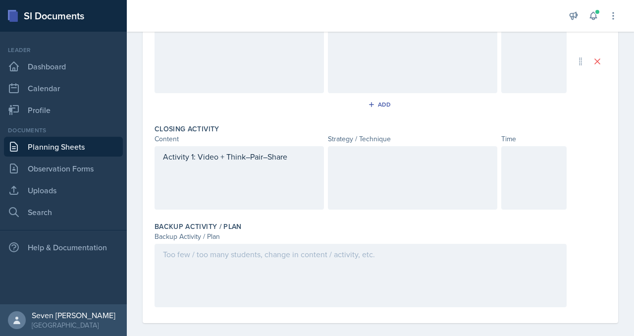
click at [408, 212] on div "Closing Activity Content Strategy / Technique Time Activity 1: Video + Think–Pa…" at bounding box center [379, 169] width 451 height 98
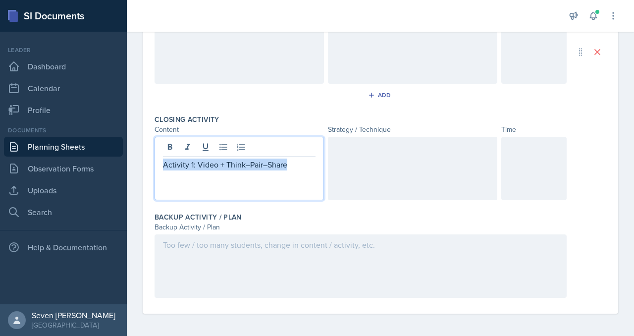
drag, startPoint x: 295, startPoint y: 166, endPoint x: 142, endPoint y: 163, distance: 153.0
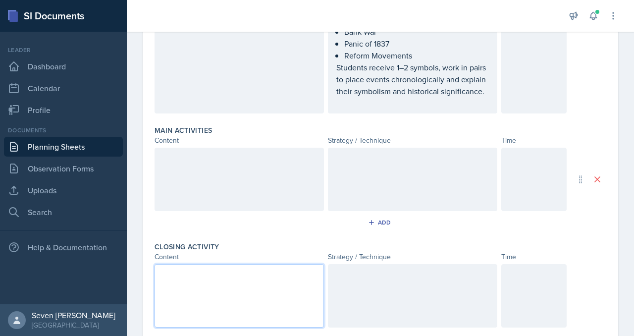
click at [197, 185] on div at bounding box center [238, 179] width 169 height 63
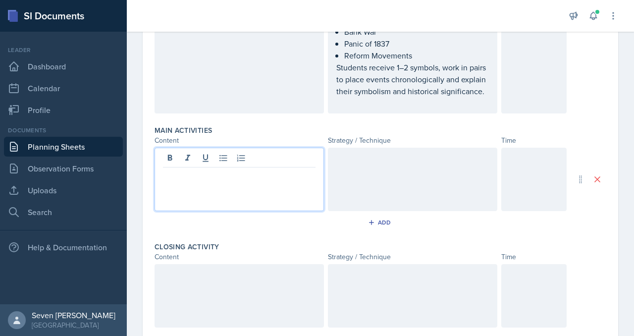
scroll to position [395, 0]
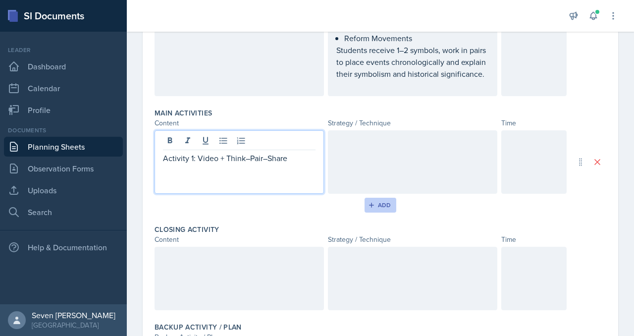
click at [390, 204] on div "Add" at bounding box center [380, 205] width 21 height 8
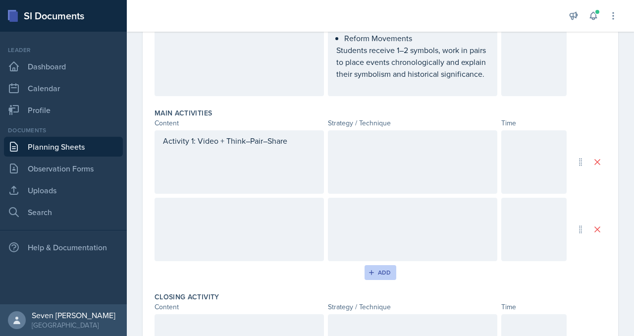
click at [380, 270] on div "Add" at bounding box center [380, 272] width 21 height 8
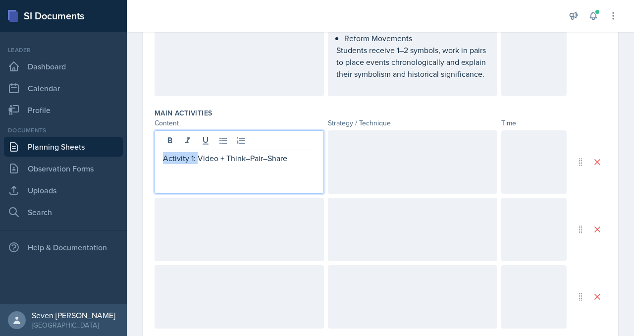
drag, startPoint x: 197, startPoint y: 142, endPoint x: 196, endPoint y: 158, distance: 16.8
click at [196, 158] on p "Activity 1: Video + Think–Pair–Share" at bounding box center [239, 158] width 152 height 12
click at [200, 158] on p "Activity 1: Video + Think–Pair–Share" at bounding box center [239, 158] width 152 height 12
click at [299, 158] on p "Activity 1: Video + Think–Pair–Share" at bounding box center [239, 158] width 152 height 12
drag, startPoint x: 179, startPoint y: 167, endPoint x: 156, endPoint y: 167, distance: 23.3
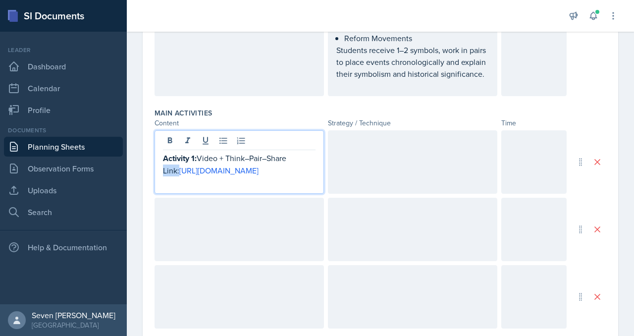
click at [156, 167] on div "Activity 1: Video + Think–Pair–Share Link: [URL][DOMAIN_NAME]" at bounding box center [238, 161] width 169 height 63
click at [261, 193] on div "Activity 1: Video + Think–Pair–Share Link: [URL][DOMAIN_NAME]" at bounding box center [379, 229] width 451 height 198
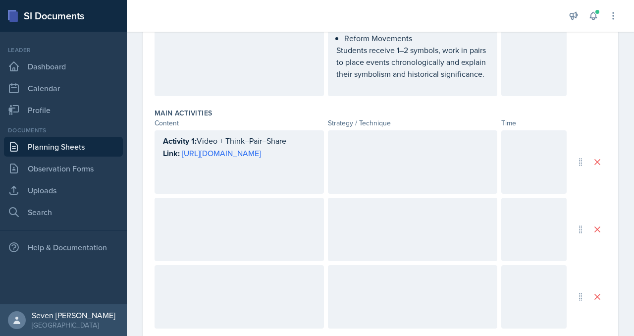
click at [273, 170] on div "Activity 1: Video + Think–Pair–Share Link: [URL][DOMAIN_NAME]" at bounding box center [238, 161] width 169 height 63
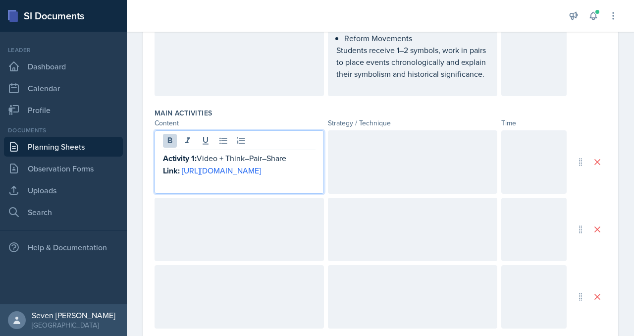
scroll to position [412, 0]
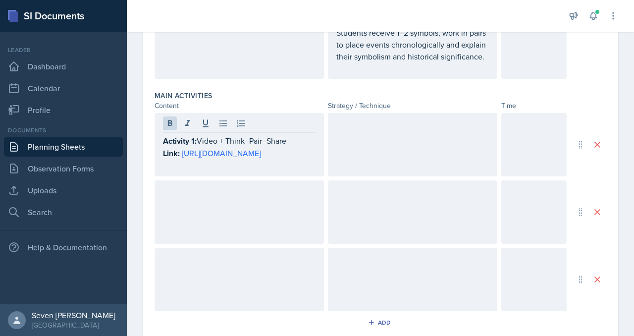
click at [389, 145] on div at bounding box center [412, 144] width 169 height 63
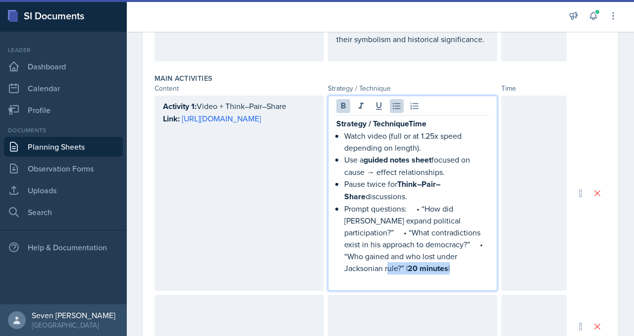
drag, startPoint x: 443, startPoint y: 255, endPoint x: 497, endPoint y: 255, distance: 54.0
click at [497, 255] on div "Strategy / TechniqueTime Watch video (full or at 1.25x speed depending on lengt…" at bounding box center [412, 193] width 169 height 195
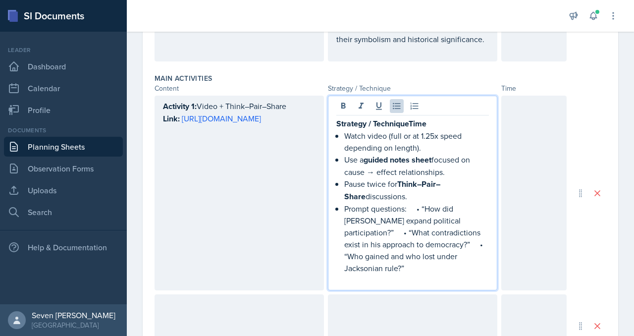
click at [423, 205] on p "Prompt questions:  • “How did [PERSON_NAME] expand political participation?”  •…" at bounding box center [416, 237] width 145 height 71
click at [409, 230] on p "“How did [PERSON_NAME] expand political participation?”  • “What contradictions…" at bounding box center [416, 243] width 145 height 59
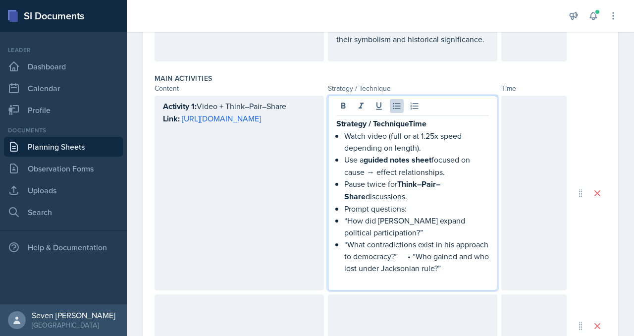
click at [449, 254] on p "“What contradictions exist in his approach to democracy?”  • “Who gained and wh…" at bounding box center [416, 256] width 145 height 36
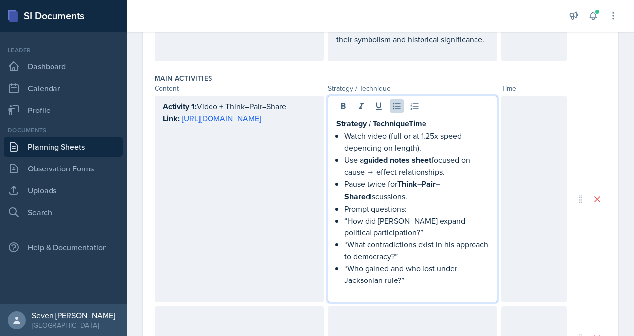
click at [344, 204] on p "Prompt questions:" at bounding box center [416, 208] width 145 height 12
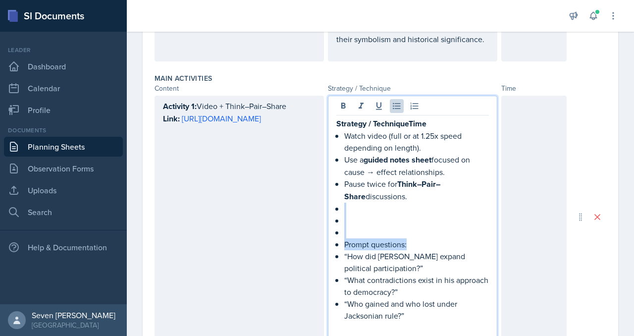
drag, startPoint x: 412, startPoint y: 239, endPoint x: 331, endPoint y: 207, distance: 86.7
click at [331, 207] on div "Strategy / TechniqueTime Watch video (full or at 1.25x speed depending on lengt…" at bounding box center [412, 217] width 169 height 242
click at [392, 101] on icon at bounding box center [397, 106] width 10 height 10
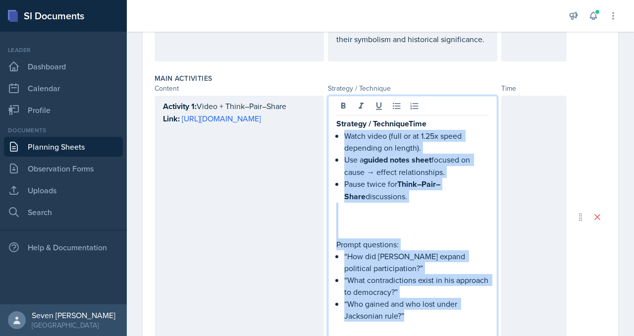
click at [406, 240] on p "Prompt questions:" at bounding box center [412, 244] width 152 height 12
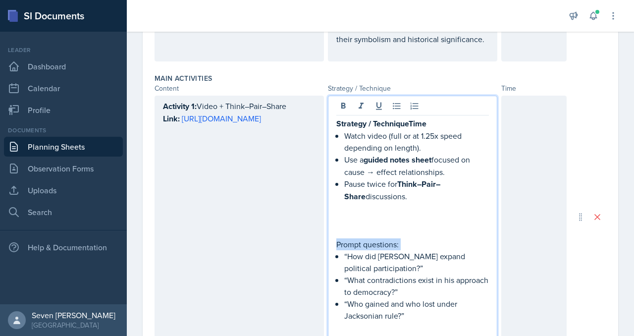
drag, startPoint x: 406, startPoint y: 240, endPoint x: 334, endPoint y: 240, distance: 72.3
click at [334, 240] on div "Strategy / TechniqueTime Watch video (full or at 1.25x speed depending on lengt…" at bounding box center [412, 217] width 169 height 242
click at [400, 257] on p "“How did [PERSON_NAME] expand political participation?”" at bounding box center [416, 262] width 145 height 24
click at [369, 214] on p at bounding box center [412, 220] width 152 height 12
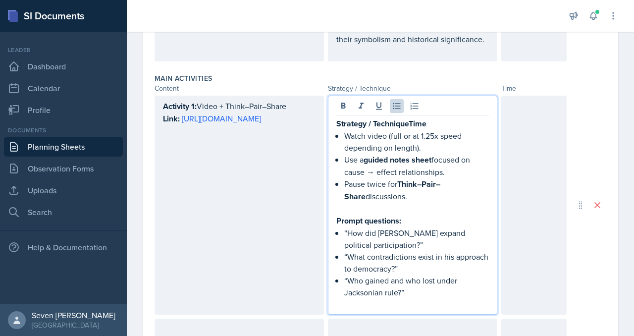
click at [428, 124] on p "Strategy / TechniqueTime" at bounding box center [412, 123] width 152 height 12
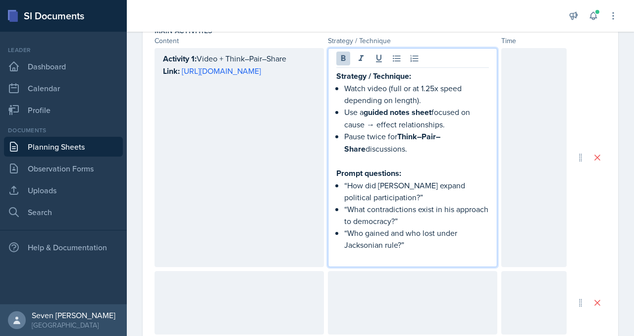
scroll to position [478, 0]
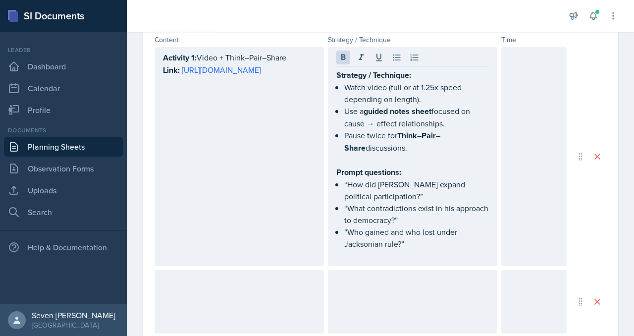
click at [526, 102] on div at bounding box center [533, 156] width 65 height 219
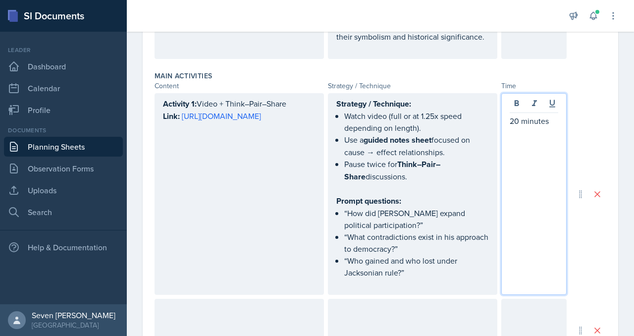
scroll to position [449, 0]
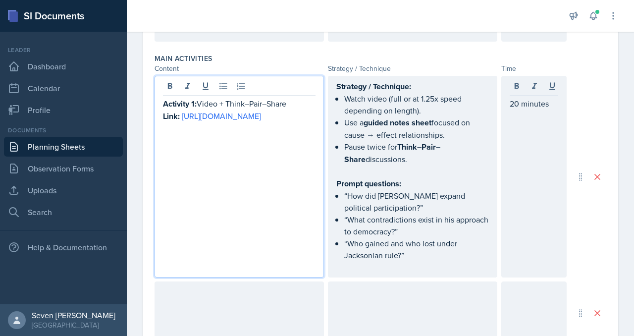
drag, startPoint x: 199, startPoint y: 102, endPoint x: 318, endPoint y: 103, distance: 118.8
click at [318, 103] on div "Activity 1: Video + Think–Pair–Share Link: [URL][DOMAIN_NAME]" at bounding box center [238, 176] width 169 height 201
click at [265, 181] on div "Activity 1: Video + Think–Pair–Share Link: [URL][DOMAIN_NAME]" at bounding box center [238, 176] width 169 height 201
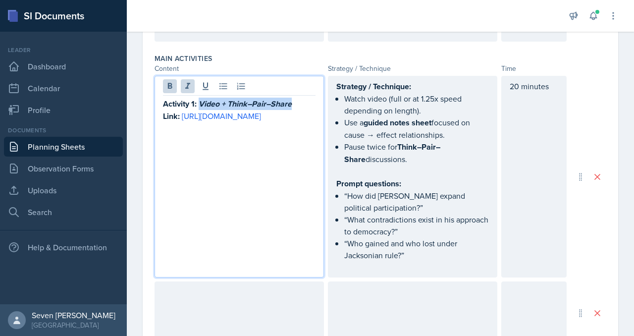
click at [265, 181] on div "Activity 1: Video + Think–Pair–Share Link: [URL][DOMAIN_NAME]" at bounding box center [238, 176] width 169 height 201
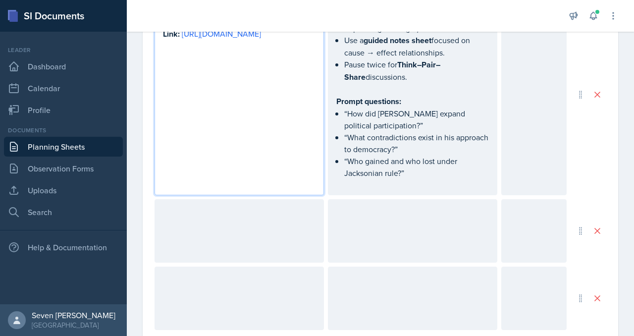
click at [257, 252] on div at bounding box center [238, 230] width 169 height 63
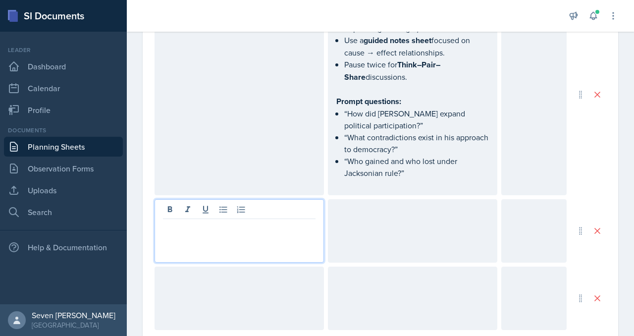
scroll to position [531, 0]
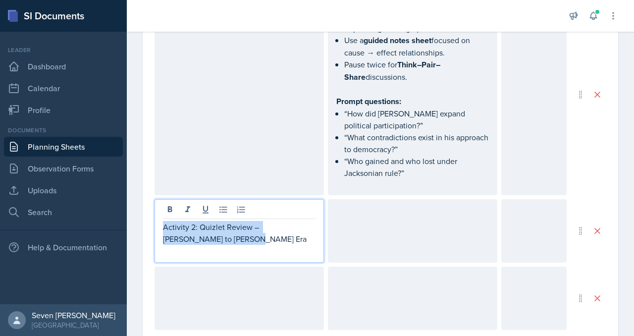
drag, startPoint x: 213, startPoint y: 239, endPoint x: 159, endPoint y: 226, distance: 55.5
click at [159, 226] on div "Activity 2: Quizlet Review – [PERSON_NAME] to [PERSON_NAME] Era" at bounding box center [238, 230] width 169 height 63
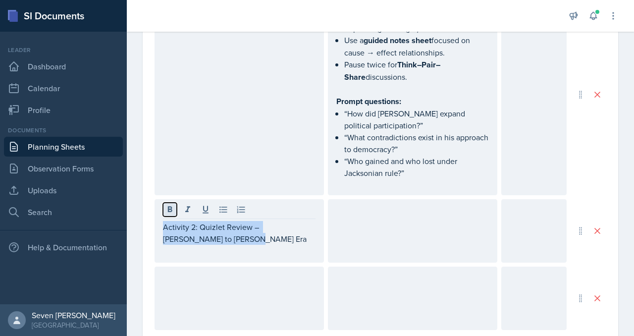
click at [166, 207] on icon at bounding box center [170, 209] width 10 height 10
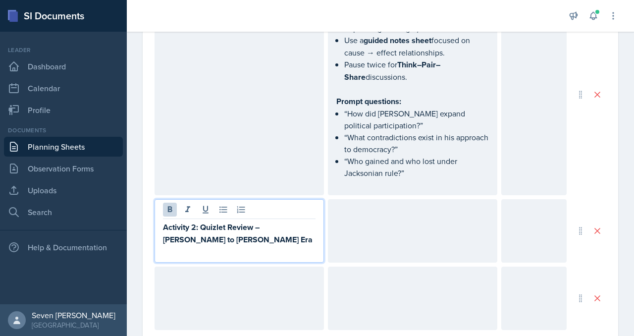
click at [200, 221] on strong "Activity 2: Quizlet Review – [PERSON_NAME] to [PERSON_NAME] Era" at bounding box center [237, 233] width 149 height 24
drag, startPoint x: 200, startPoint y: 220, endPoint x: 214, endPoint y: 234, distance: 18.9
click at [214, 235] on p "Activity 2: Quizlet Review – [PERSON_NAME] to [PERSON_NAME] Era" at bounding box center [239, 233] width 152 height 25
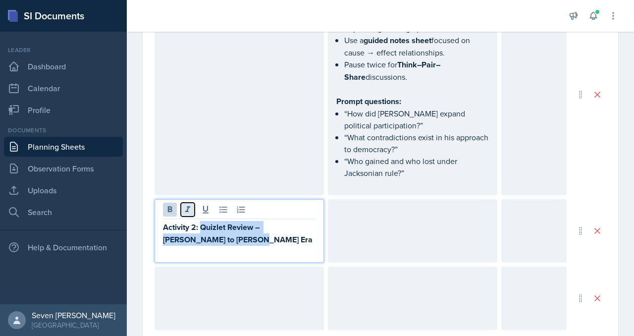
click at [187, 208] on icon at bounding box center [187, 209] width 5 height 6
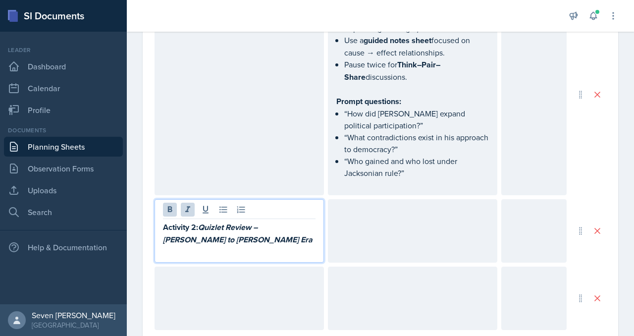
click at [243, 241] on p "Activity 2: Quizlet Review – [PERSON_NAME] to [PERSON_NAME] Era" at bounding box center [239, 233] width 152 height 25
click at [403, 216] on div at bounding box center [412, 230] width 169 height 63
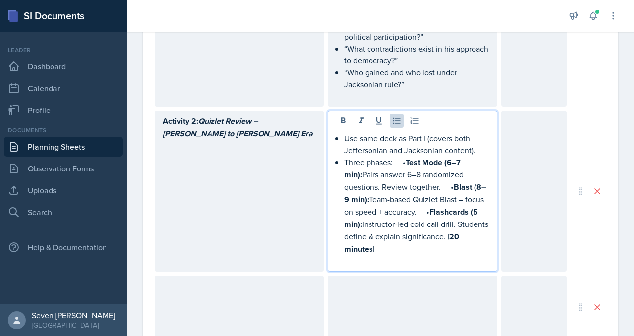
scroll to position [624, 0]
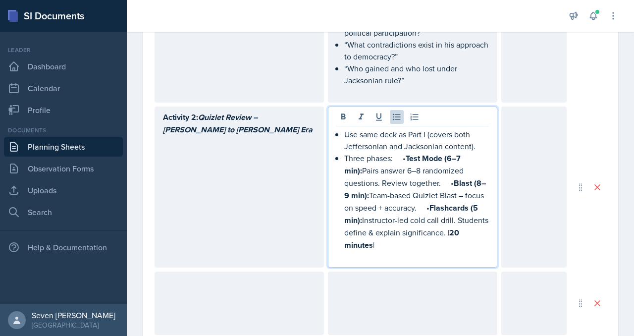
click at [346, 132] on p "Use same deck as Part I (covers both Jeffersonian and Jacksonian content)." at bounding box center [416, 140] width 145 height 24
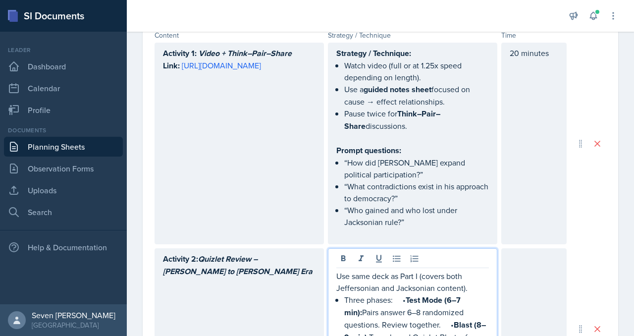
scroll to position [499, 0]
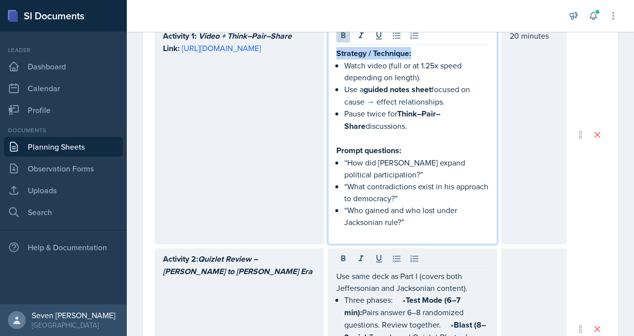
drag, startPoint x: 417, startPoint y: 52, endPoint x: 329, endPoint y: 52, distance: 88.1
click at [329, 52] on div "Strategy / Technique: Watch video (full or at 1.25x speed depending on length).…" at bounding box center [412, 134] width 169 height 219
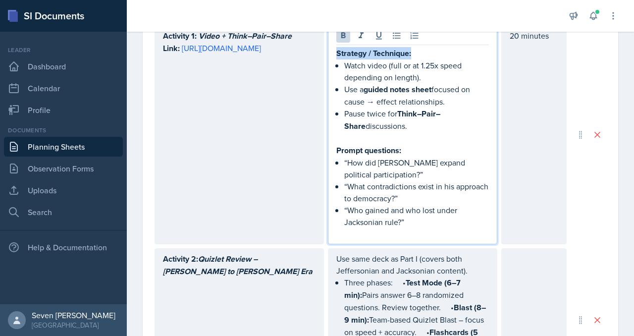
copy strong "Strategy / Technique:"
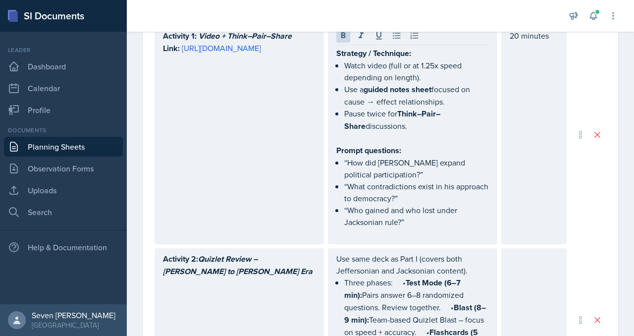
click at [334, 257] on div "Use same deck as Part I (covers both Jeffersonian and Jacksonian content). Thre…" at bounding box center [412, 320] width 169 height 144
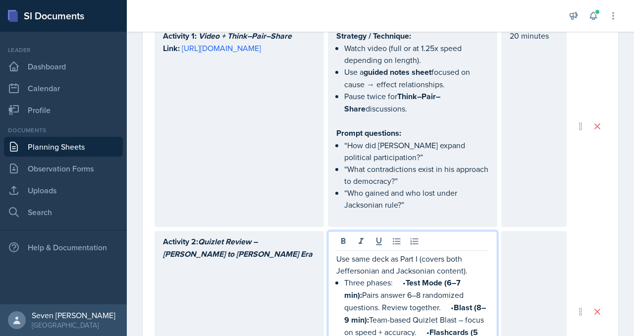
scroll to position [517, 0]
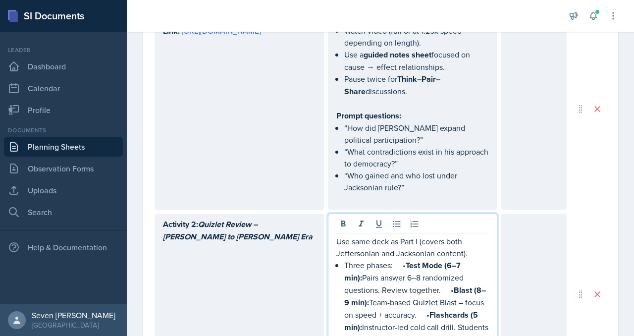
paste div
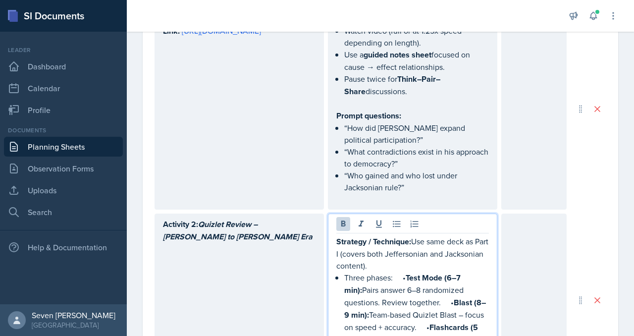
click at [412, 239] on p "Strategy / Technique: Use same deck as Part I (covers both [PERSON_NAME] and Ja…" at bounding box center [412, 253] width 152 height 36
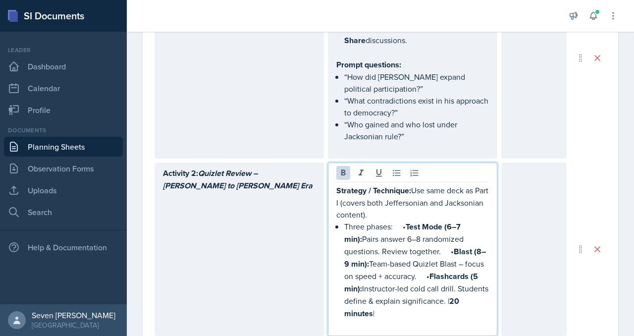
scroll to position [588, 0]
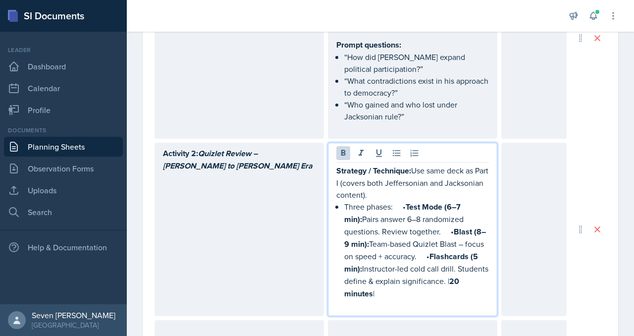
click at [403, 203] on p "Three phases:  • Test Mode (6–7 min): Pairs answer 6–8 randomized questions. Re…" at bounding box center [416, 249] width 145 height 99
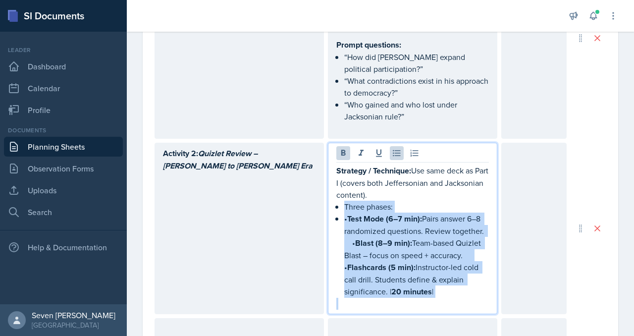
drag, startPoint x: 336, startPoint y: 204, endPoint x: 461, endPoint y: 295, distance: 154.6
click at [461, 295] on div "Strategy / Technique: Use same deck as Part I (covers both [PERSON_NAME] and Ja…" at bounding box center [412, 236] width 152 height 145
click at [398, 149] on icon at bounding box center [397, 153] width 10 height 10
click at [397, 151] on icon at bounding box center [397, 153] width 10 height 10
click at [397, 150] on icon at bounding box center [396, 153] width 7 height 6
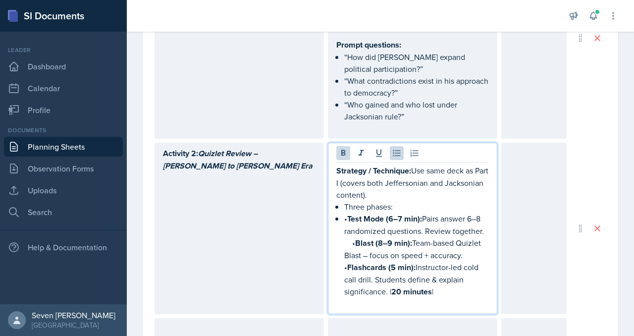
click at [415, 194] on p "Strategy / Technique: Use same deck as Part I (covers both [PERSON_NAME] and Ja…" at bounding box center [412, 182] width 152 height 36
click at [345, 203] on p "Three phases:" at bounding box center [416, 206] width 145 height 12
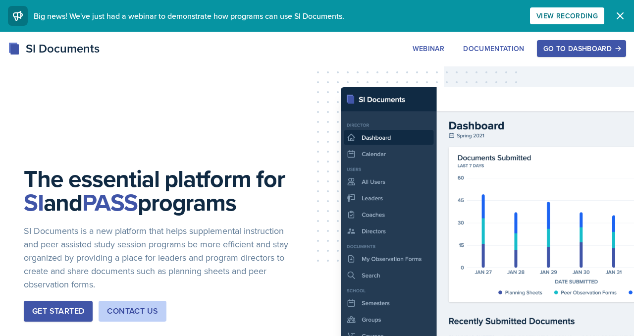
click at [563, 58] on div "SI Documents Webinar Documentation Go to Dashboard Sign Up Go to Dashboard" at bounding box center [317, 60] width 634 height 40
click at [563, 56] on button "Go to Dashboard" at bounding box center [581, 48] width 89 height 17
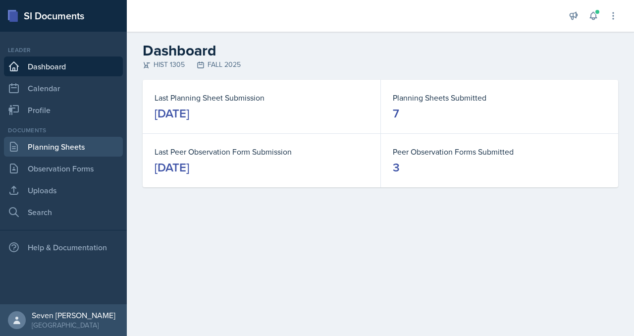
click at [67, 149] on link "Planning Sheets" at bounding box center [63, 147] width 119 height 20
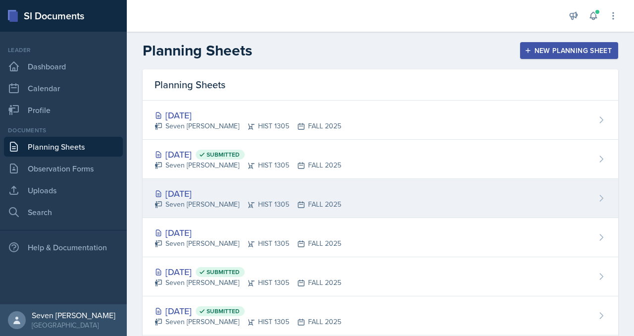
click at [341, 198] on div "Oct 2nd, 2025 Seven Del Lincoln HIST 1305 FALL 2025" at bounding box center [380, 198] width 475 height 39
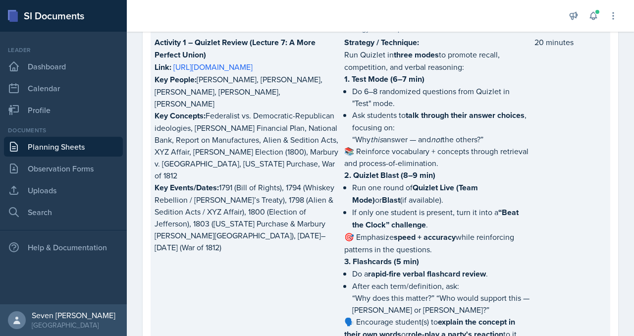
scroll to position [496, 0]
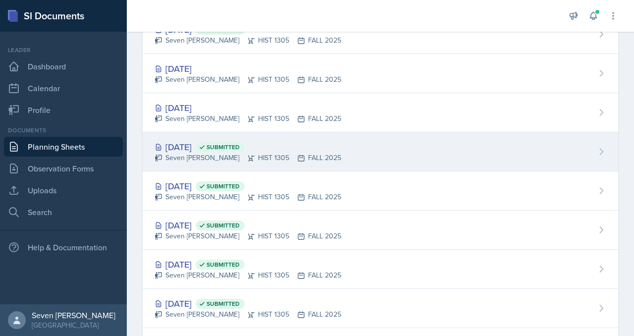
scroll to position [124, 0]
click at [343, 148] on div "Sep 30th, 2025 Submitted Seven Del Lincoln HIST 1305 FALL 2025" at bounding box center [380, 152] width 475 height 39
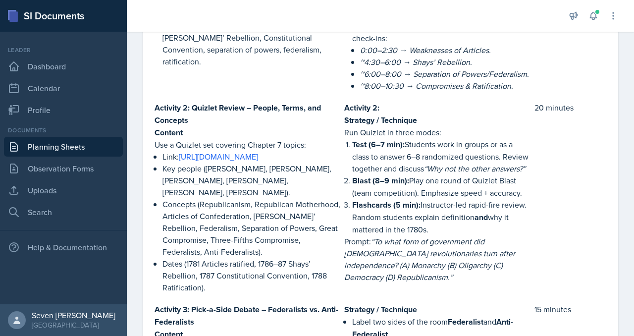
scroll to position [667, 0]
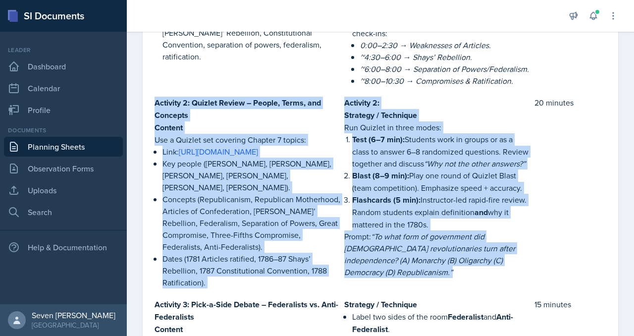
drag, startPoint x: 153, startPoint y: 63, endPoint x: 467, endPoint y: 256, distance: 368.7
type textarea "Activity 2: Quizlet Review – People, Terms, and Concepts Content Use a Quizlet …"
click at [467, 256] on div "Main Activities Content Strategy / Technique Time Activity 1: Video Primer – Cr…" at bounding box center [379, 257] width 459 height 659
copy div "Activity 2: Quizlet Review – People, Terms, and Concepts Content Use a Quizlet …"
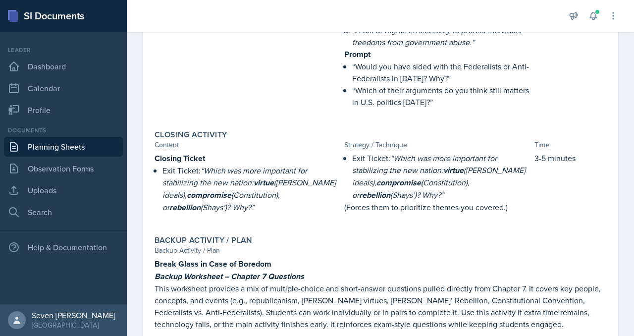
scroll to position [1138, 0]
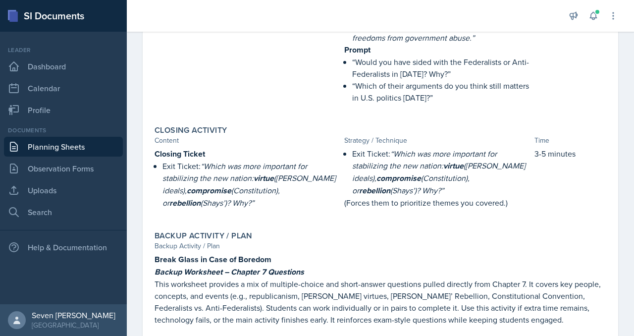
click at [59, 147] on link "Planning Sheets" at bounding box center [63, 147] width 119 height 20
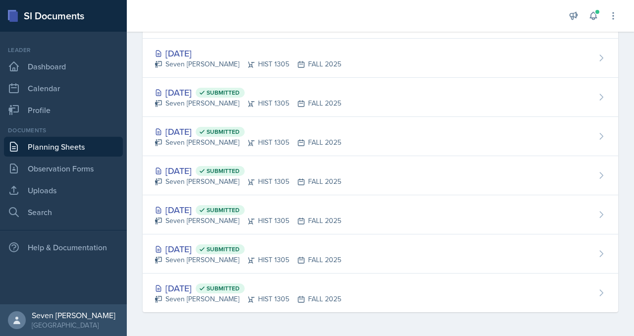
scroll to position [179, 0]
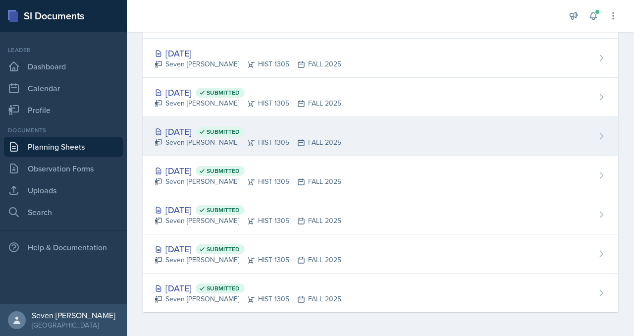
click at [321, 145] on div "Seven Del Lincoln HIST 1305 FALL 2025" at bounding box center [247, 142] width 187 height 10
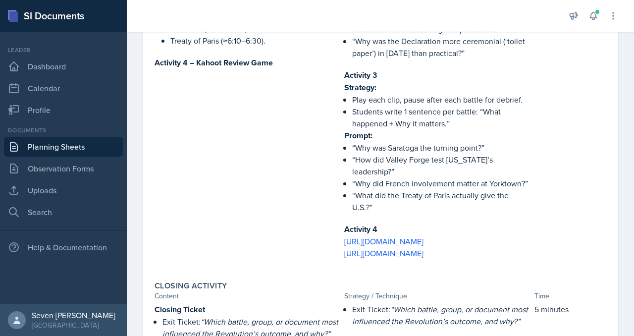
scroll to position [668, 0]
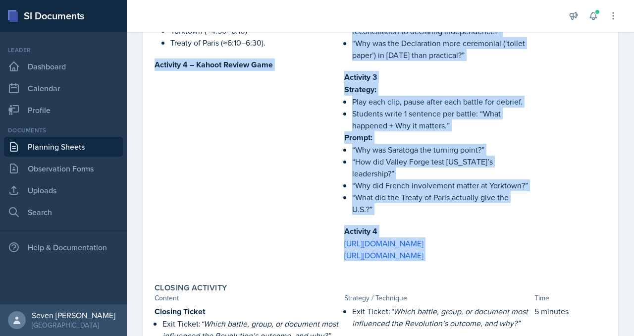
drag, startPoint x: 154, startPoint y: 50, endPoint x: 475, endPoint y: 302, distance: 408.2
click at [475, 302] on div "Objectives of Session Objective Lecture 5: The American Revolution By the end o…" at bounding box center [379, 92] width 451 height 1271
copy div "Activity 4 – Kahoot Review Game Activity 1 Strategy: Play at 1.25x speed (~9–11…"
